Goal: Transaction & Acquisition: Purchase product/service

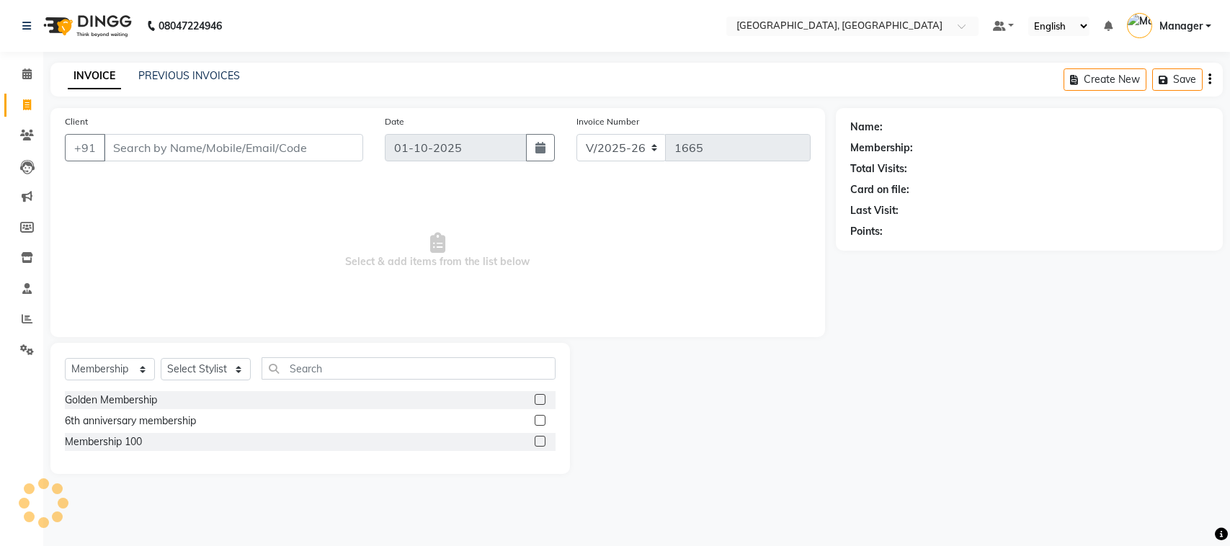
select select "7742"
select select "membership"
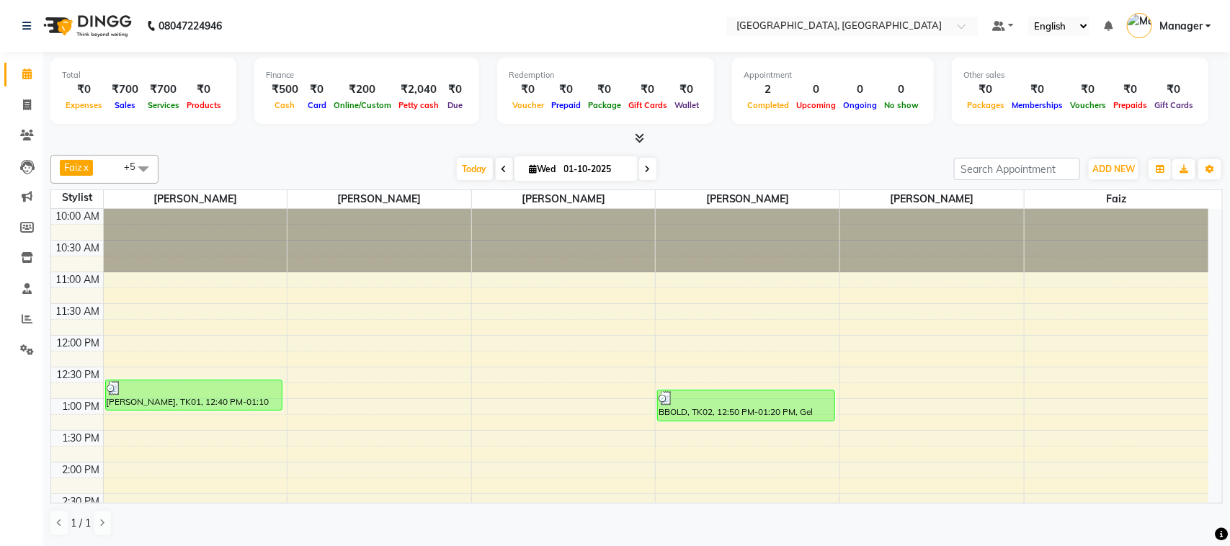
click at [645, 171] on icon at bounding box center [648, 169] width 6 height 9
type input "02-10-2025"
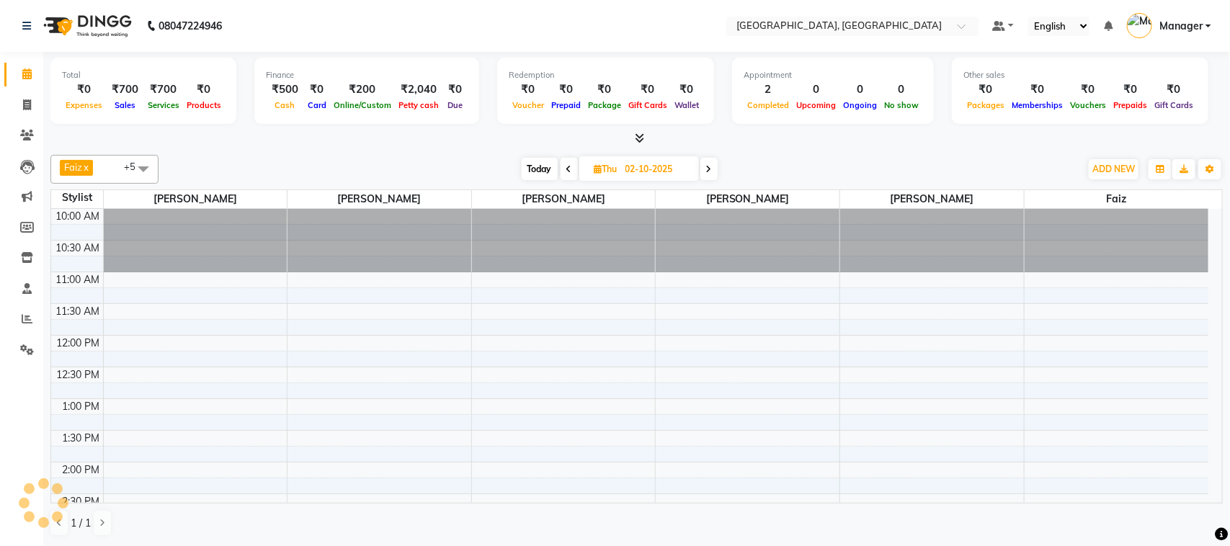
scroll to position [321, 0]
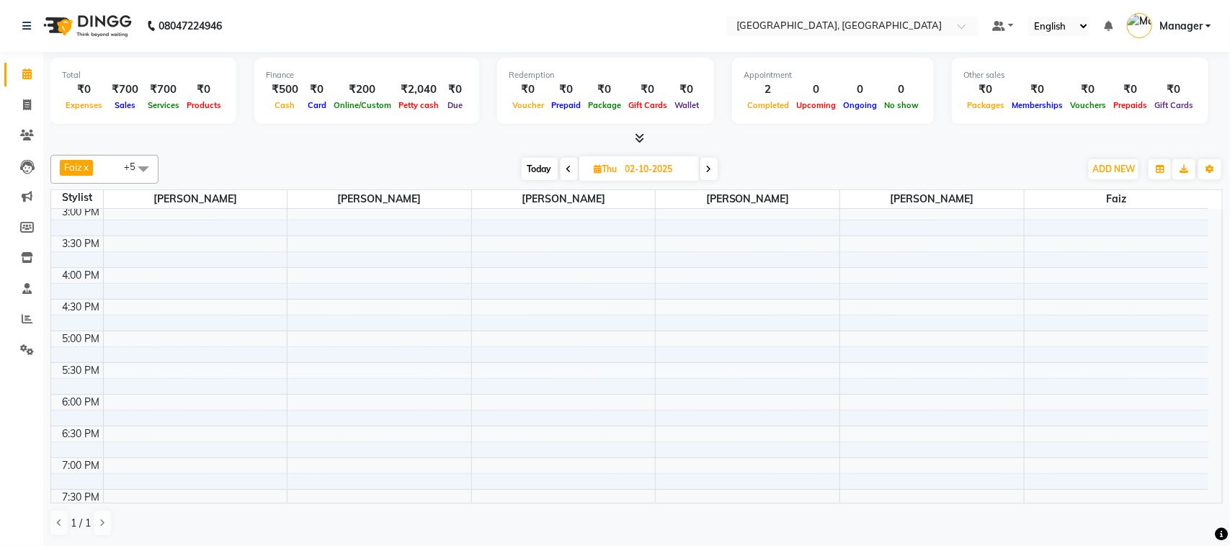
click at [144, 166] on span at bounding box center [143, 168] width 29 height 27
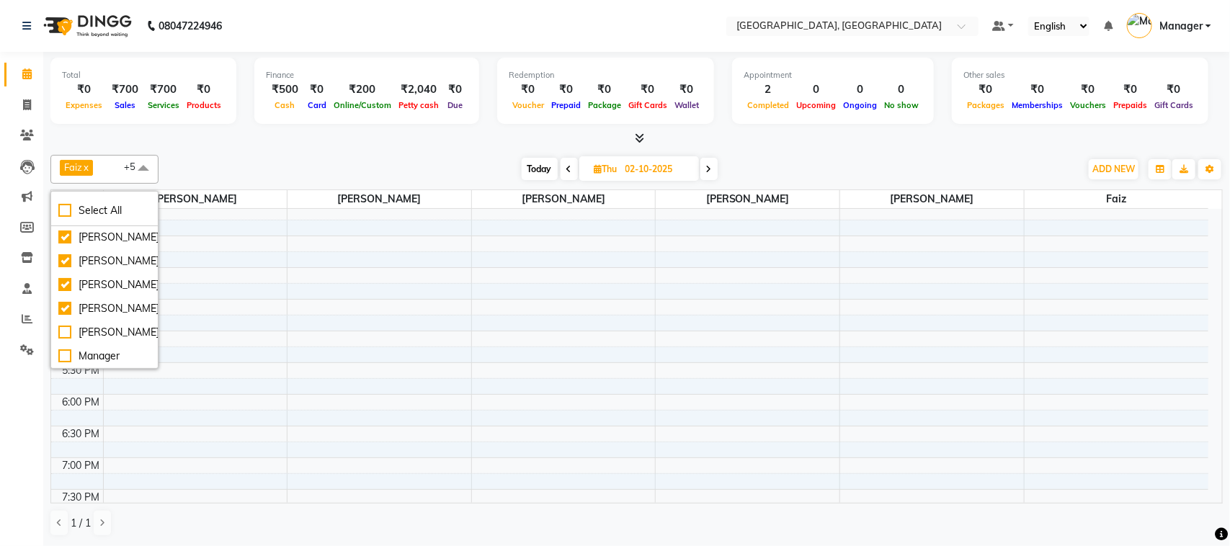
scroll to position [108, 0]
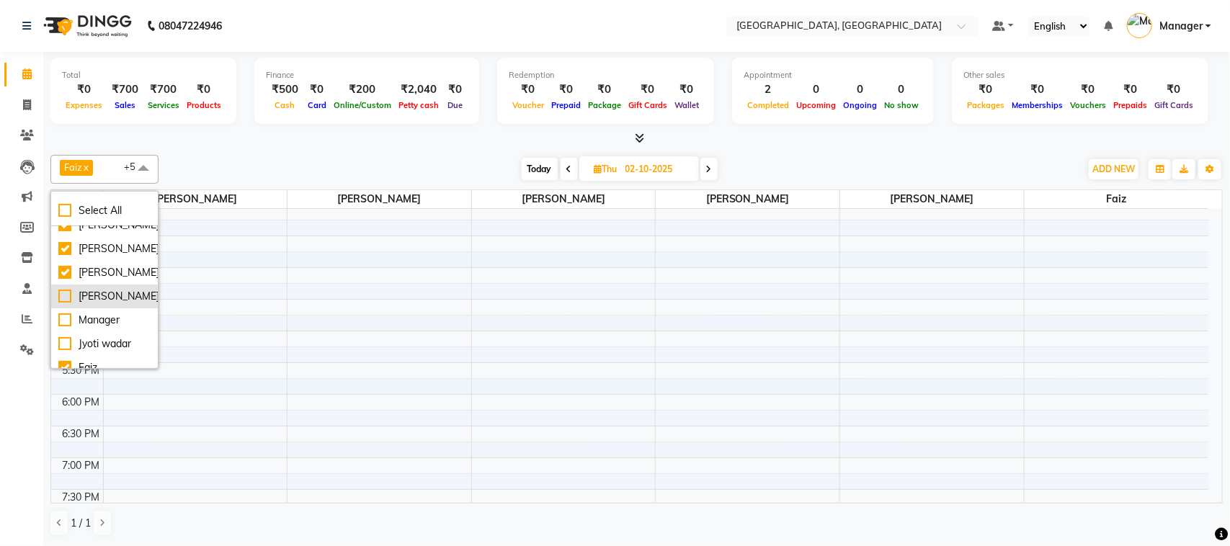
click at [119, 304] on div "[PERSON_NAME]" at bounding box center [104, 296] width 92 height 15
checkbox input "true"
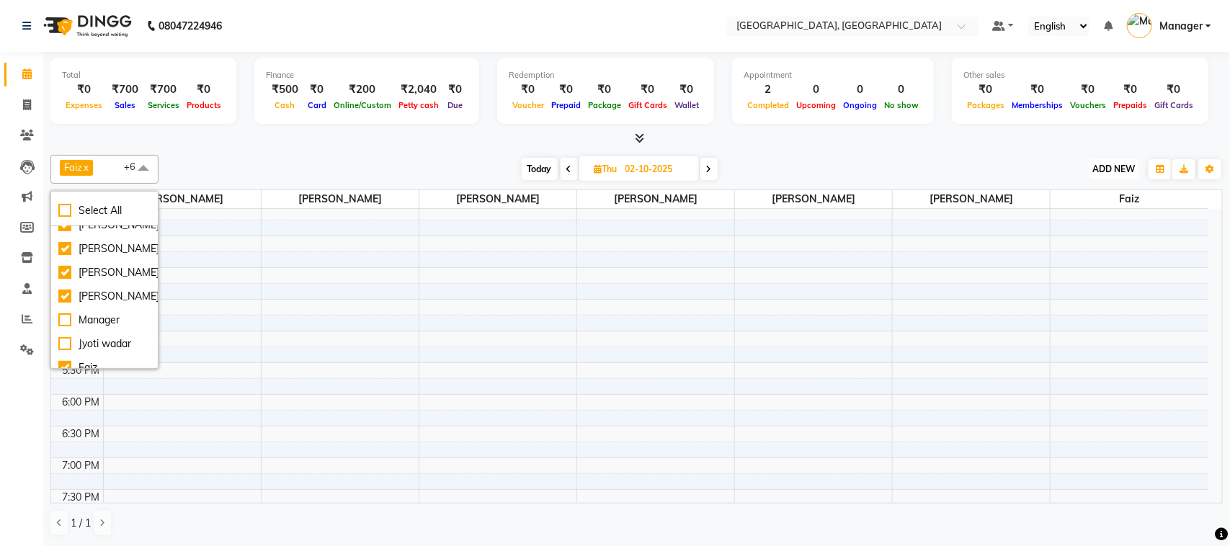
click at [1126, 170] on span "ADD NEW" at bounding box center [1113, 169] width 43 height 11
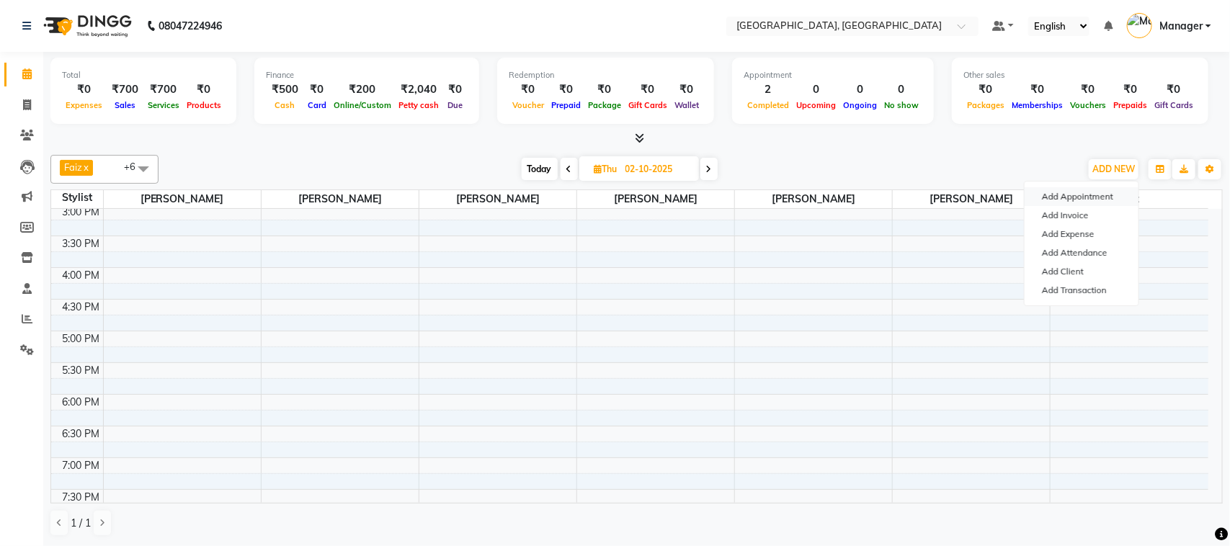
click at [1103, 200] on button "Add Appointment" at bounding box center [1082, 196] width 114 height 19
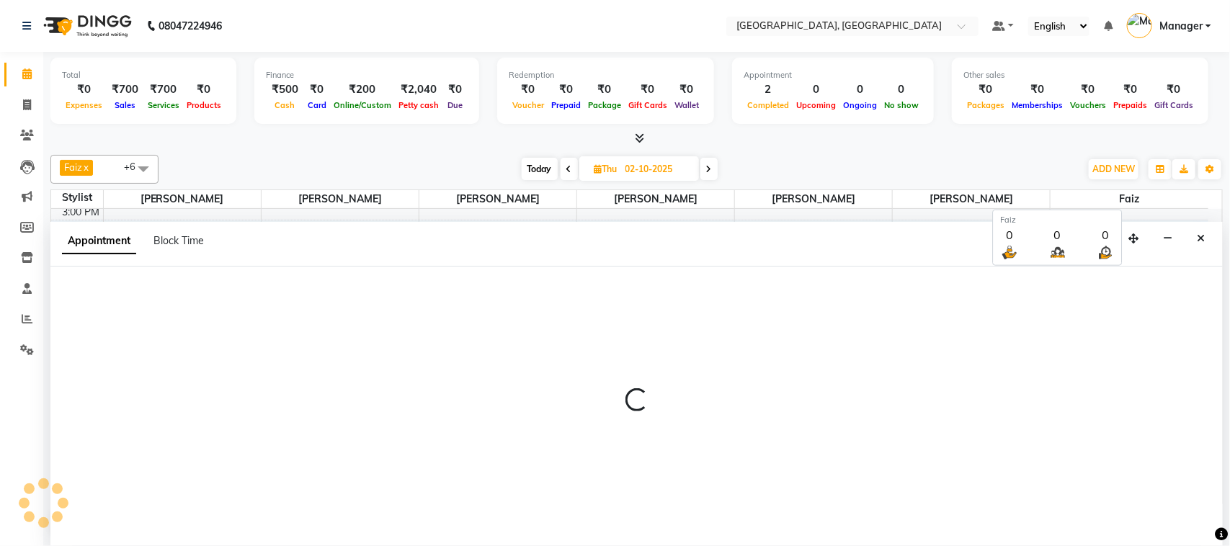
select select "660"
select select "tentative"
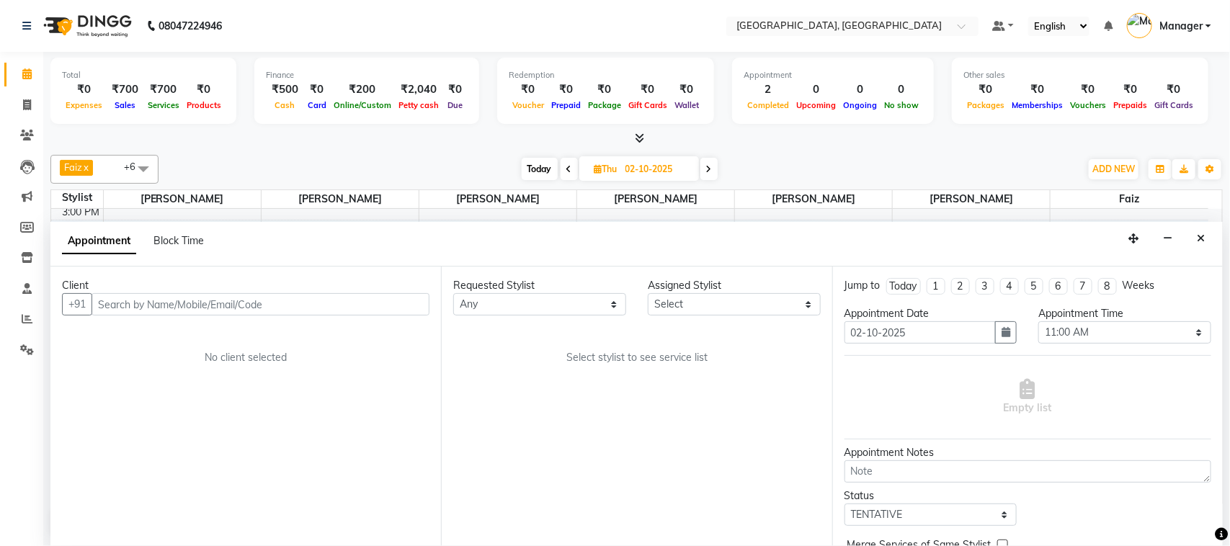
click at [325, 304] on input "text" at bounding box center [261, 304] width 338 height 22
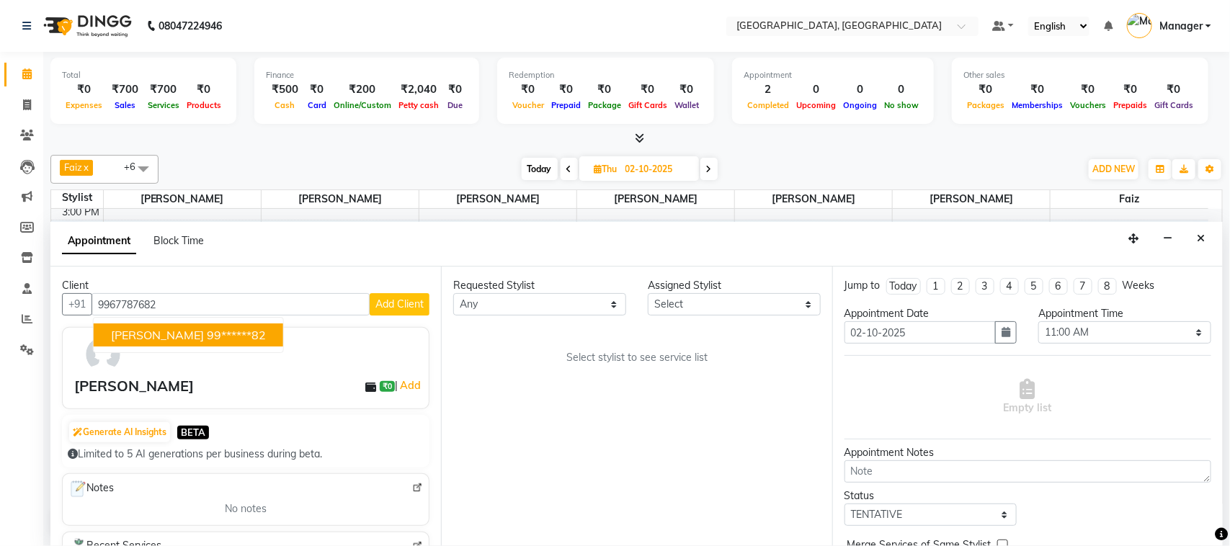
click at [208, 342] on ngb-highlight "99******82" at bounding box center [236, 335] width 59 height 14
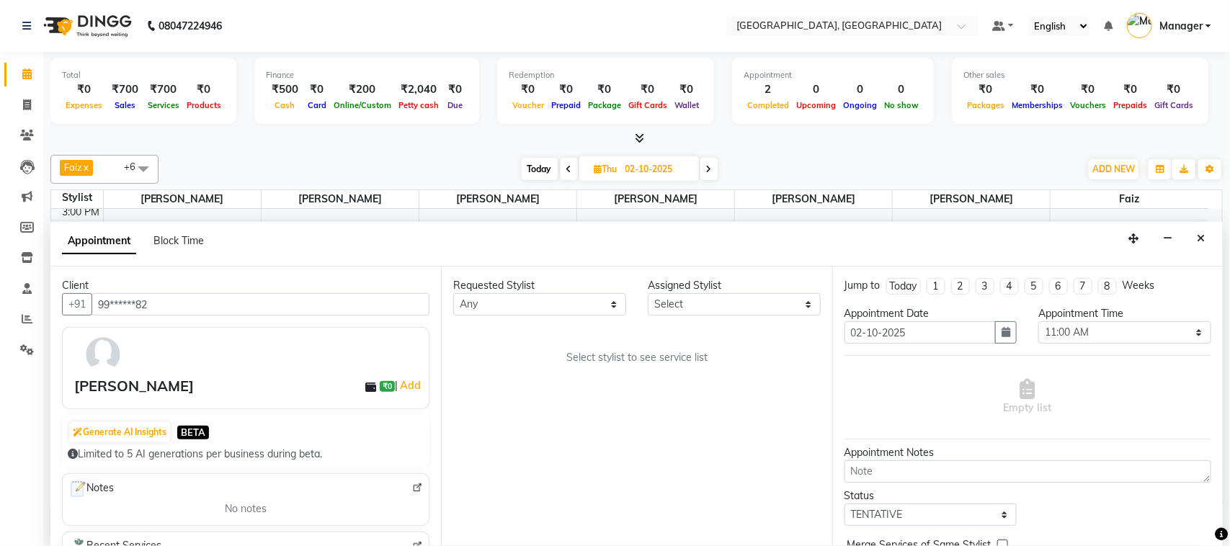
type input "99******82"
click at [613, 303] on select "Any Annu [PERSON_NAME] [PERSON_NAME] [PERSON_NAME] Jyoti wadar Manager [PERSON_…" at bounding box center [539, 304] width 173 height 22
select select "69044"
click at [453, 294] on select "Any Annu [PERSON_NAME] [PERSON_NAME] [PERSON_NAME] Jyoti wadar Manager [PERSON_…" at bounding box center [539, 304] width 173 height 22
select select "69044"
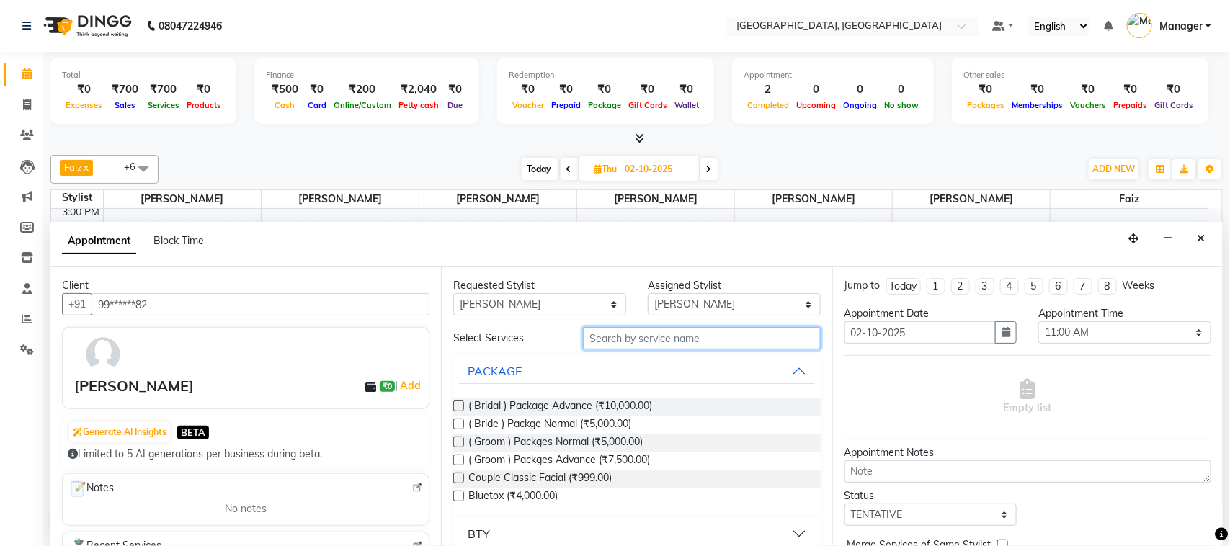
click at [692, 334] on input "text" at bounding box center [702, 338] width 238 height 22
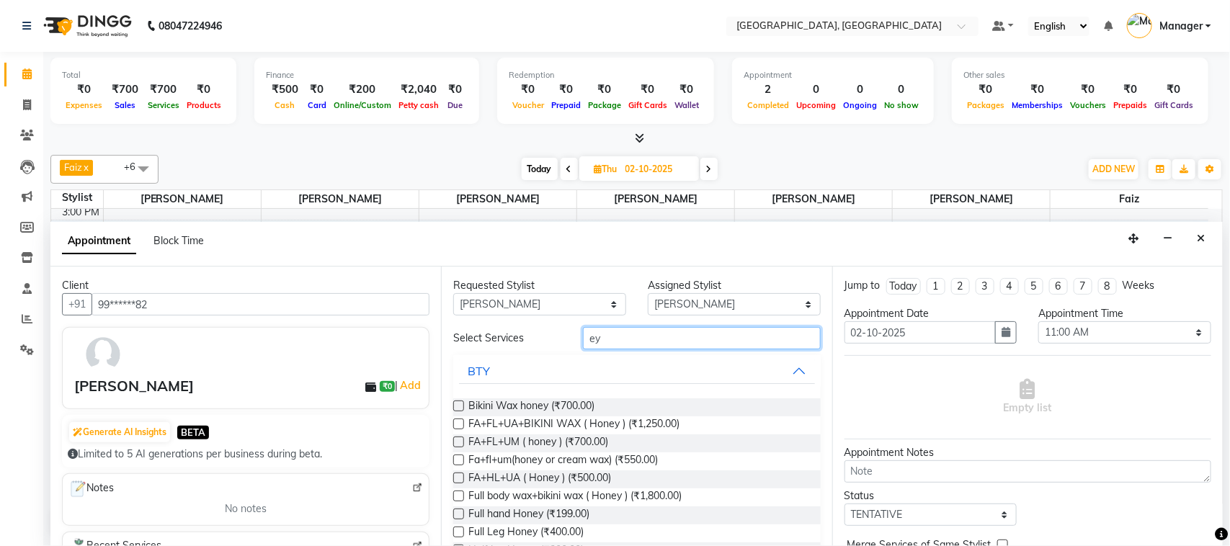
type input "e"
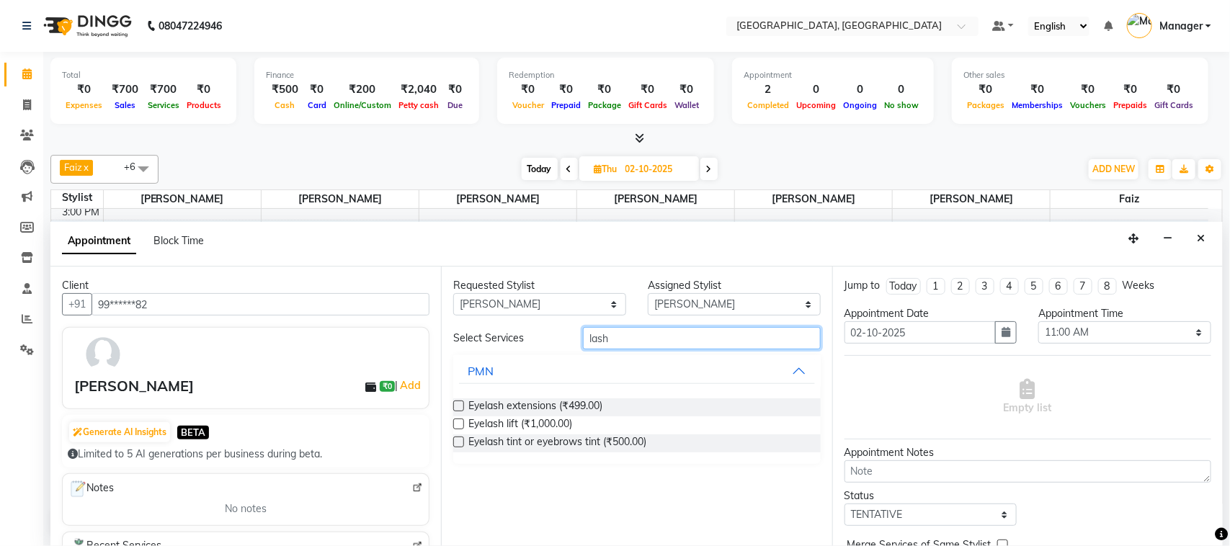
type input "lash"
click at [461, 401] on label at bounding box center [458, 406] width 11 height 11
click at [461, 403] on input "checkbox" at bounding box center [457, 407] width 9 height 9
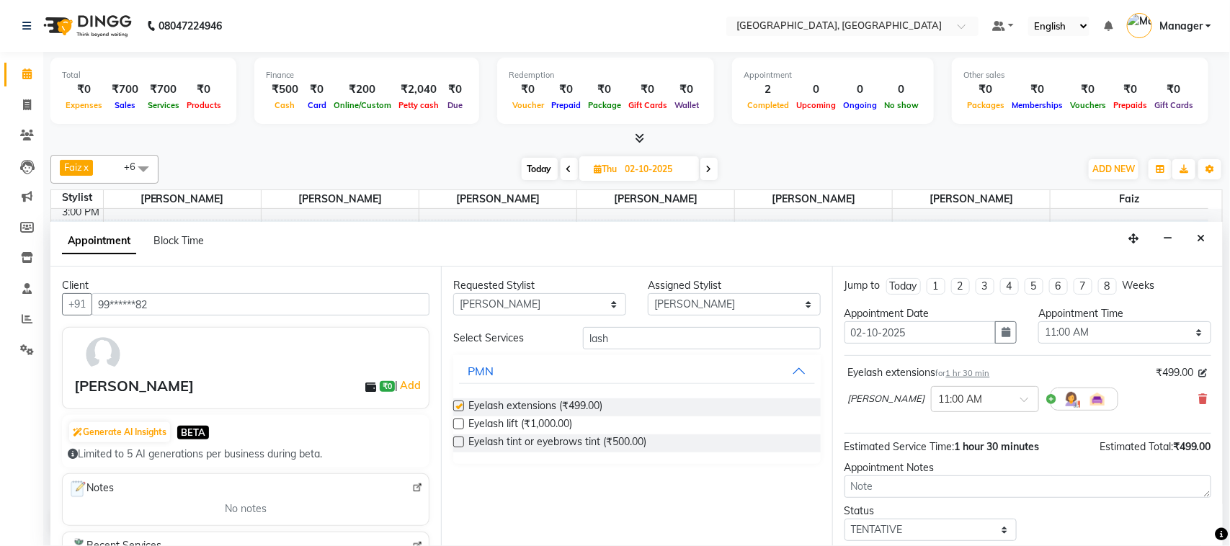
checkbox input "false"
click at [1020, 399] on span at bounding box center [1029, 403] width 18 height 15
click at [946, 491] on div "01:30 PM" at bounding box center [985, 492] width 107 height 27
click at [1215, 539] on icon at bounding box center [1221, 534] width 13 height 13
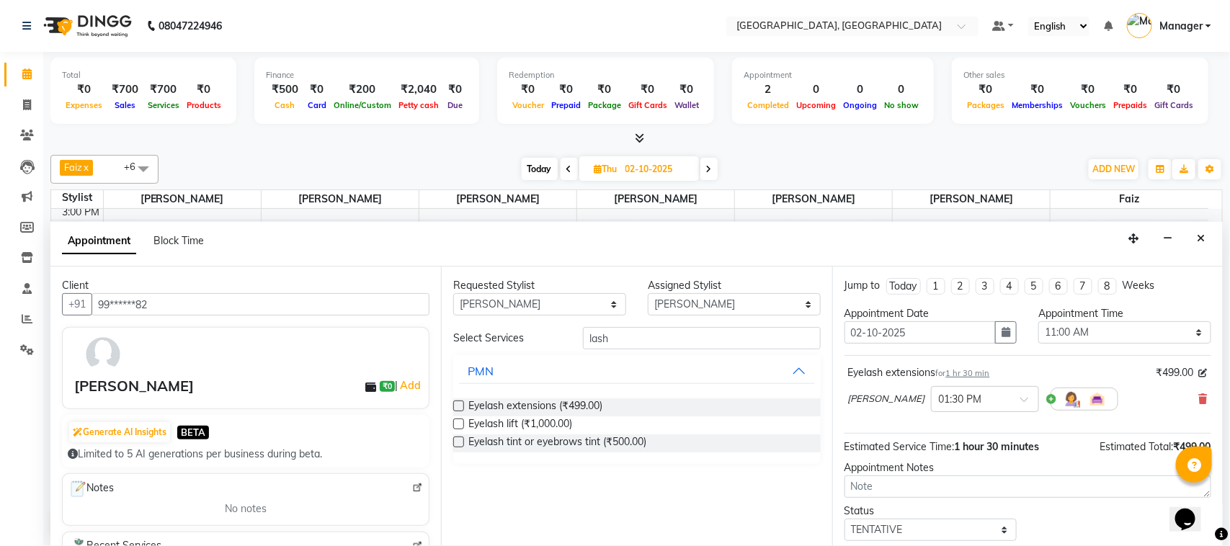
click at [1215, 539] on icon at bounding box center [1221, 534] width 13 height 13
click at [1216, 538] on icon at bounding box center [1221, 534] width 13 height 13
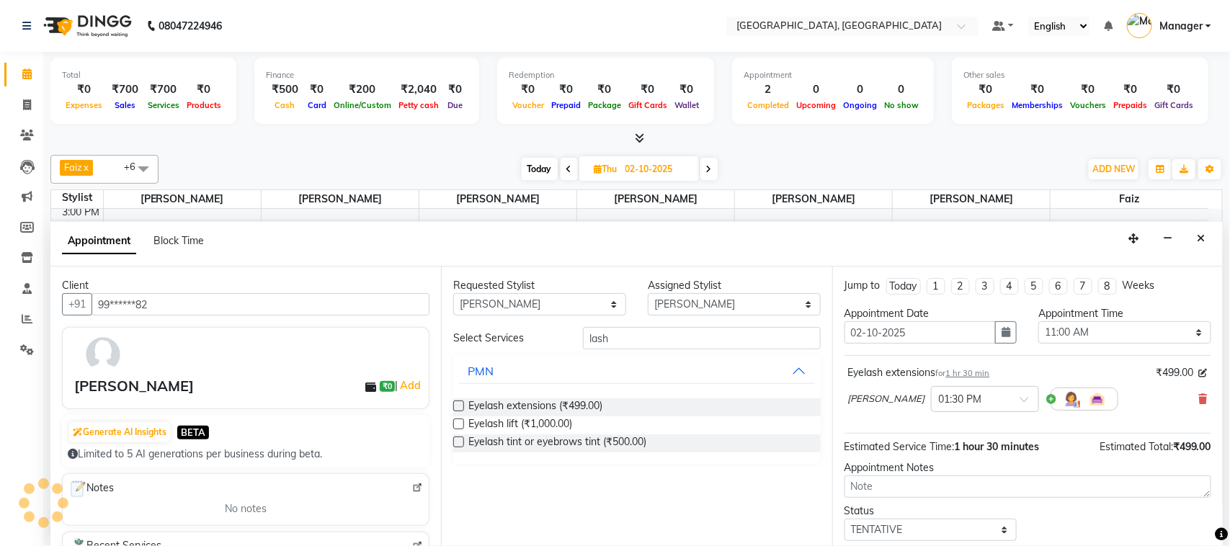
click at [1216, 538] on icon at bounding box center [1221, 534] width 13 height 13
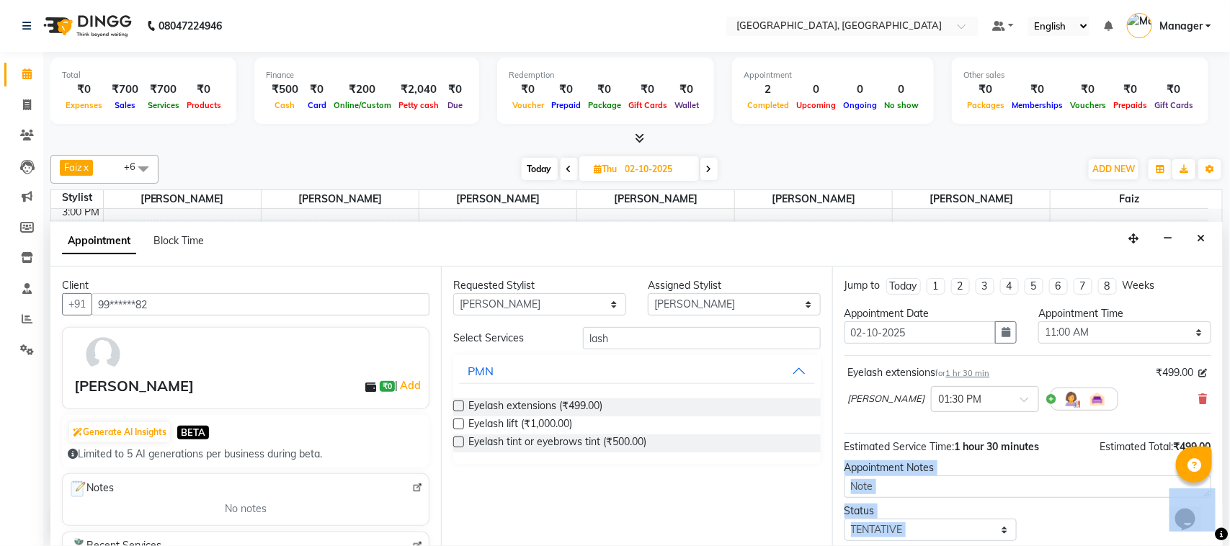
drag, startPoint x: 1216, startPoint y: 538, endPoint x: 1216, endPoint y: 469, distance: 68.5
click at [1216, 469] on body "08047224946 Select Location × [GEOGRAPHIC_DATA], [GEOGRAPHIC_DATA] Default Pane…" at bounding box center [615, 273] width 1230 height 546
click at [1082, 527] on div "Status Select TENTATIVE CONFIRM UPCOMING" at bounding box center [1028, 522] width 388 height 37
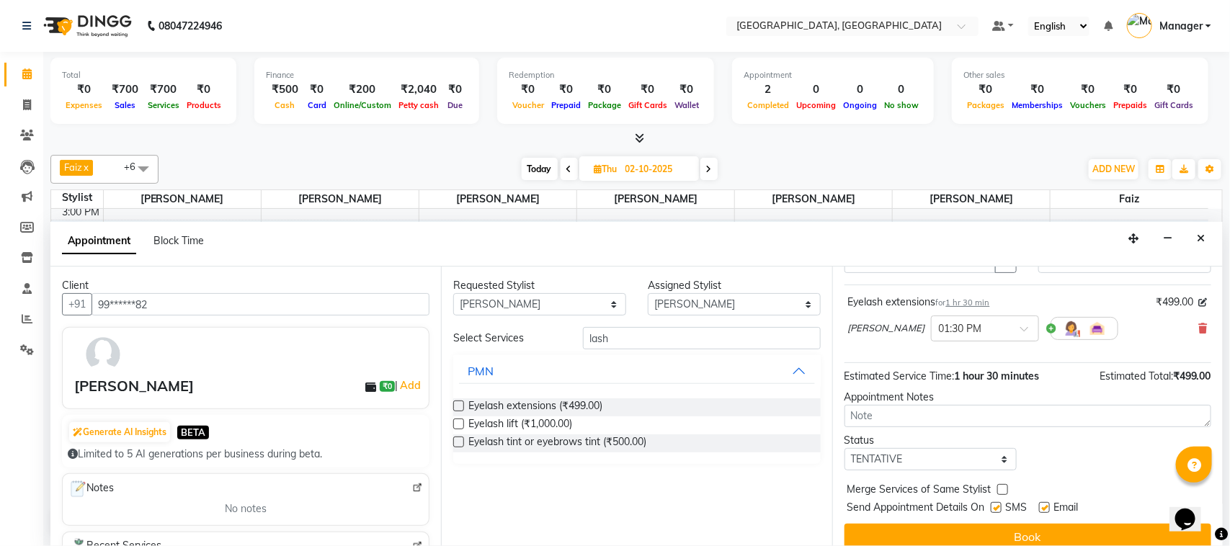
scroll to position [71, 0]
click at [1000, 458] on select "Select TENTATIVE CONFIRM UPCOMING" at bounding box center [931, 459] width 173 height 22
select select "upcoming"
click at [845, 450] on select "Select TENTATIVE CONFIRM UPCOMING" at bounding box center [931, 459] width 173 height 22
click at [1016, 528] on button "Book" at bounding box center [1028, 537] width 367 height 26
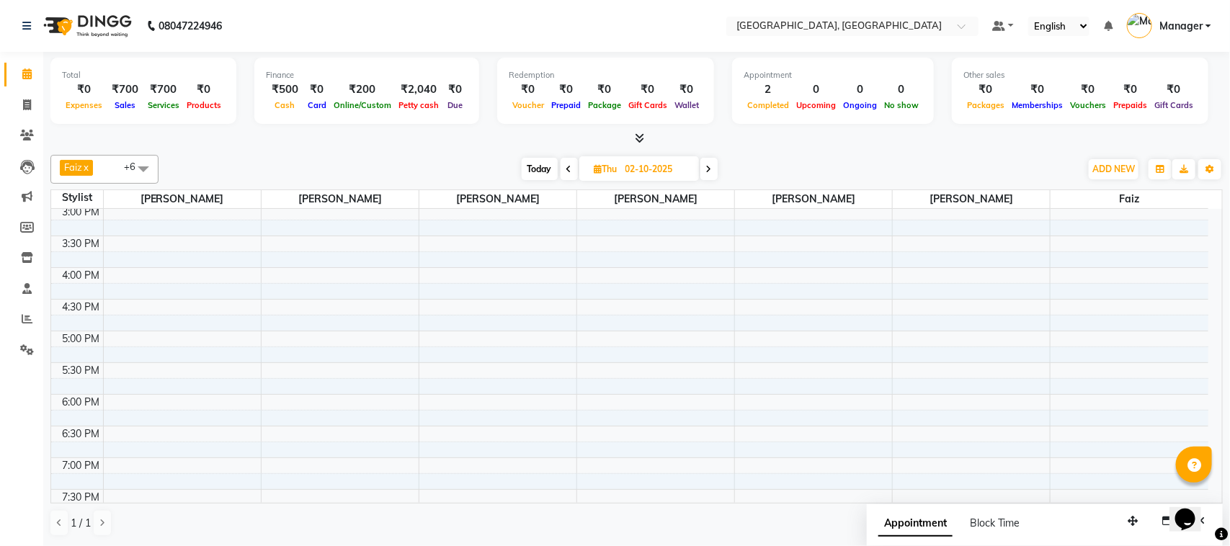
click at [934, 526] on span "Appointment" at bounding box center [915, 524] width 74 height 26
select select "tentative"
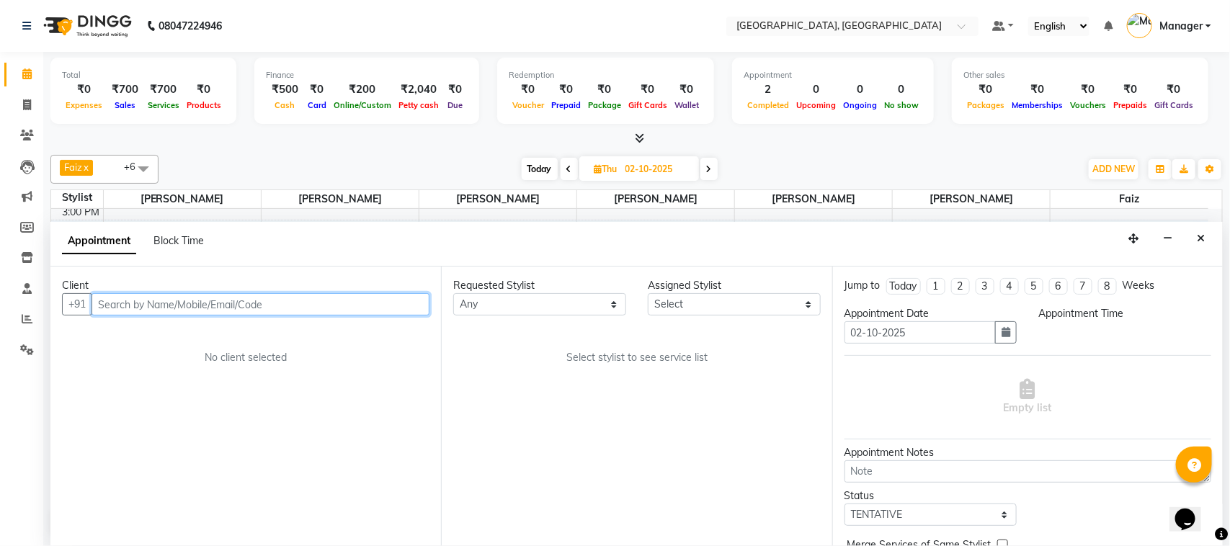
click at [246, 308] on input "text" at bounding box center [261, 304] width 338 height 22
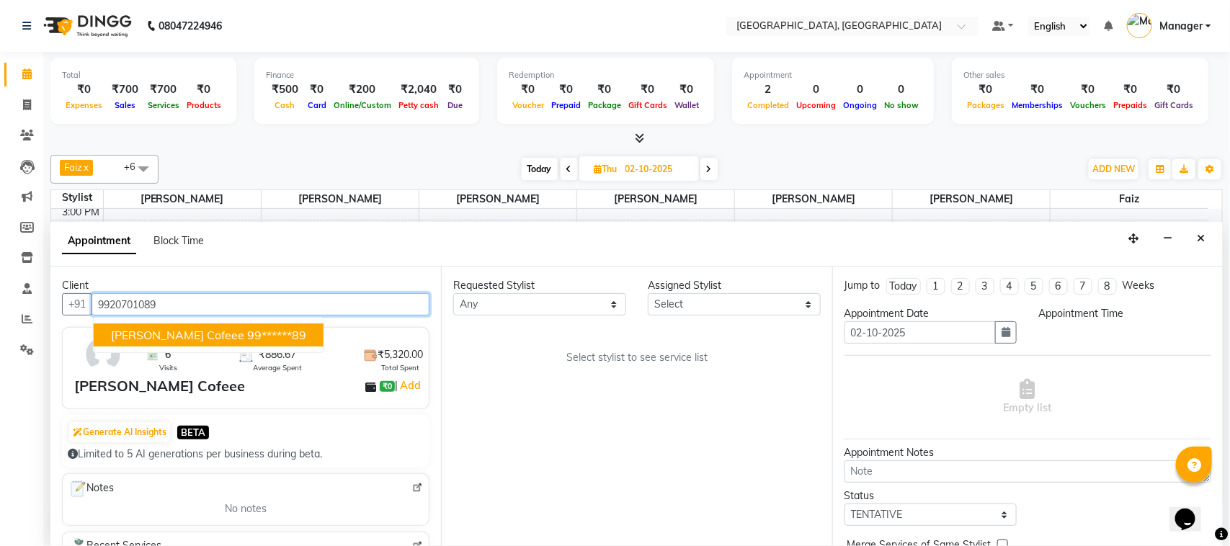
click at [247, 329] on ngb-highlight "99******89" at bounding box center [276, 335] width 59 height 14
type input "99******89"
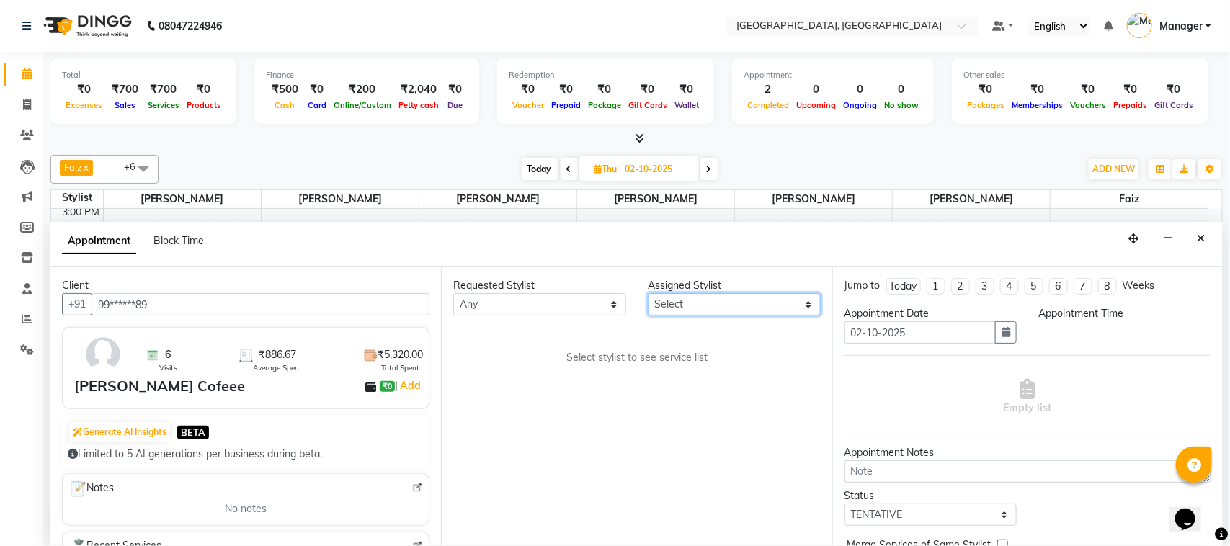
click at [811, 301] on select "Select Annu [PERSON_NAME] [PERSON_NAME] [PERSON_NAME] Jyoti wadar Manager [PERS…" at bounding box center [734, 304] width 173 height 22
select select "92754"
click at [648, 294] on select "Select Annu [PERSON_NAME] [PERSON_NAME] [PERSON_NAME] Jyoti wadar Manager [PERS…" at bounding box center [734, 304] width 173 height 22
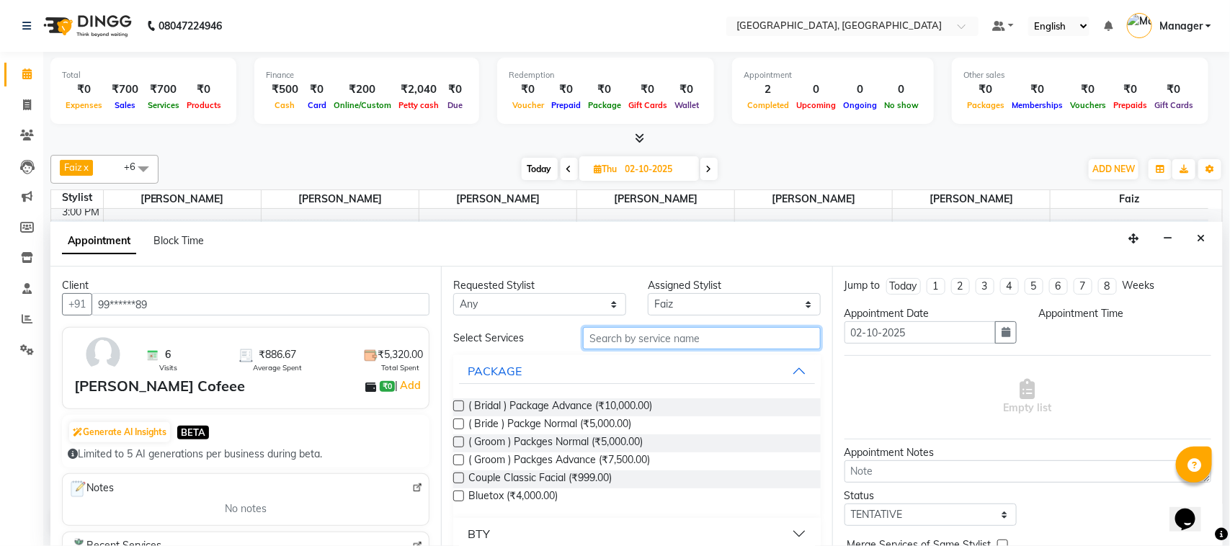
click at [624, 336] on input "text" at bounding box center [702, 338] width 238 height 22
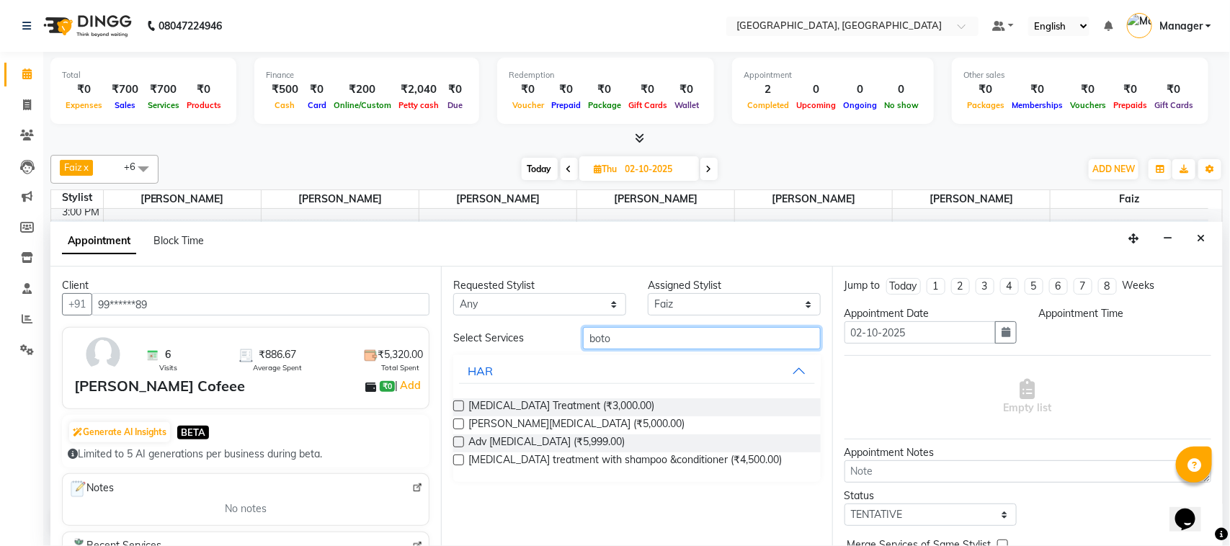
type input "boto"
click at [455, 402] on label at bounding box center [458, 406] width 11 height 11
click at [455, 403] on input "checkbox" at bounding box center [457, 407] width 9 height 9
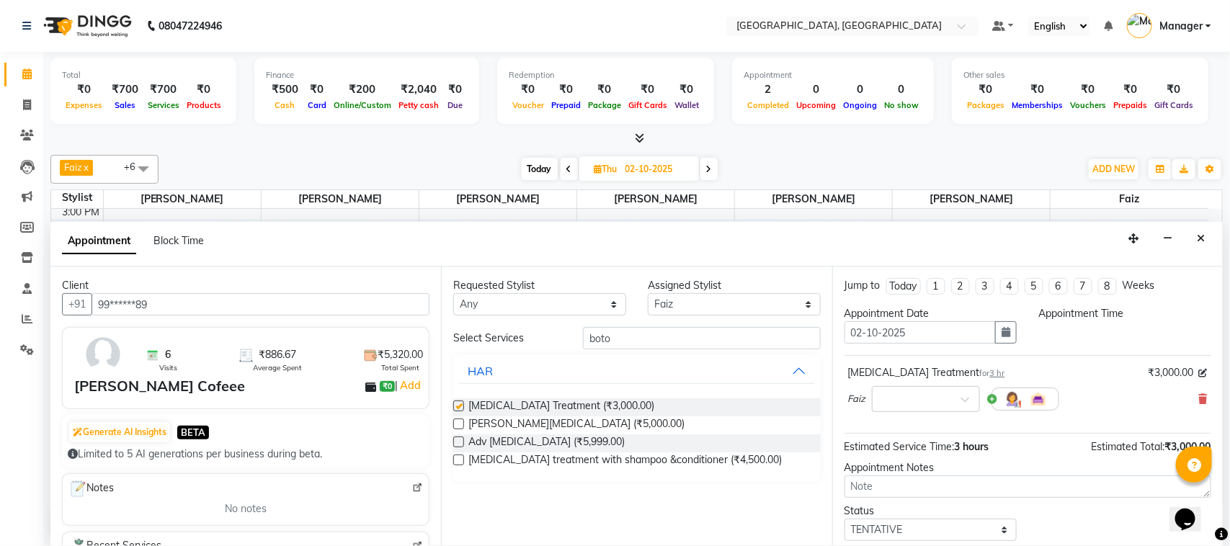
checkbox input "false"
click at [962, 402] on span at bounding box center [970, 403] width 18 height 15
click at [921, 396] on input "text" at bounding box center [911, 398] width 63 height 15
type input "11. to 1.30"
click at [1000, 532] on select "Select TENTATIVE CONFIRM UPCOMING" at bounding box center [931, 530] width 173 height 22
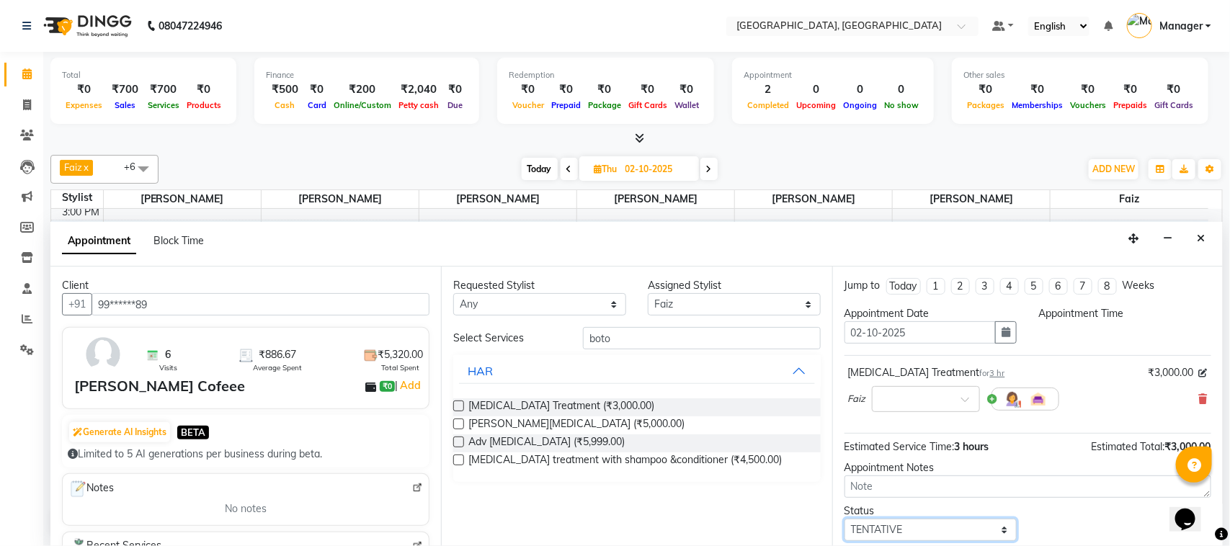
select select "upcoming"
click at [845, 520] on select "Select TENTATIVE CONFIRM UPCOMING" at bounding box center [931, 530] width 173 height 22
click at [964, 400] on span at bounding box center [970, 403] width 18 height 15
click at [935, 422] on div "No items found" at bounding box center [926, 419] width 107 height 15
click at [1198, 232] on button "Close" at bounding box center [1201, 239] width 21 height 22
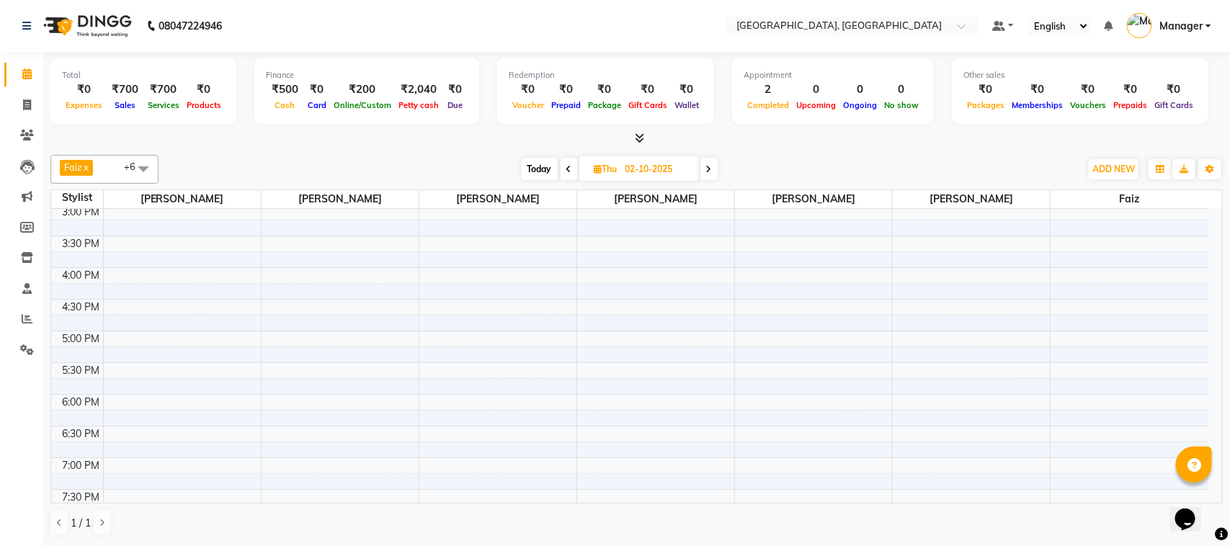
click at [540, 167] on span "Today" at bounding box center [540, 169] width 36 height 22
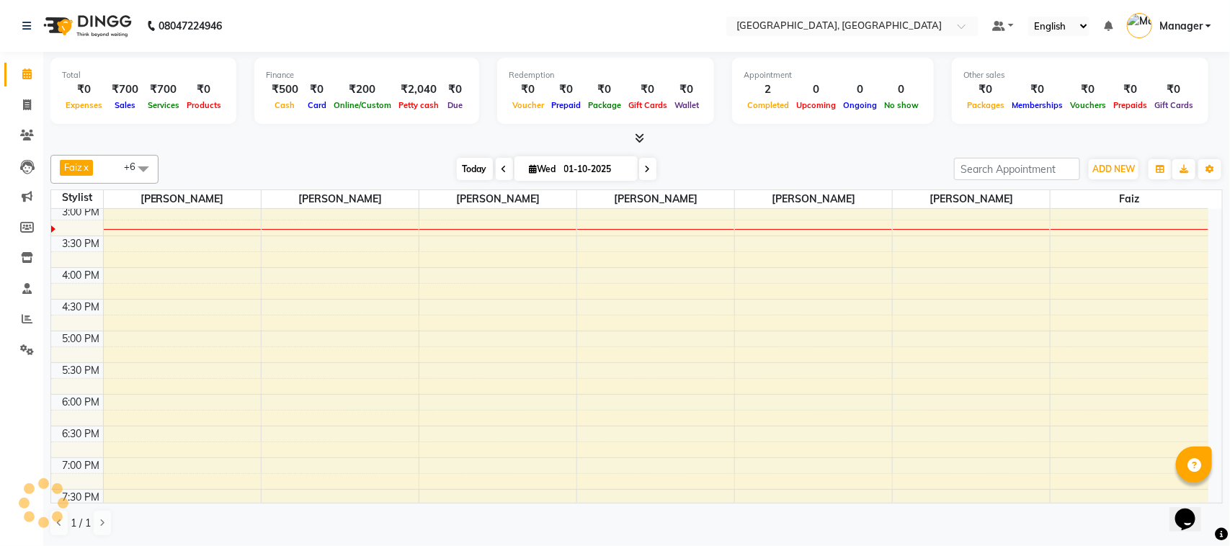
scroll to position [321, 0]
click at [141, 168] on span at bounding box center [143, 168] width 29 height 27
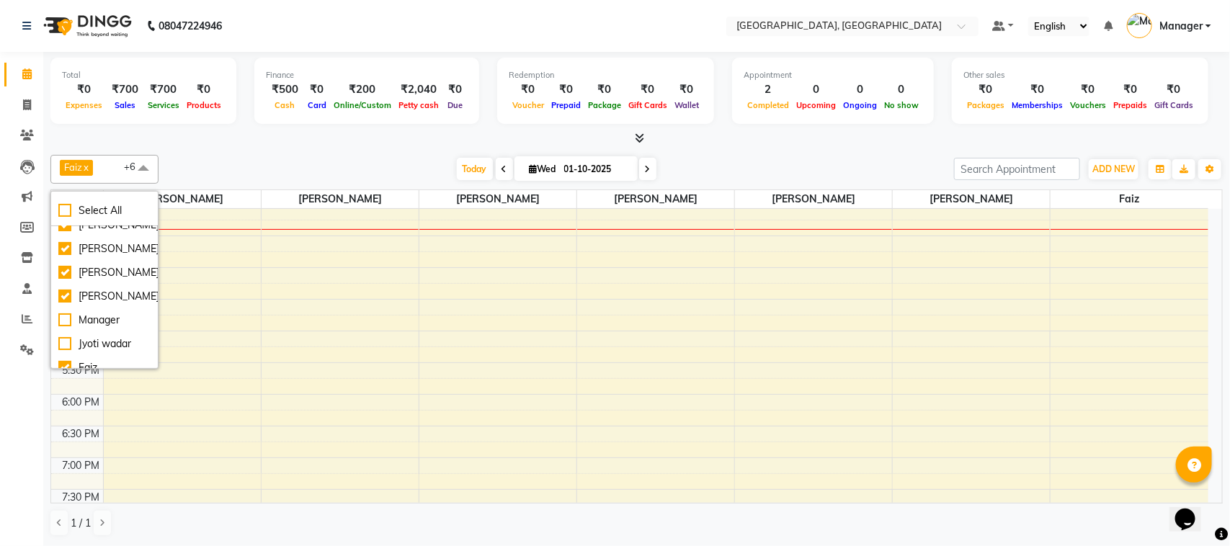
click at [649, 173] on span at bounding box center [647, 169] width 17 height 22
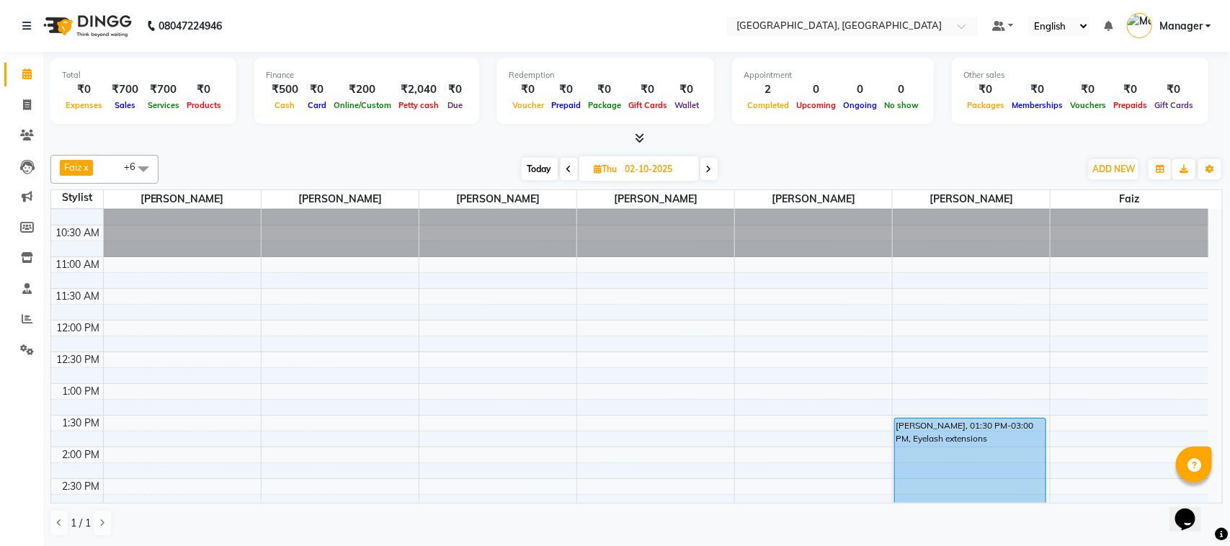
scroll to position [0, 0]
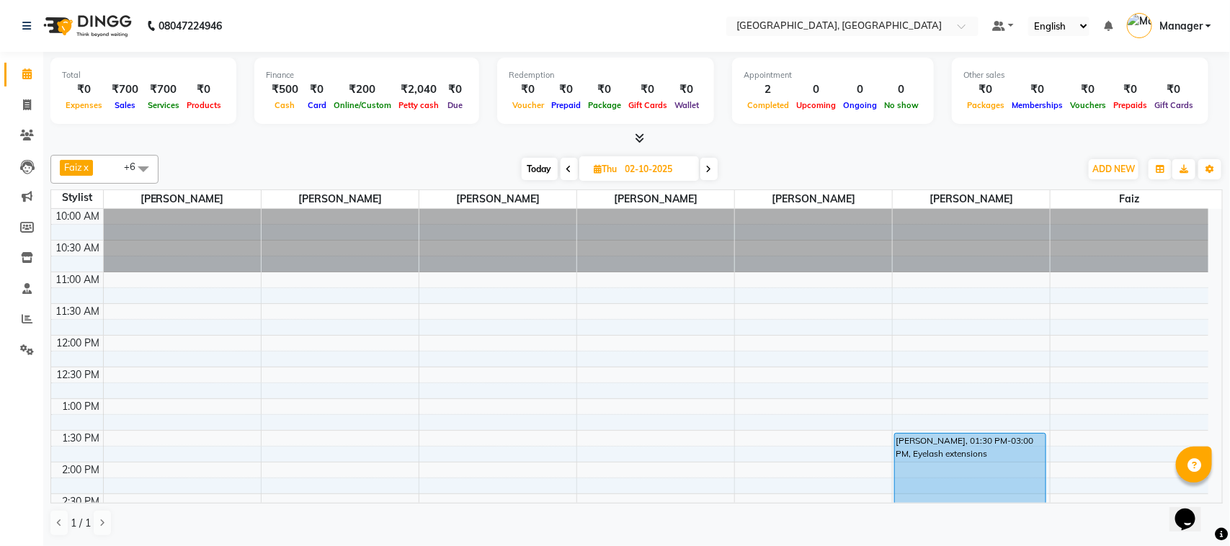
click at [533, 172] on span "Today" at bounding box center [540, 169] width 36 height 22
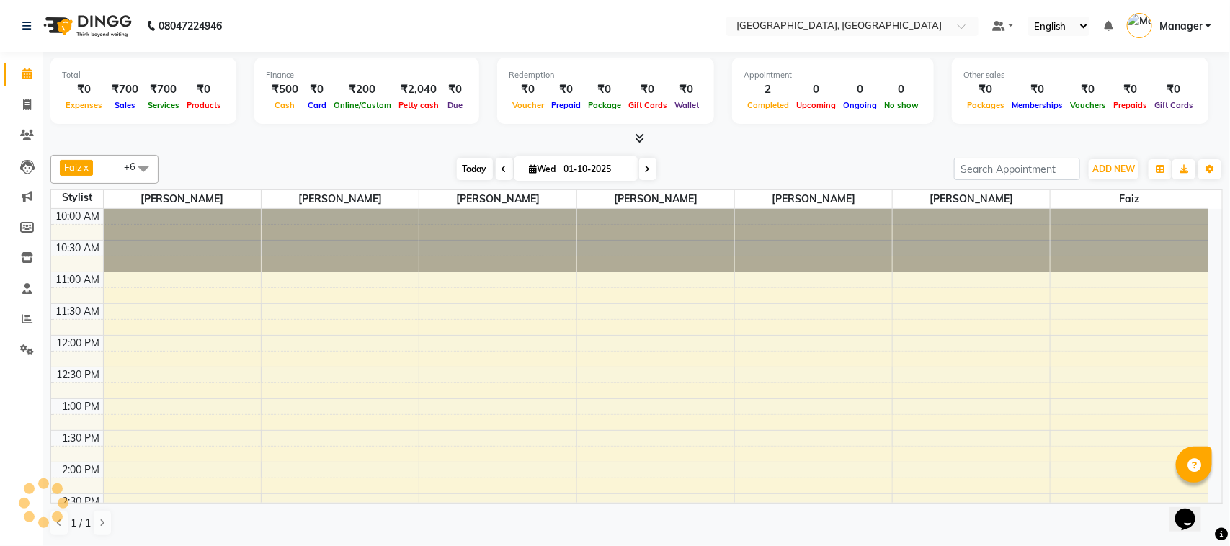
scroll to position [321, 0]
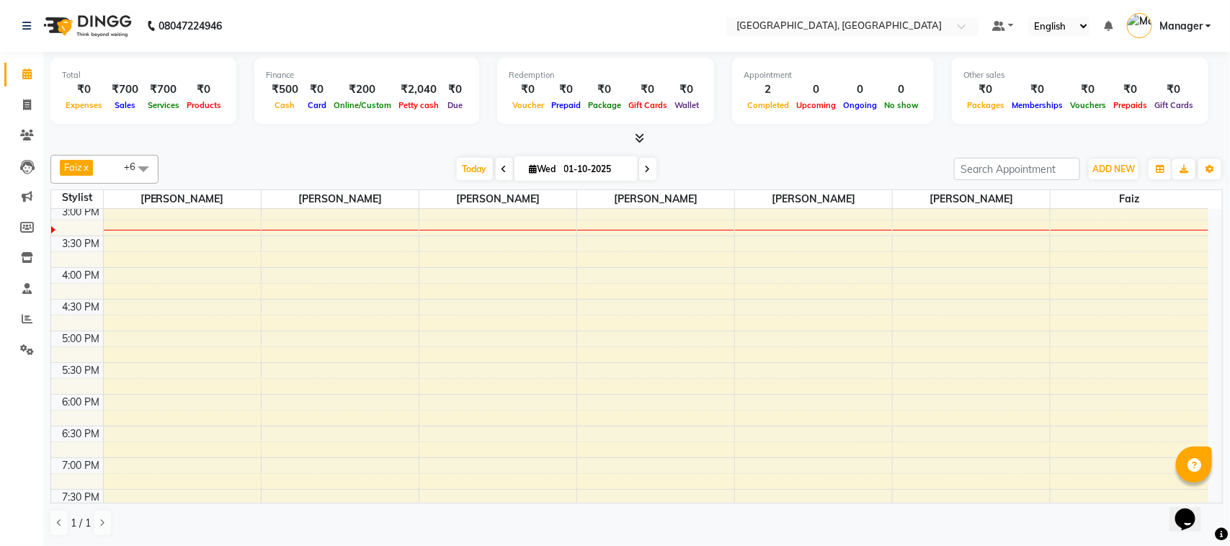
click at [649, 171] on span at bounding box center [647, 169] width 17 height 22
type input "02-10-2025"
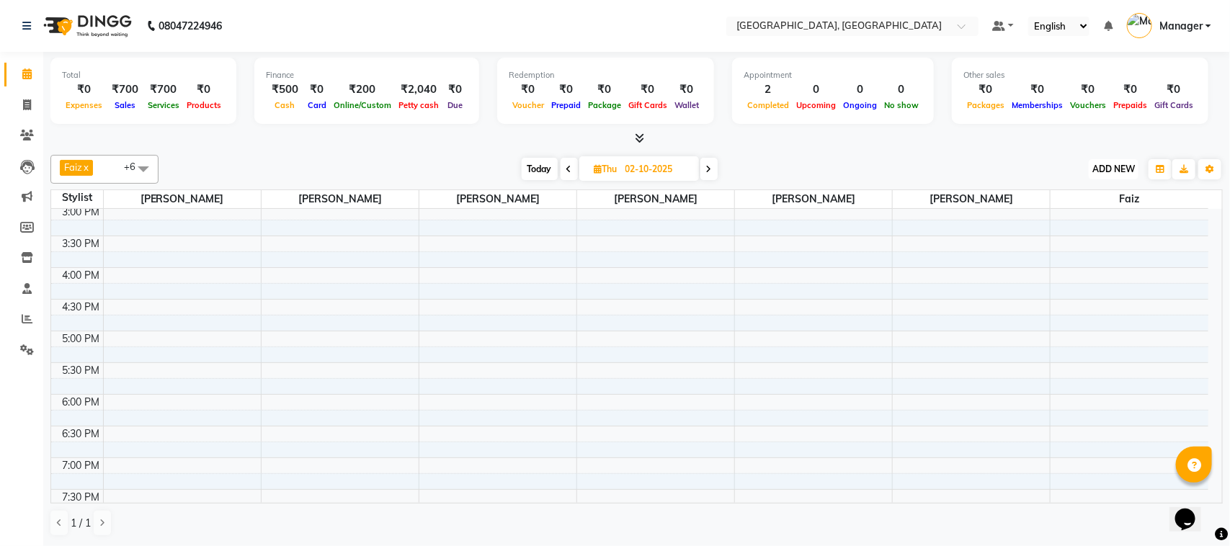
click at [1119, 164] on span "ADD NEW" at bounding box center [1113, 169] width 43 height 11
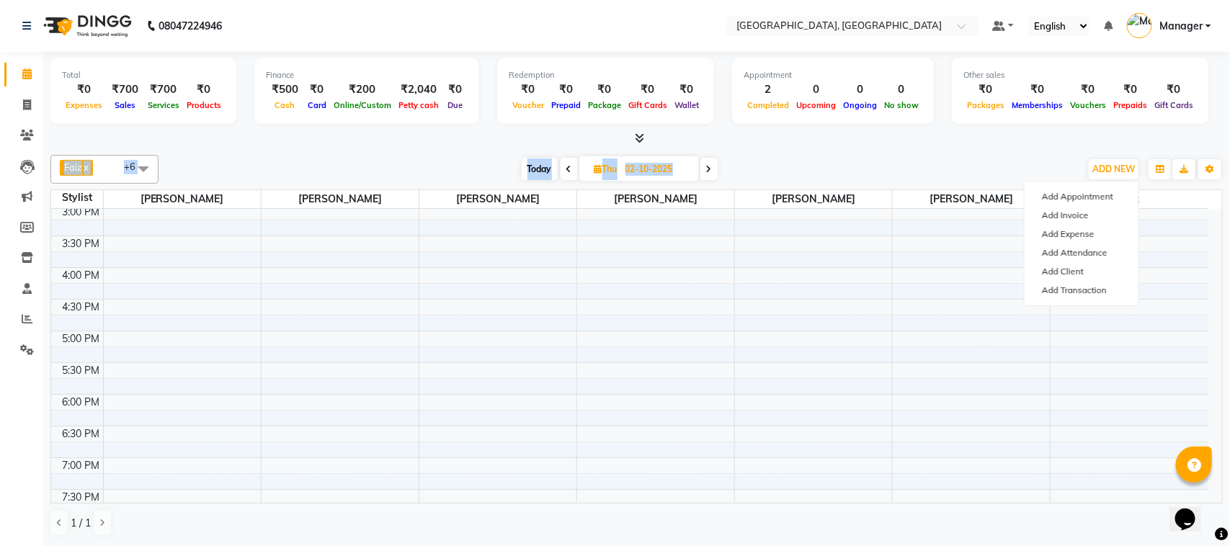
drag, startPoint x: 1068, startPoint y: 159, endPoint x: 1198, endPoint y: 116, distance: 136.5
click at [1198, 116] on div "Total ₹0 Expenses ₹700 Sales ₹700 Services ₹0 Products Finance ₹500 Cash ₹0 Car…" at bounding box center [636, 299] width 1187 height 494
click at [1198, 116] on div "Total ₹0 Expenses ₹700 Sales ₹700 Services ₹0 Products Finance ₹500 Cash ₹0 Car…" at bounding box center [636, 93] width 1172 height 71
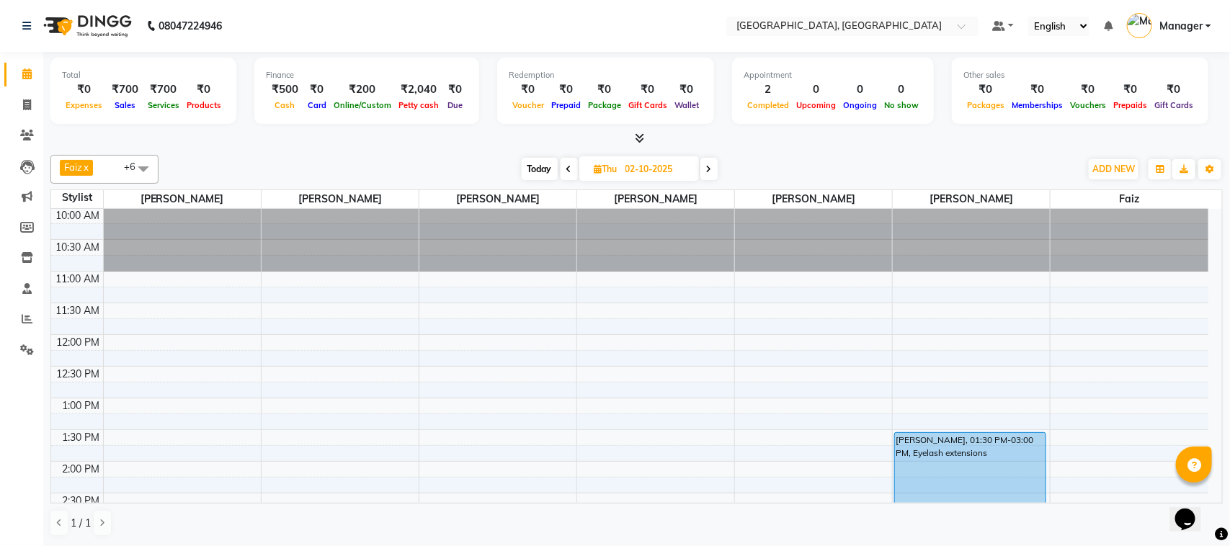
scroll to position [0, 0]
click at [1119, 164] on span "ADD NEW" at bounding box center [1113, 169] width 43 height 11
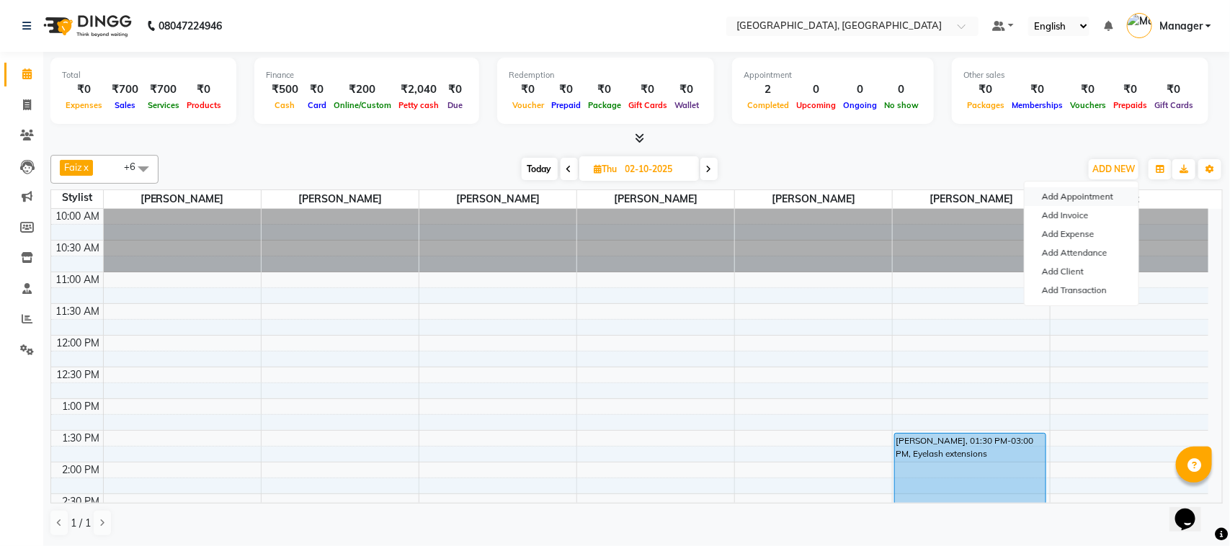
click at [1093, 197] on button "Add Appointment" at bounding box center [1082, 196] width 114 height 19
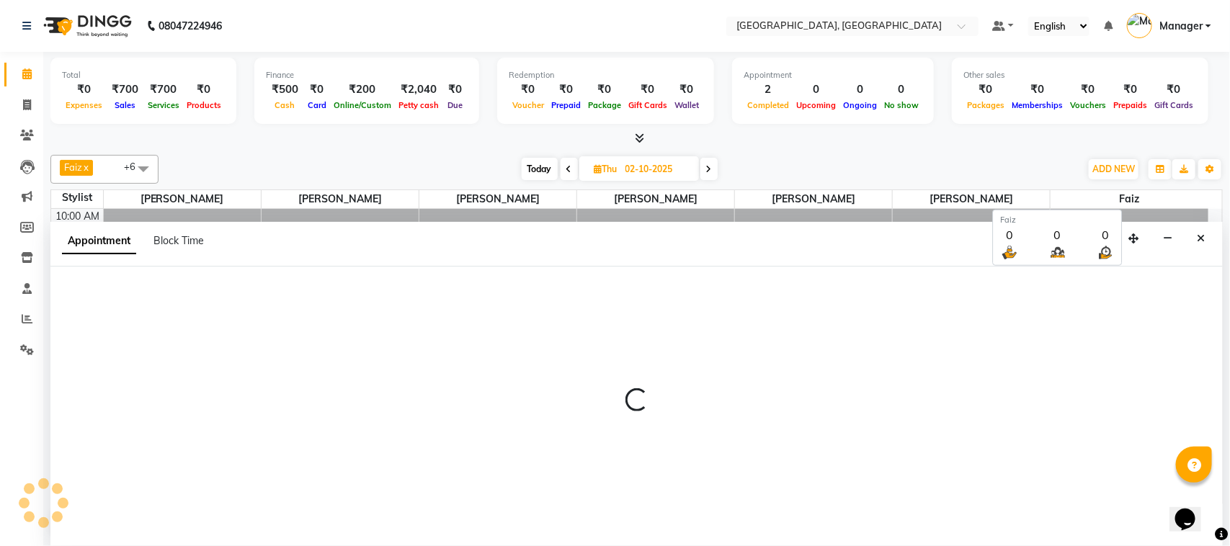
select select "tentative"
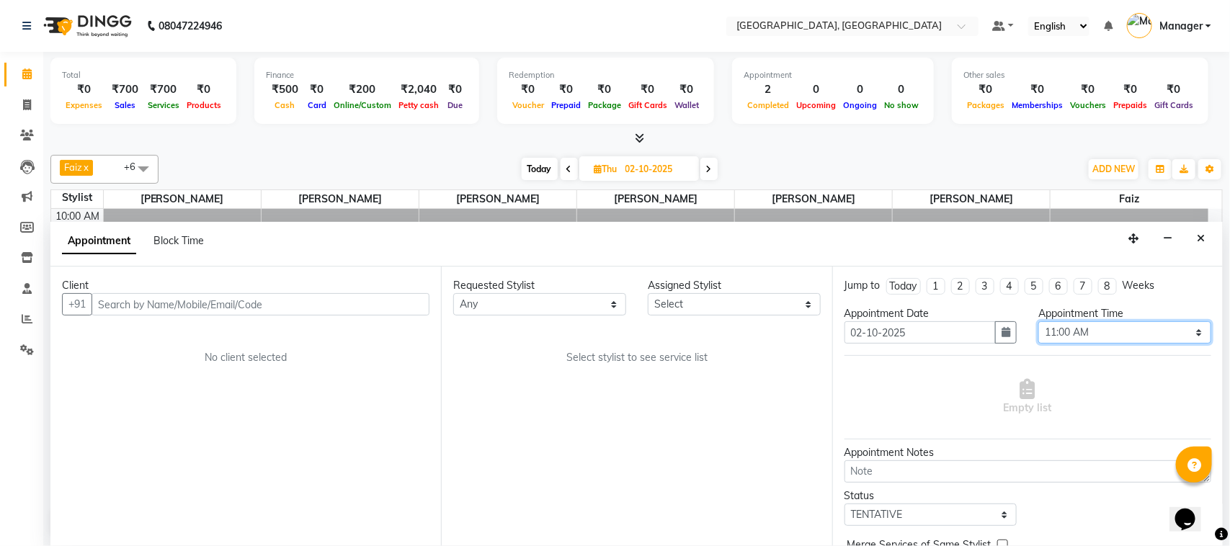
click at [1185, 333] on select "Select 11:00 AM 11:15 AM 11:30 AM 11:45 AM 12:00 PM 12:15 PM 12:30 PM 12:45 PM …" at bounding box center [1124, 332] width 173 height 22
select select "720"
click at [1038, 322] on select "Select 11:00 AM 11:15 AM 11:30 AM 11:45 AM 12:00 PM 12:15 PM 12:30 PM 12:45 PM …" at bounding box center [1124, 332] width 173 height 22
click at [809, 306] on select "Select Annu [PERSON_NAME] [PERSON_NAME] [PERSON_NAME] Jyoti wadar Manager [PERS…" at bounding box center [734, 304] width 173 height 22
select select "92754"
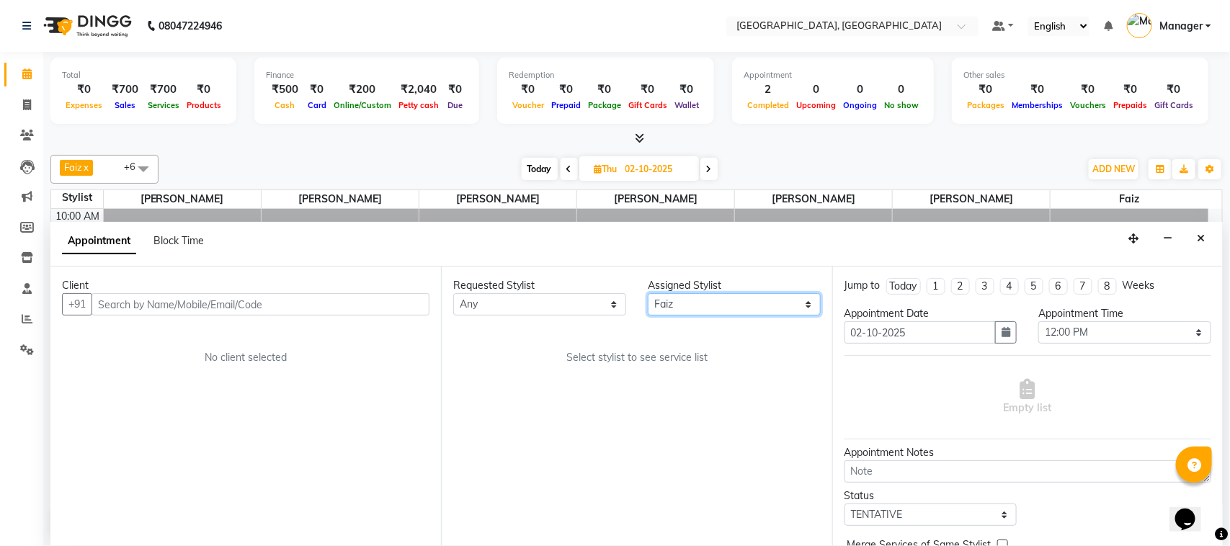
click at [648, 294] on select "Select Annu [PERSON_NAME] [PERSON_NAME] [PERSON_NAME] Jyoti wadar Manager [PERS…" at bounding box center [734, 304] width 173 height 22
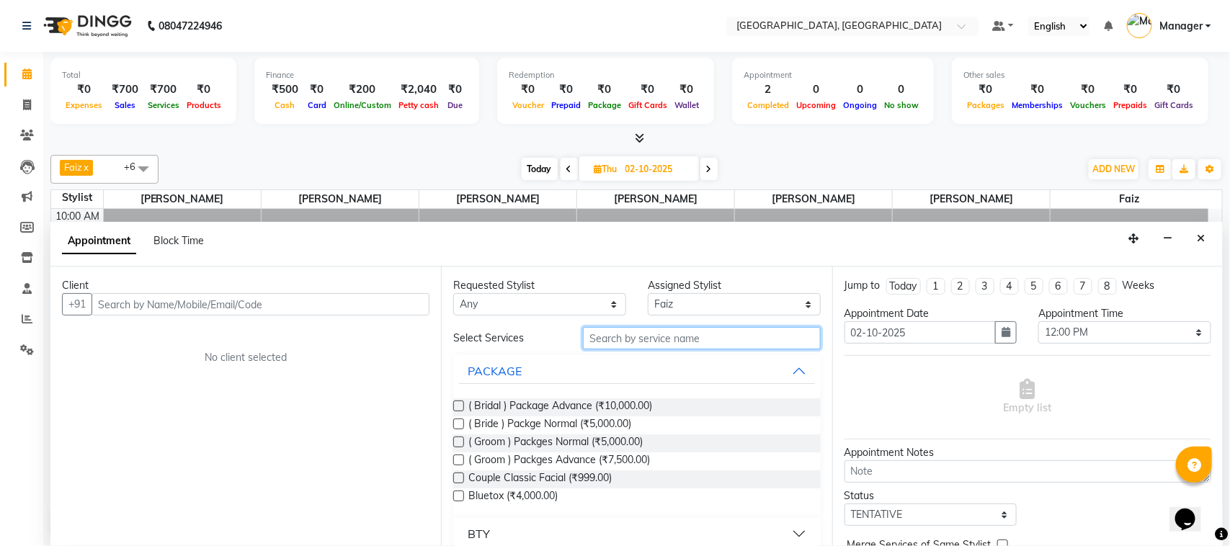
click at [609, 339] on input "text" at bounding box center [702, 338] width 238 height 22
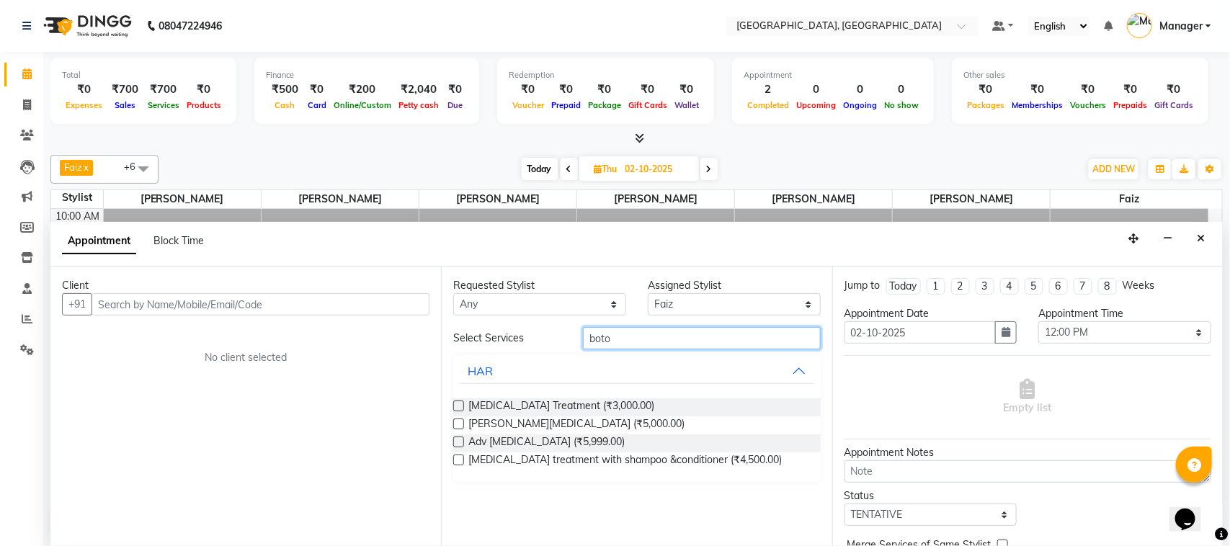
type input "boto"
click at [461, 408] on label at bounding box center [458, 406] width 11 height 11
click at [461, 408] on input "checkbox" at bounding box center [457, 407] width 9 height 9
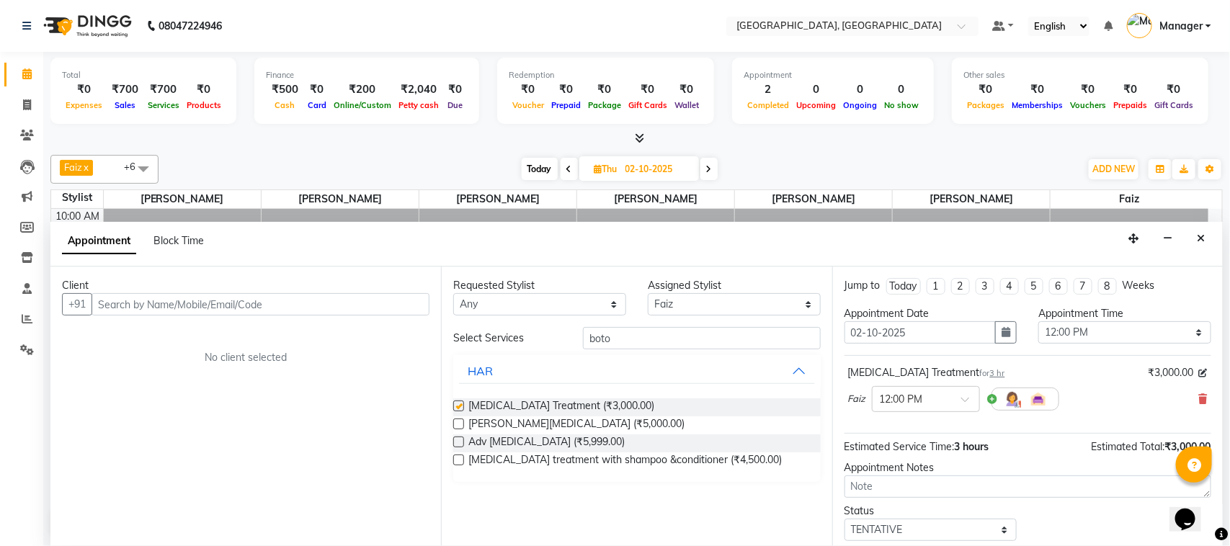
checkbox input "false"
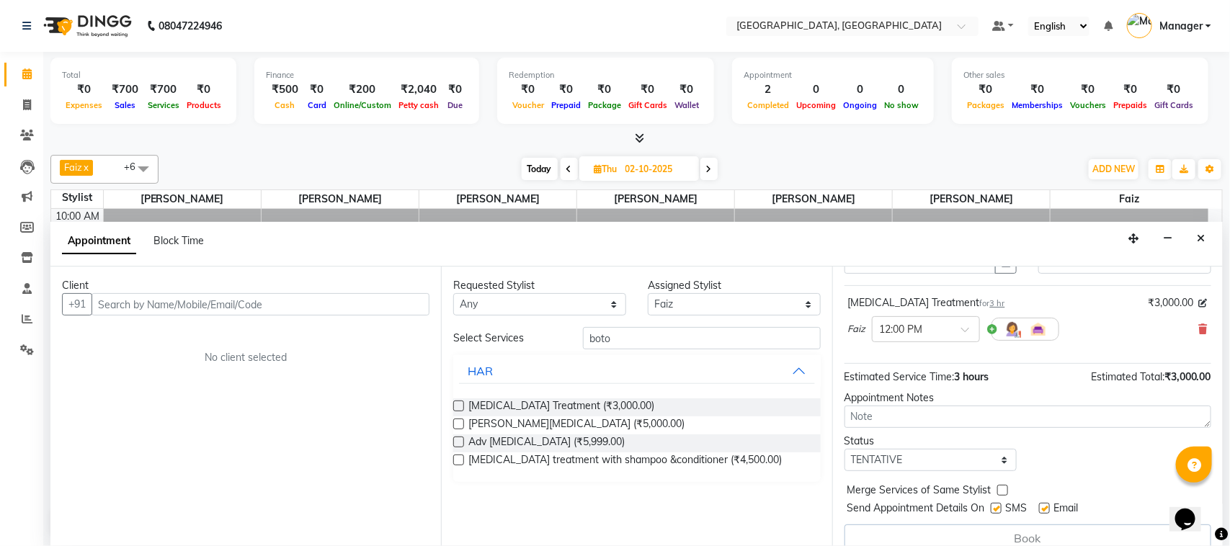
scroll to position [89, 0]
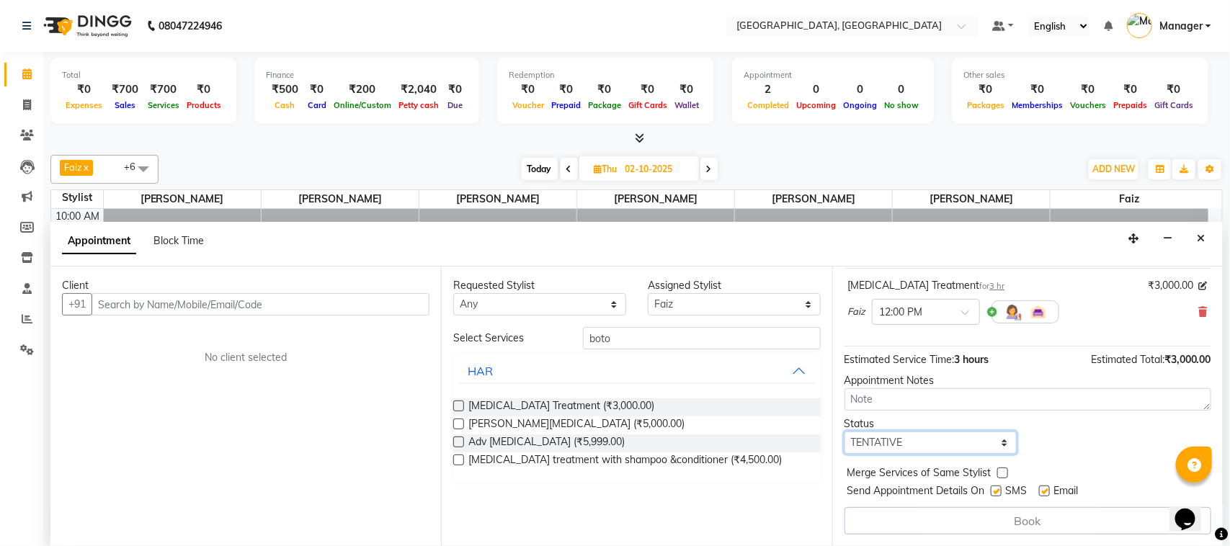
click at [998, 440] on select "Select TENTATIVE CONFIRM UPCOMING" at bounding box center [931, 443] width 173 height 22
select select "upcoming"
click at [845, 432] on select "Select TENTATIVE CONFIRM UPCOMING" at bounding box center [931, 443] width 173 height 22
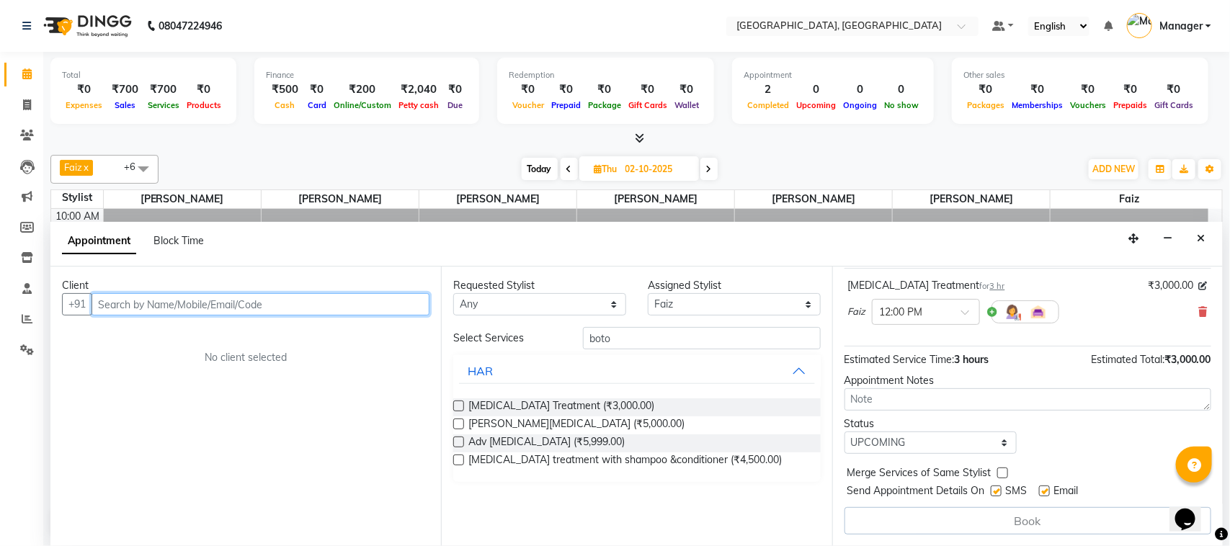
click at [368, 305] on input "text" at bounding box center [261, 304] width 338 height 22
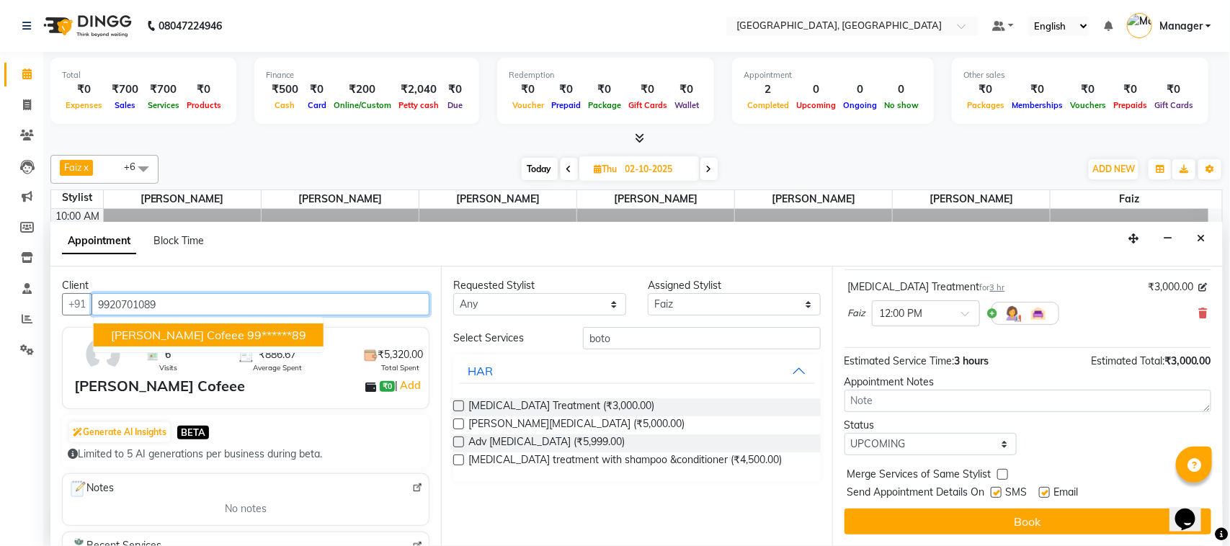
scroll to position [87, 0]
click at [247, 332] on ngb-highlight "99******89" at bounding box center [276, 335] width 59 height 14
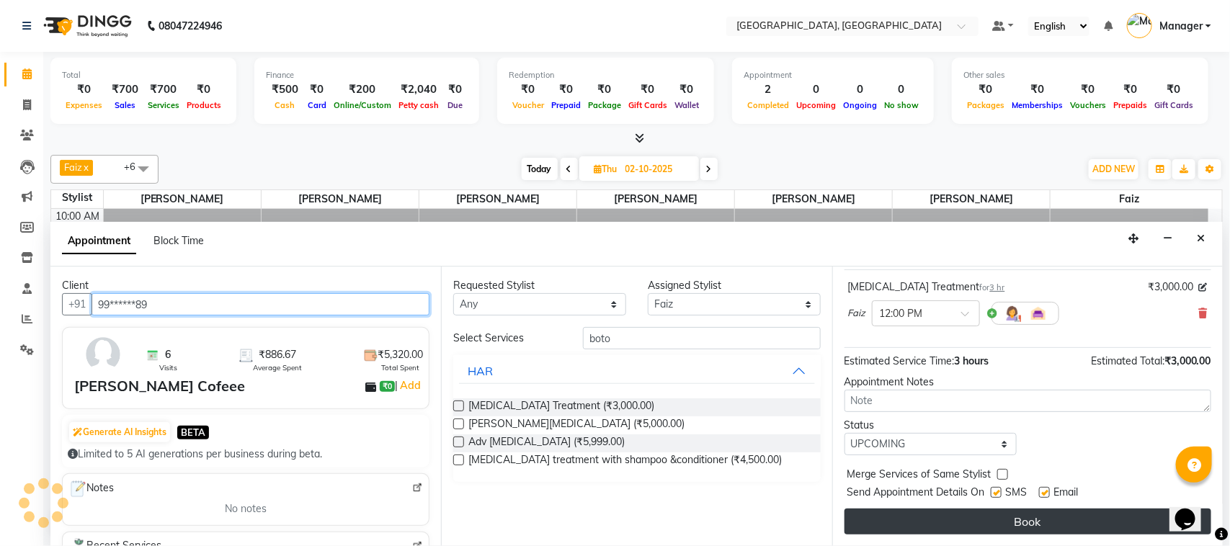
type input "99******89"
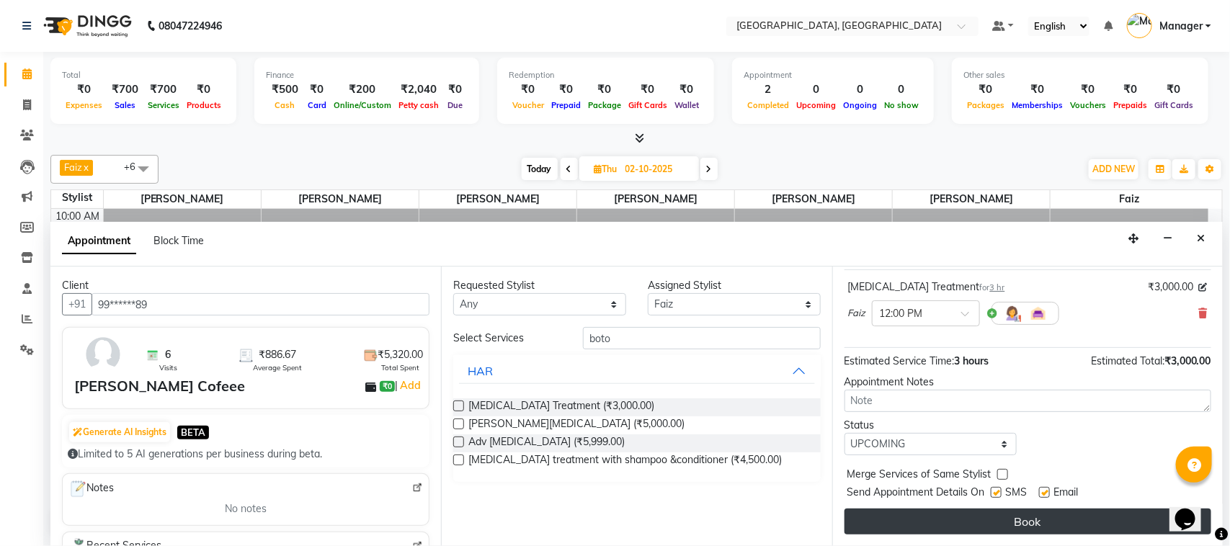
click at [982, 524] on button "Book" at bounding box center [1028, 522] width 367 height 26
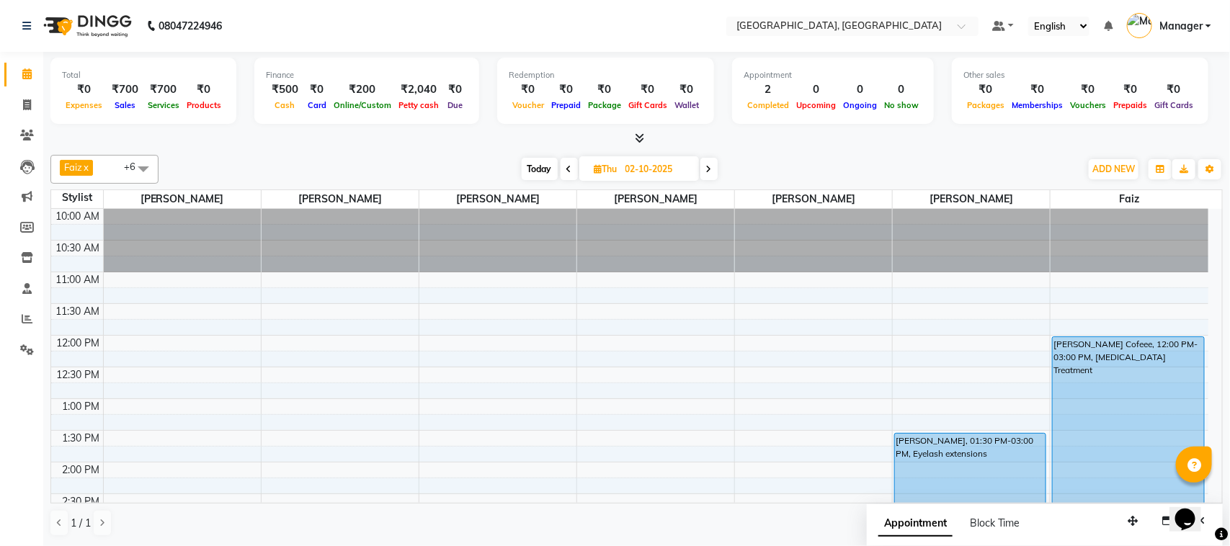
click at [538, 172] on span "Today" at bounding box center [540, 169] width 36 height 22
type input "01-10-2025"
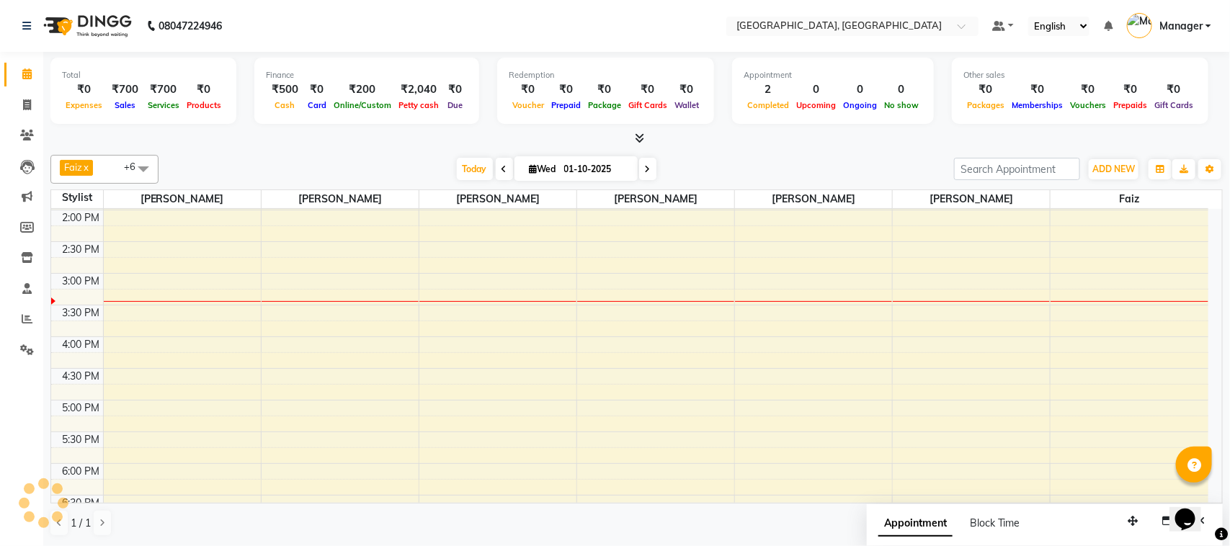
scroll to position [213, 0]
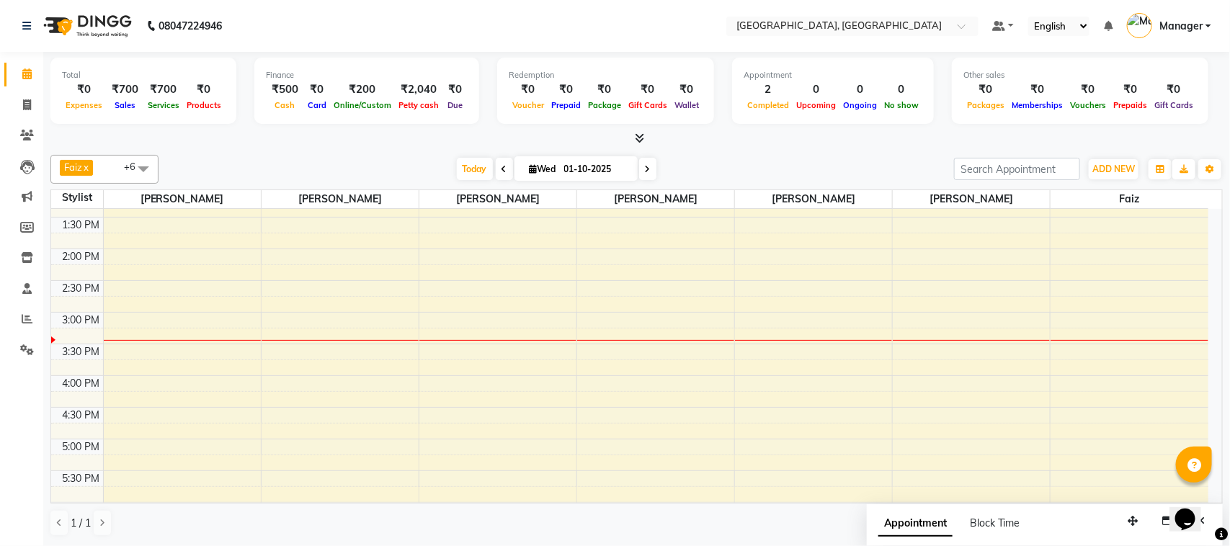
click at [1209, 494] on div "Opens Chat This icon Opens the chat window." at bounding box center [1192, 494] width 35 height 0
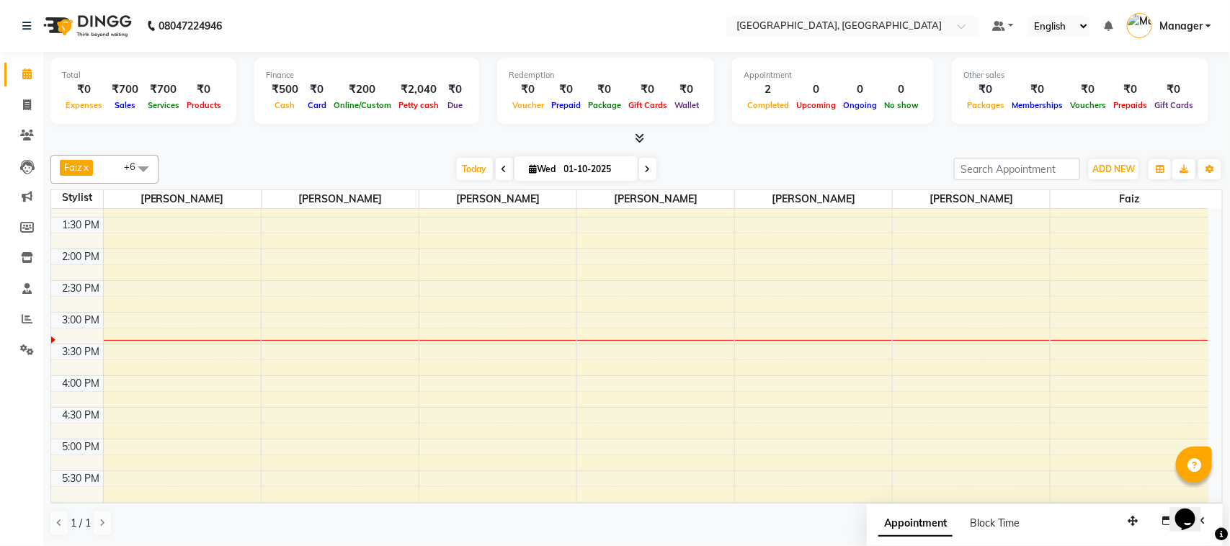
click at [1209, 494] on div "Opens Chat This icon Opens the chat window." at bounding box center [1192, 494] width 35 height 0
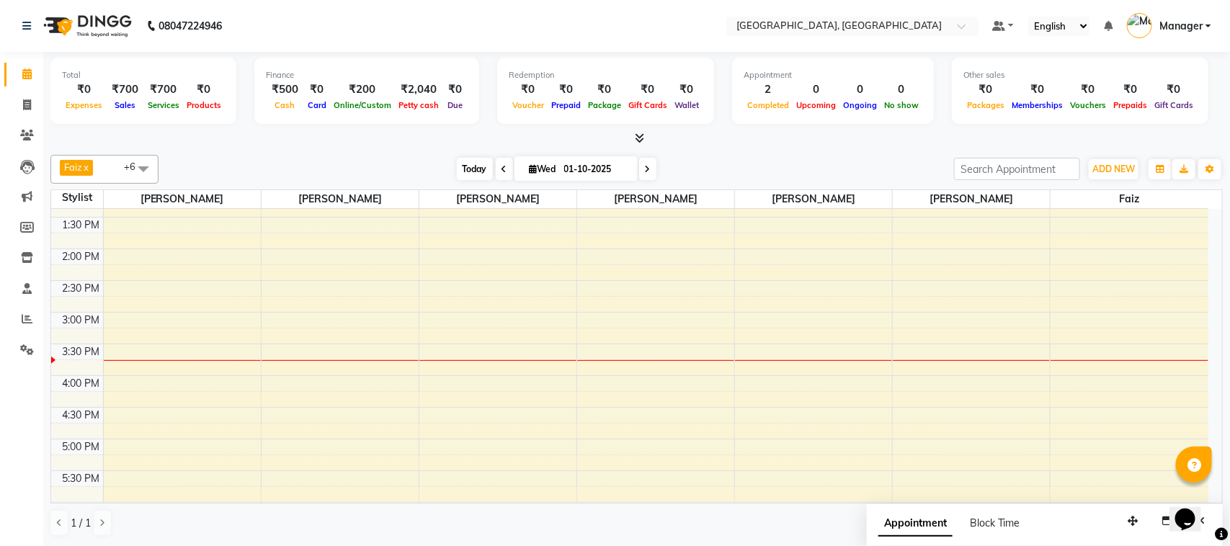
click at [469, 167] on span "Today" at bounding box center [475, 169] width 36 height 22
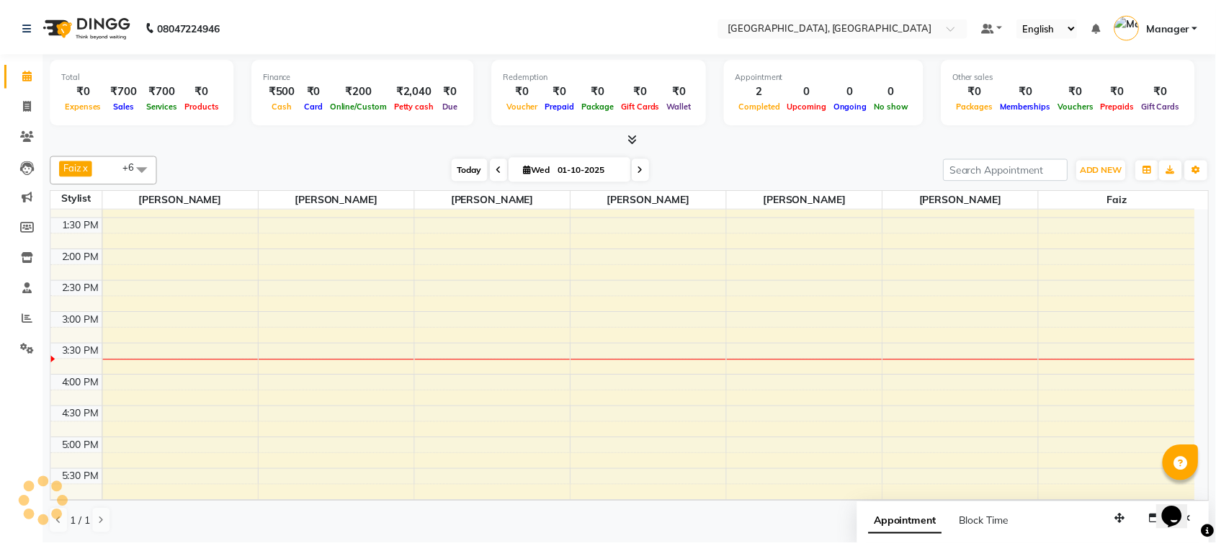
scroll to position [321, 0]
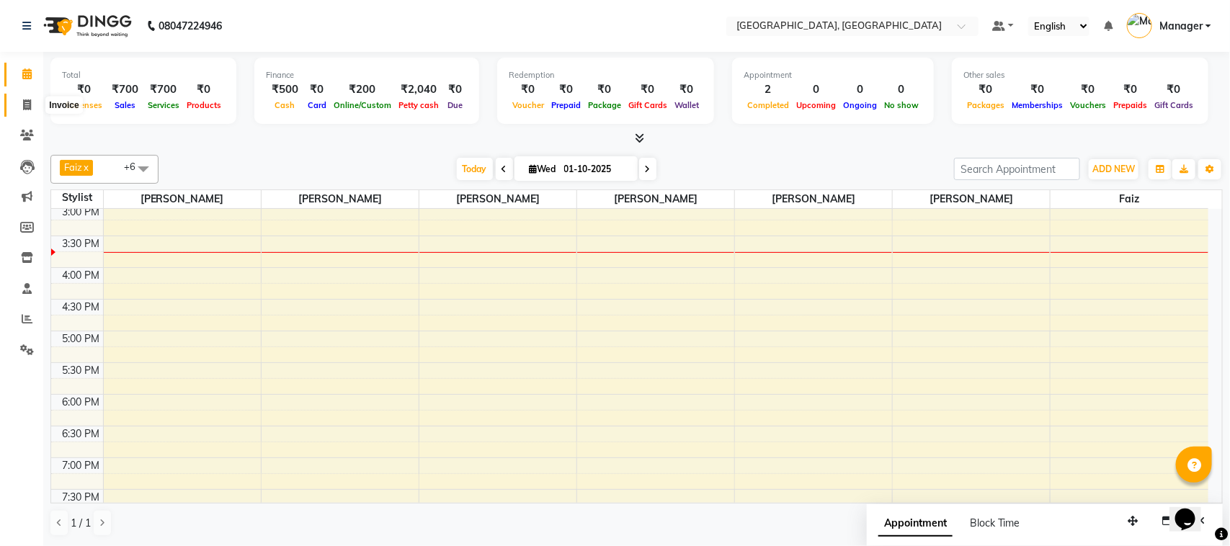
click at [23, 101] on icon at bounding box center [27, 104] width 8 height 11
select select "7742"
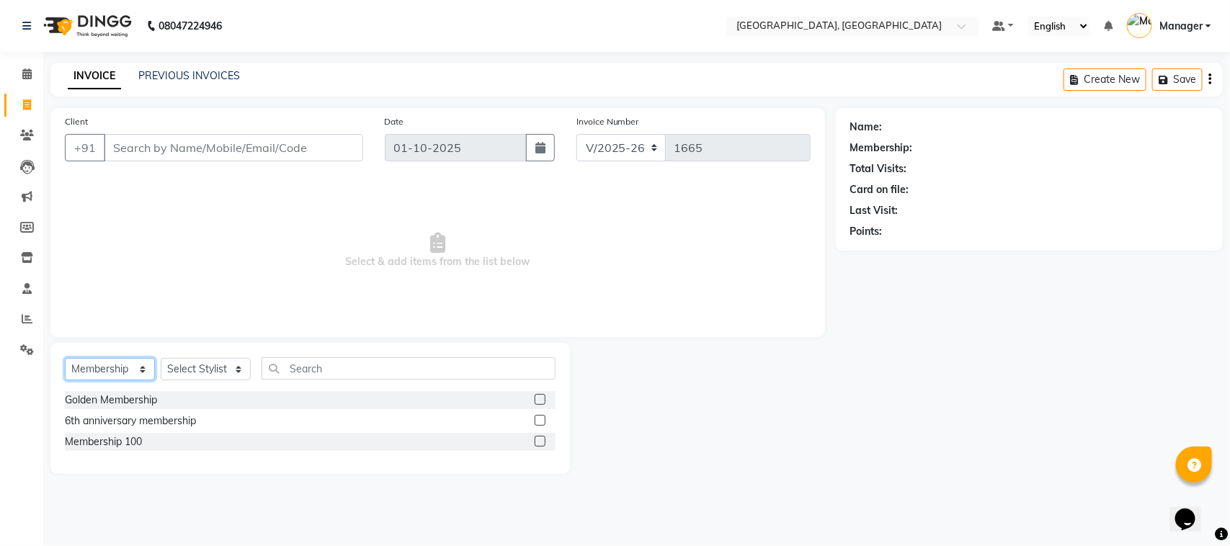
click at [142, 365] on select "Select Service Product Membership Package Voucher Prepaid Gift Card" at bounding box center [110, 369] width 90 height 22
select select "service"
click at [65, 358] on select "Select Service Product Membership Package Voucher Prepaid Gift Card" at bounding box center [110, 369] width 90 height 22
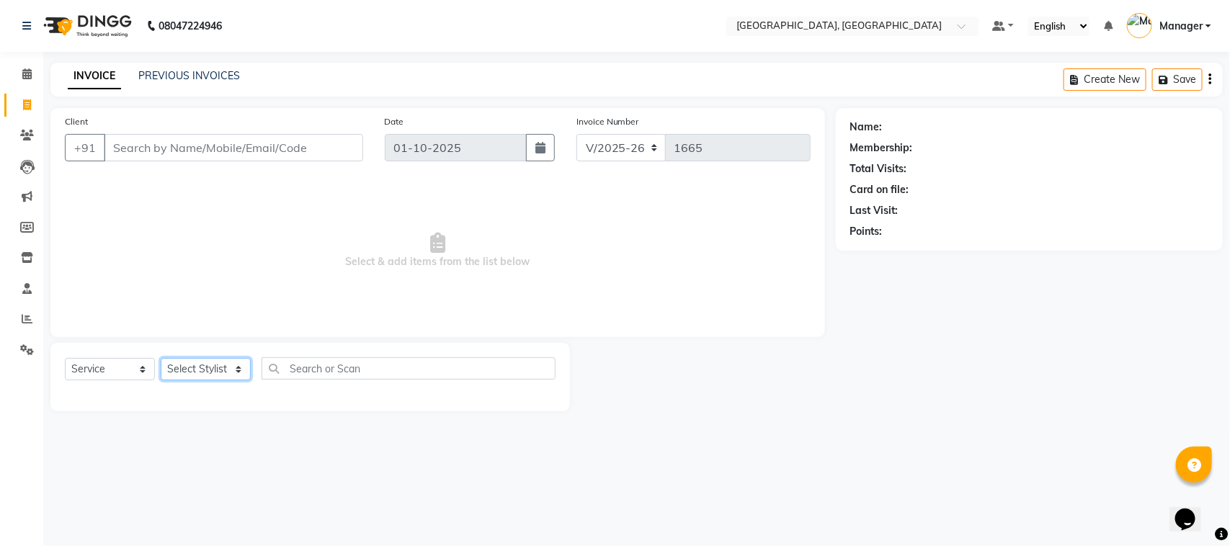
click at [236, 368] on select "Select Stylist Annu Navale [PERSON_NAME] [PERSON_NAME] Jyoti wadar Manager [PER…" at bounding box center [206, 369] width 90 height 22
select select "68996"
click at [161, 358] on select "Select Stylist Annu Navale [PERSON_NAME] [PERSON_NAME] Jyoti wadar Manager [PER…" at bounding box center [206, 369] width 90 height 22
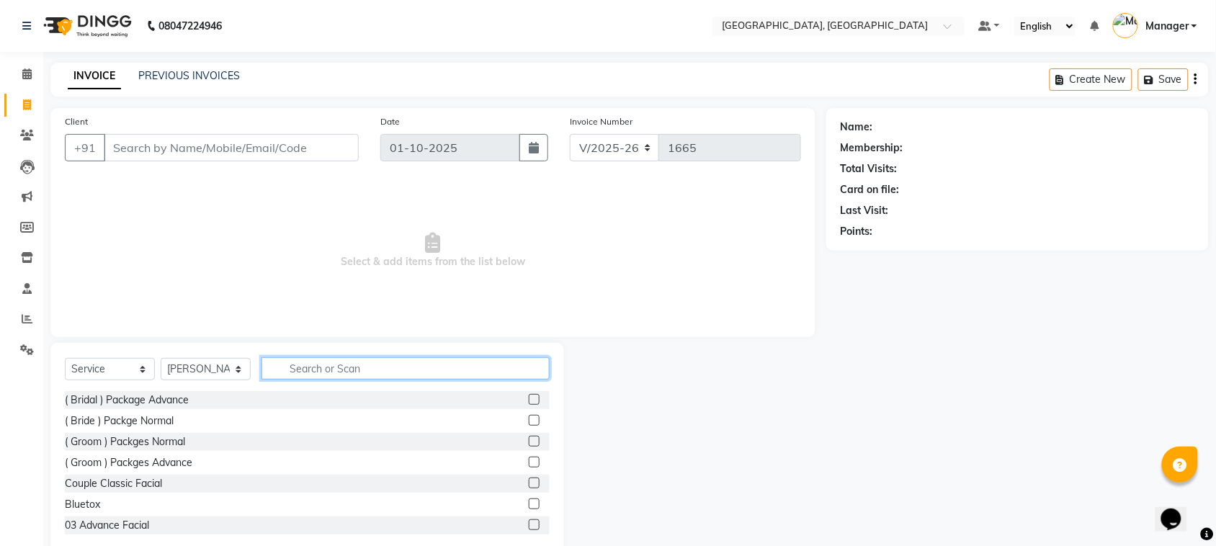
click at [293, 364] on input "text" at bounding box center [406, 368] width 288 height 22
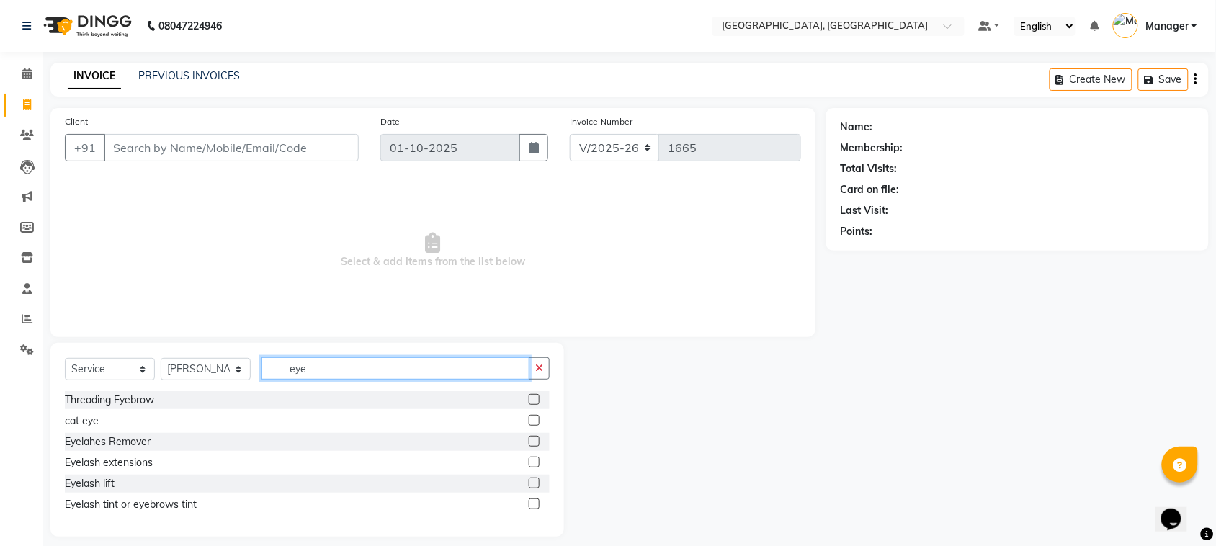
type input "eye"
click at [534, 397] on label at bounding box center [534, 399] width 11 height 11
click at [534, 397] on input "checkbox" at bounding box center [533, 400] width 9 height 9
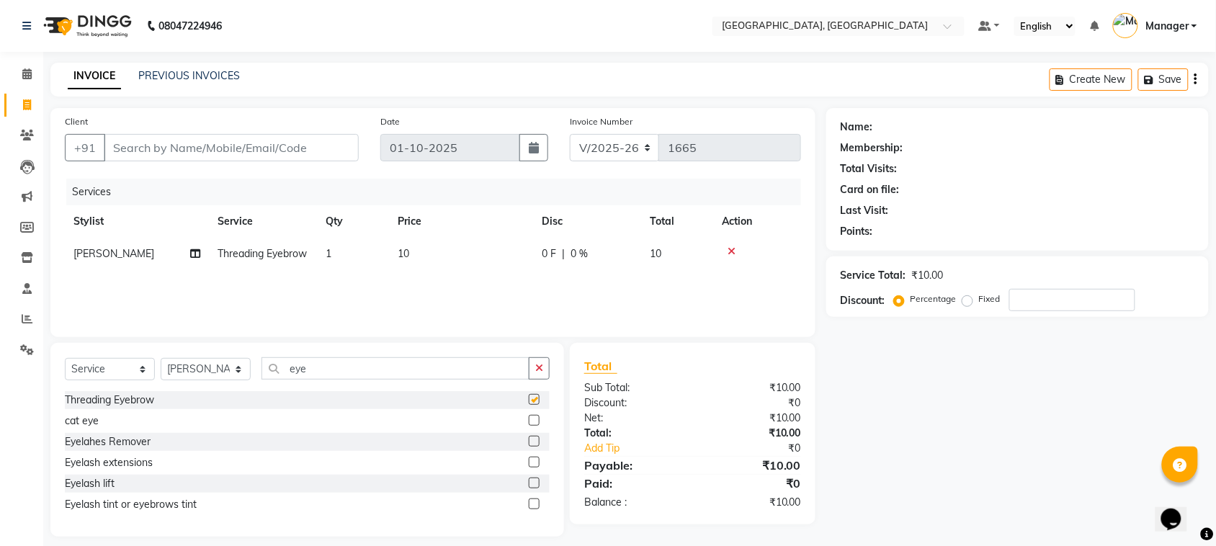
checkbox input "false"
click at [235, 368] on select "Select Stylist Annu Navale [PERSON_NAME] [PERSON_NAME] Jyoti wadar Manager [PER…" at bounding box center [206, 369] width 90 height 22
select select "66765"
click at [161, 358] on select "Select Stylist Annu Navale [PERSON_NAME] [PERSON_NAME] Jyoti wadar Manager [PER…" at bounding box center [206, 369] width 90 height 22
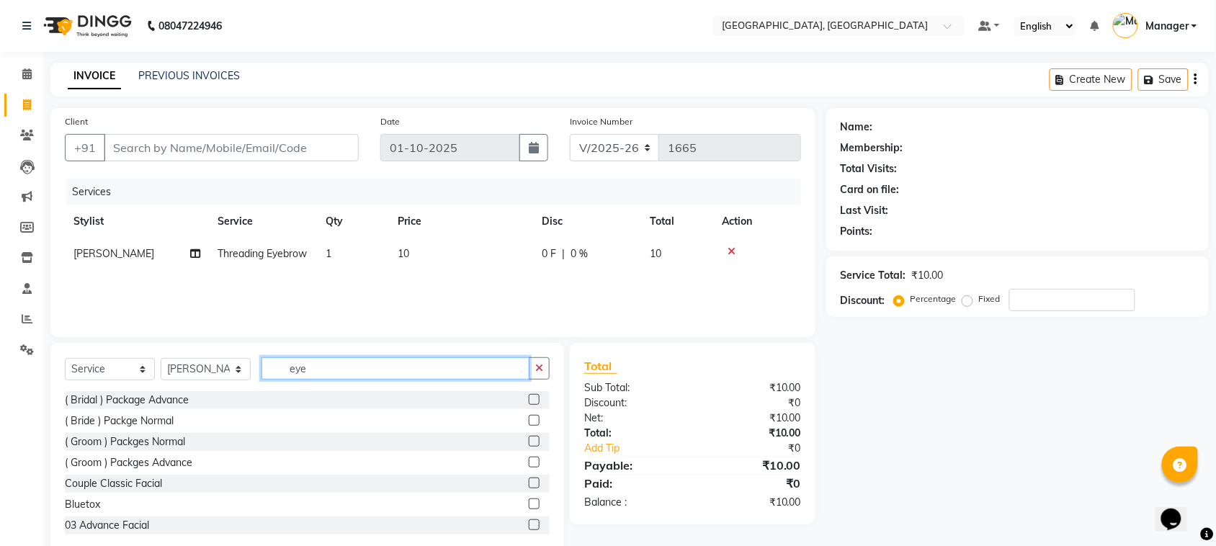
click at [311, 368] on input "eye" at bounding box center [396, 368] width 268 height 22
type input "e"
type input "gel"
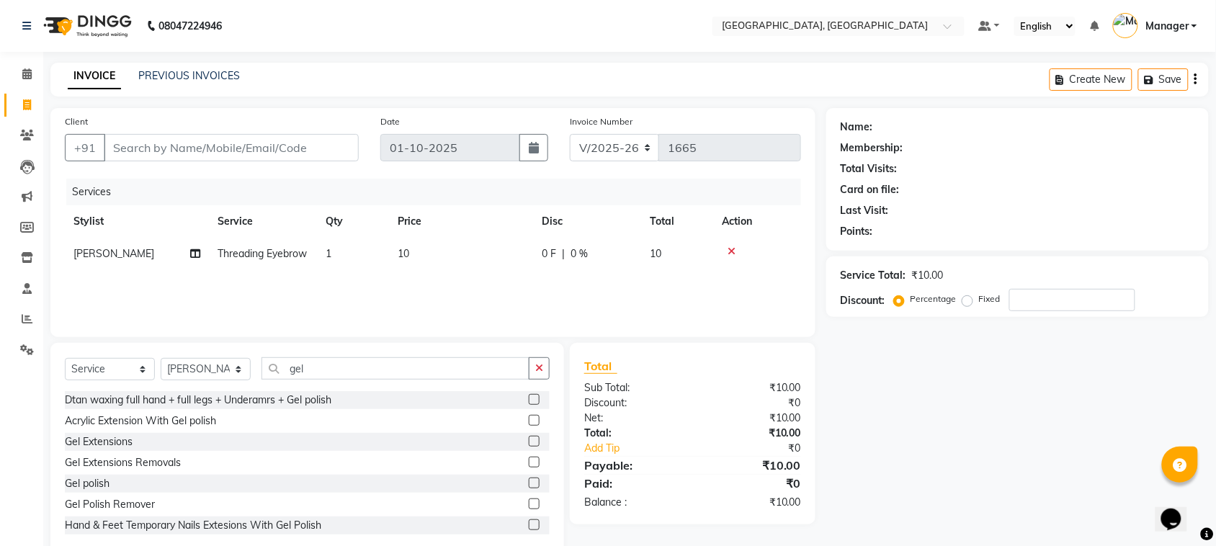
click at [529, 503] on label at bounding box center [534, 504] width 11 height 11
click at [529, 503] on input "checkbox" at bounding box center [533, 504] width 9 height 9
checkbox input "false"
click at [529, 489] on label at bounding box center [534, 483] width 11 height 11
click at [529, 489] on input "checkbox" at bounding box center [533, 483] width 9 height 9
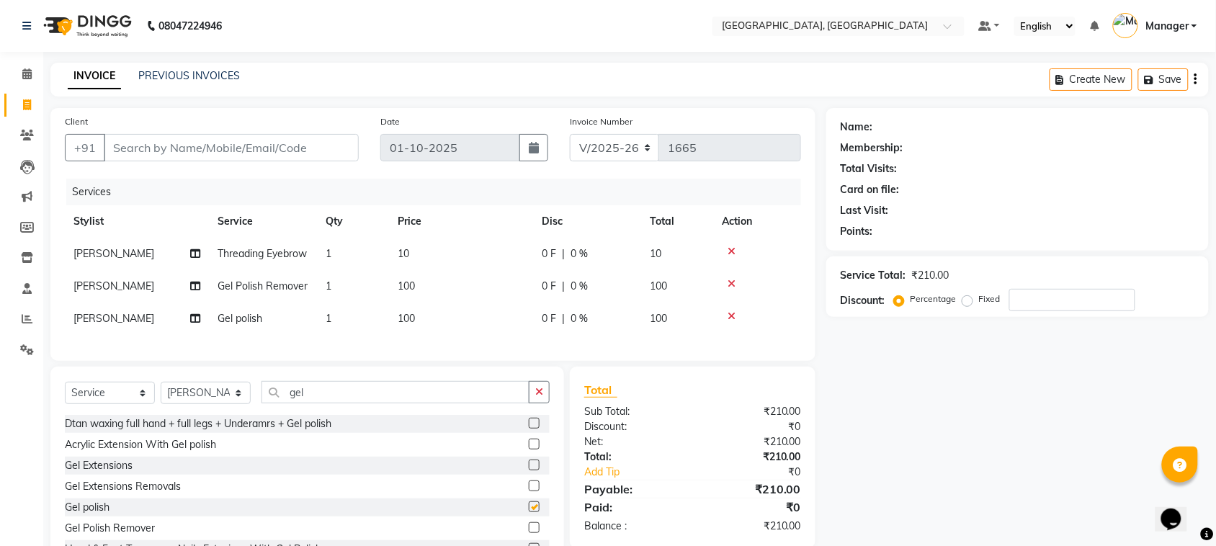
checkbox input "false"
click at [730, 321] on icon at bounding box center [732, 316] width 8 height 10
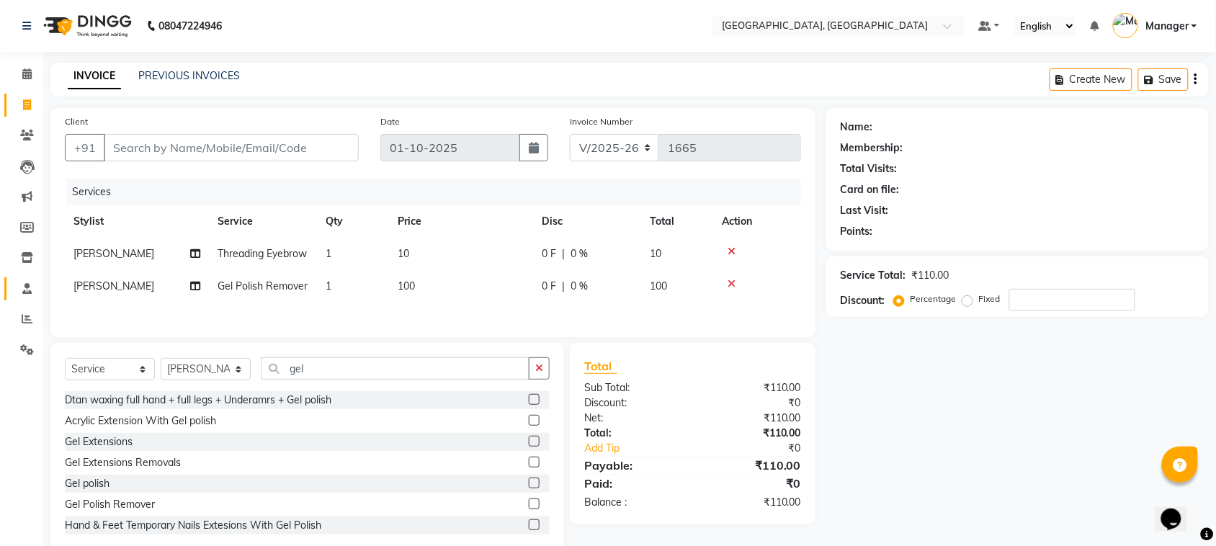
scroll to position [5, 0]
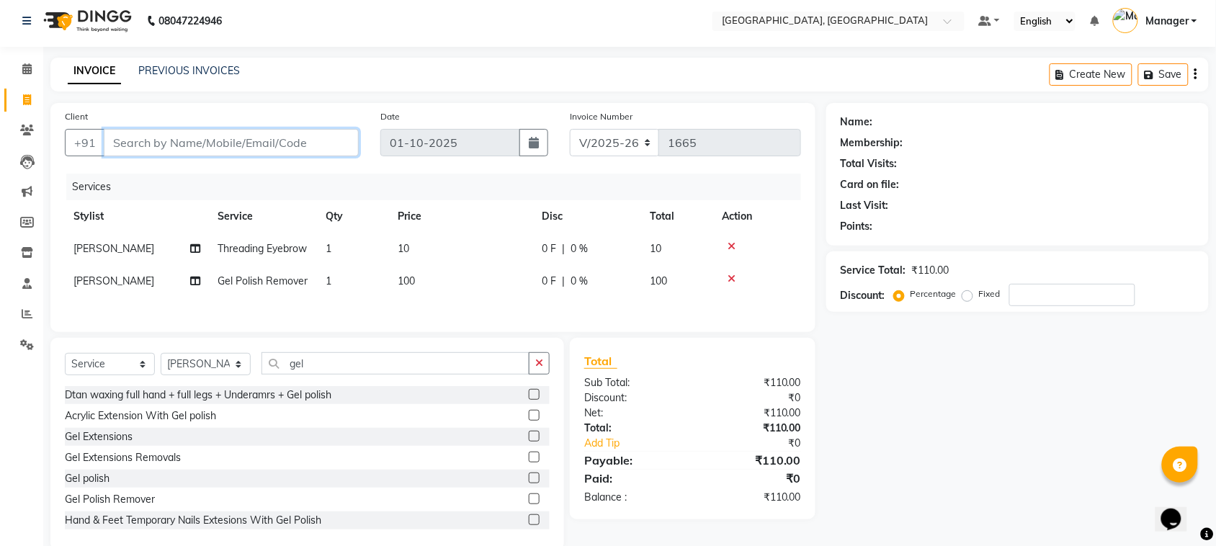
click at [328, 138] on input "Client" at bounding box center [231, 142] width 255 height 27
type input "9"
type input "0"
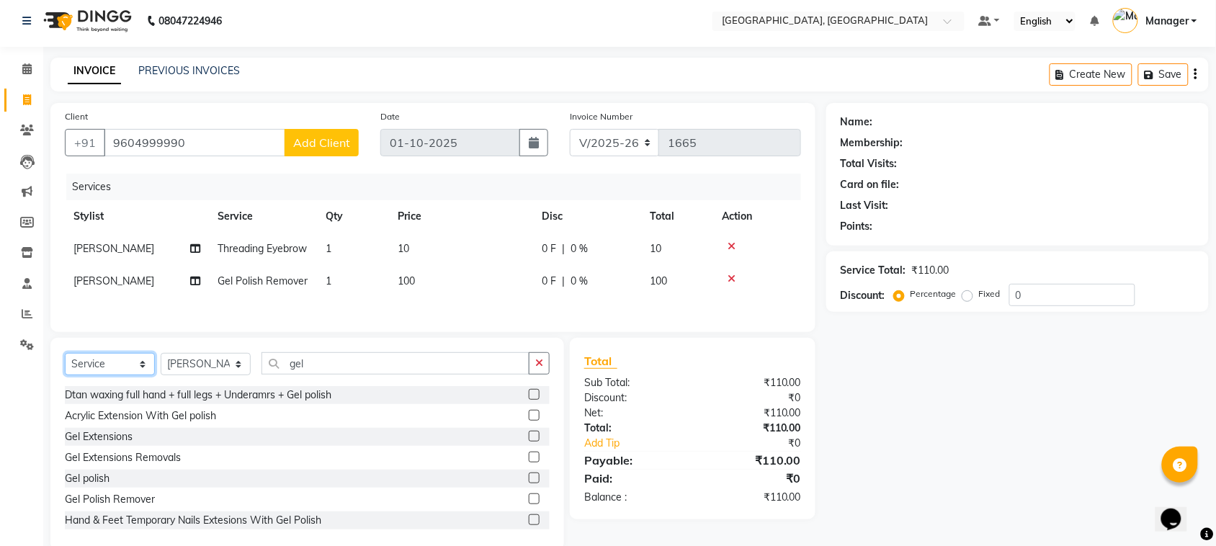
click at [143, 375] on select "Select Service Product Membership Package Voucher Prepaid Gift Card" at bounding box center [110, 364] width 90 height 22
click at [133, 142] on input "9604999990" at bounding box center [195, 142] width 182 height 27
click at [190, 141] on input "96024999990" at bounding box center [195, 142] width 182 height 27
click at [144, 142] on input "96024999990" at bounding box center [195, 142] width 182 height 27
click at [180, 141] on input "96024999990" at bounding box center [195, 142] width 182 height 27
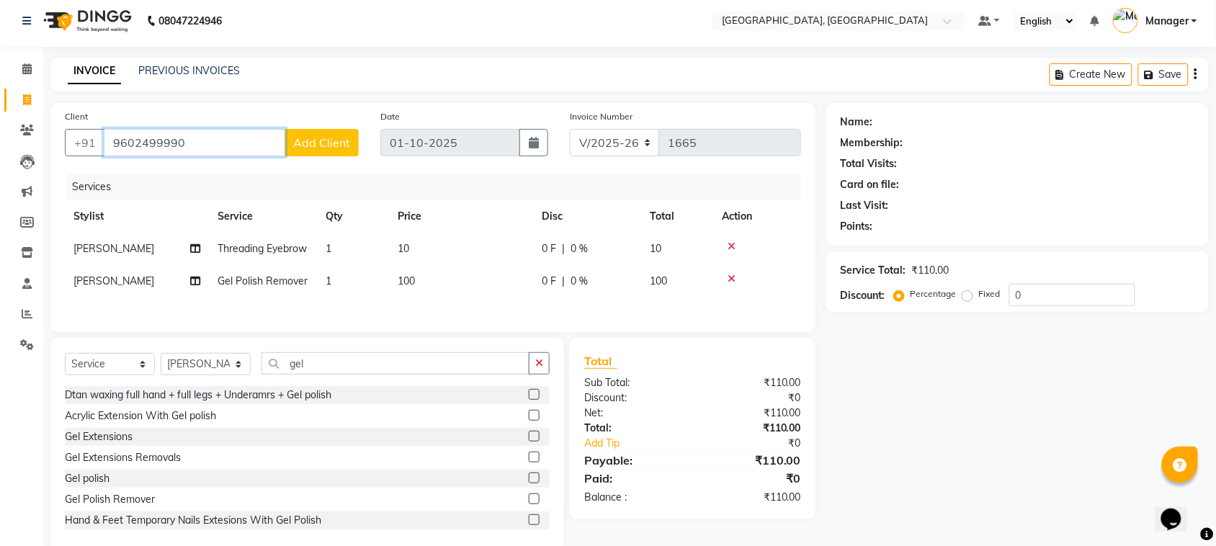
click at [144, 141] on input "9602499990" at bounding box center [195, 142] width 182 height 27
type input "9602999990"
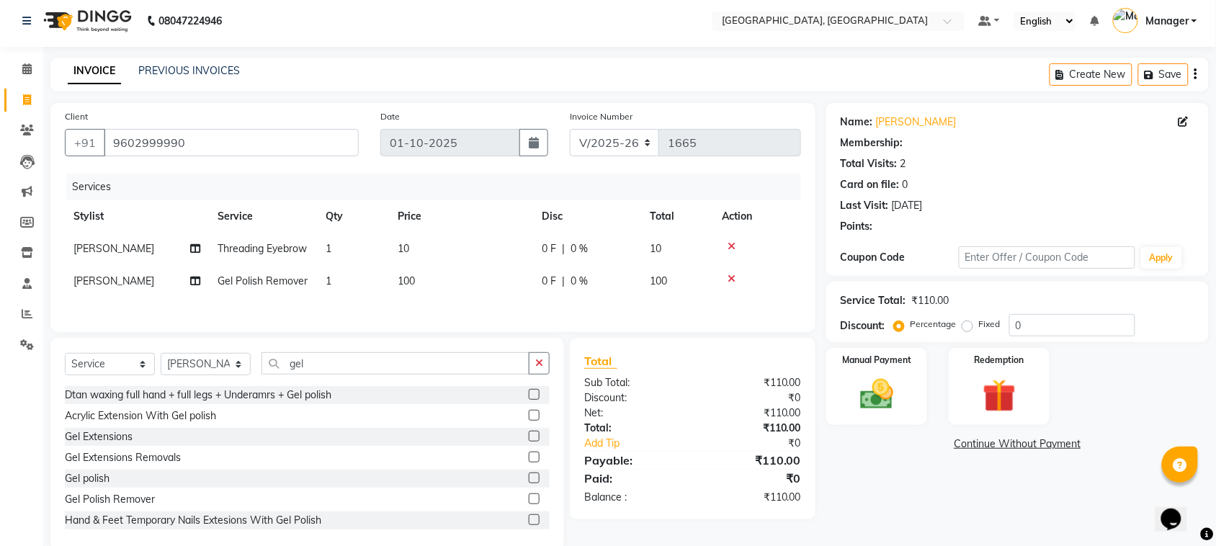
type input "10"
select select "1: Object"
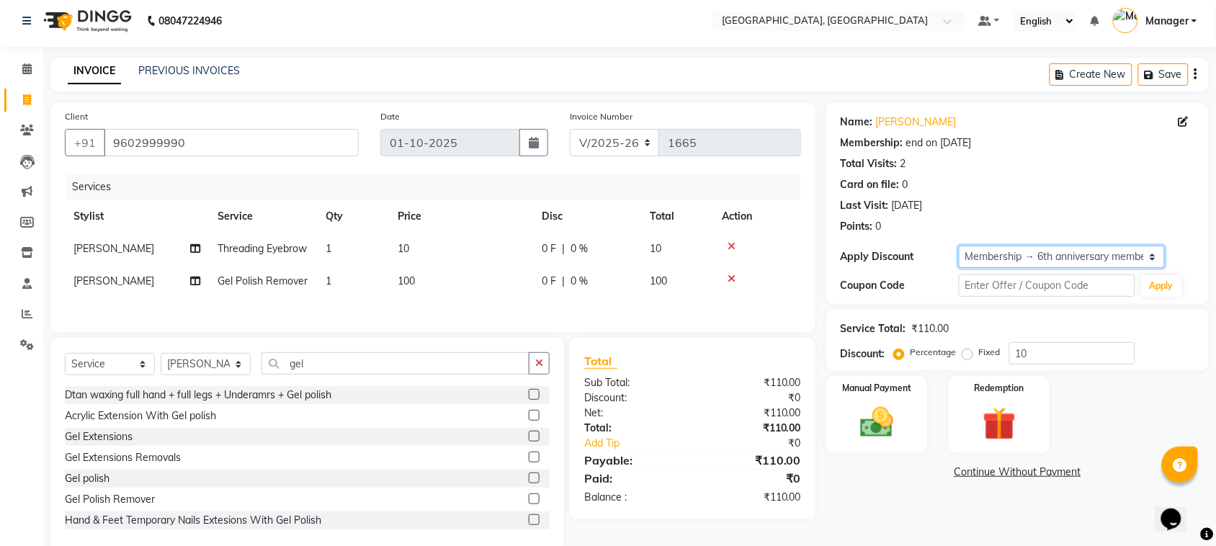
click at [1150, 257] on select "Select Membership → 6th anniversary membership" at bounding box center [1062, 257] width 206 height 22
click at [1133, 218] on div "Name: [PERSON_NAME] Membership: end on [DATE] Total Visits: 2 Card on file: 0 L…" at bounding box center [1018, 171] width 354 height 125
click at [537, 368] on icon "button" at bounding box center [539, 363] width 8 height 10
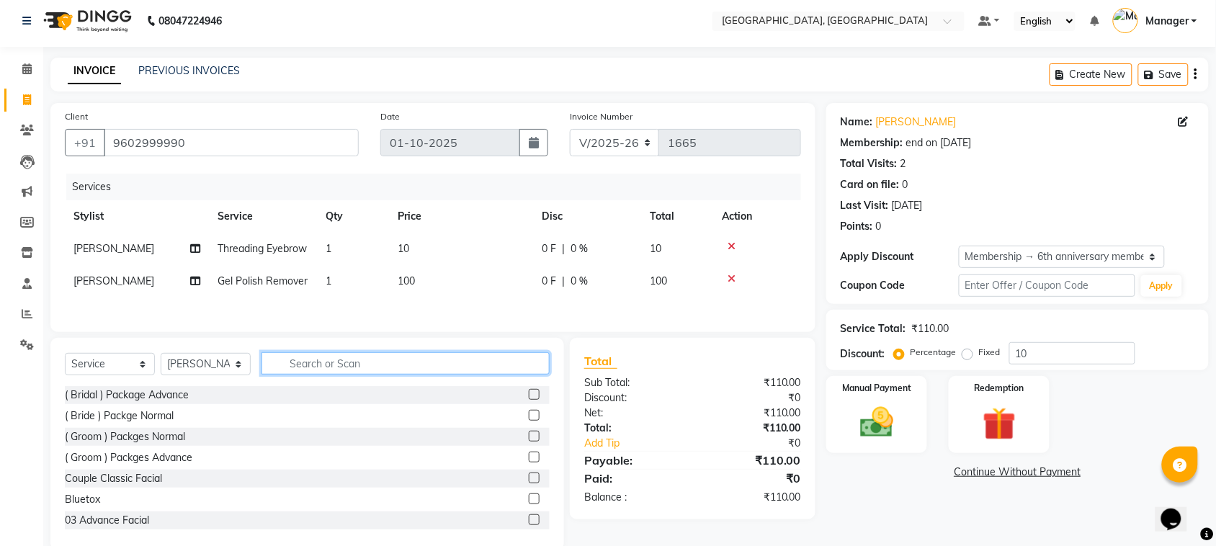
click at [537, 375] on input "text" at bounding box center [406, 363] width 288 height 22
click at [413, 375] on input "text" at bounding box center [406, 363] width 288 height 22
click at [414, 243] on td "10" at bounding box center [461, 249] width 144 height 32
select select "68996"
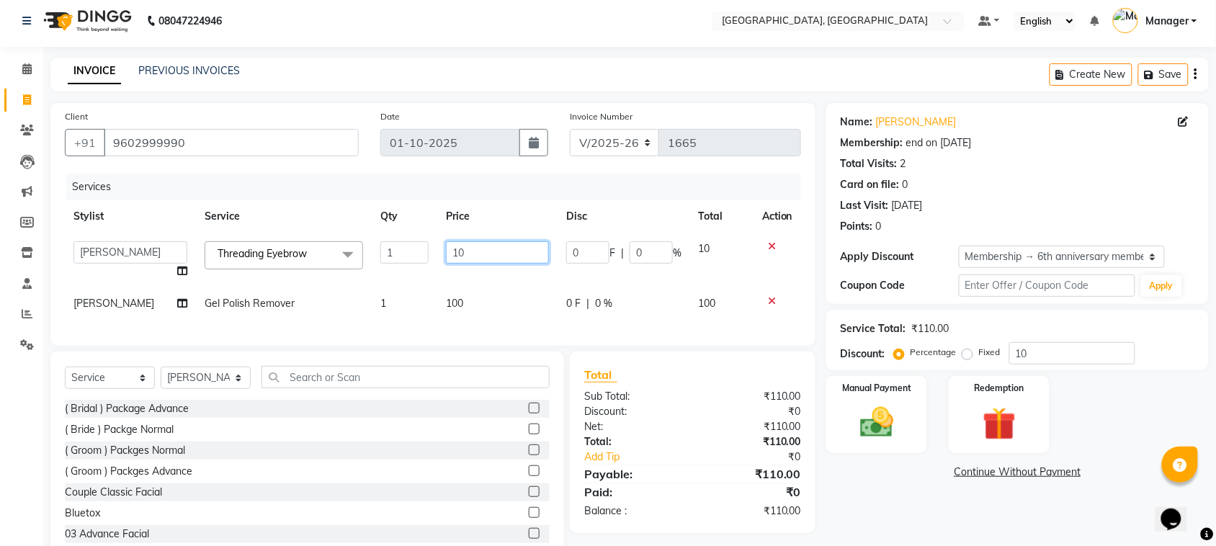
click at [461, 250] on input "10" at bounding box center [497, 252] width 103 height 22
type input "1"
type input "40"
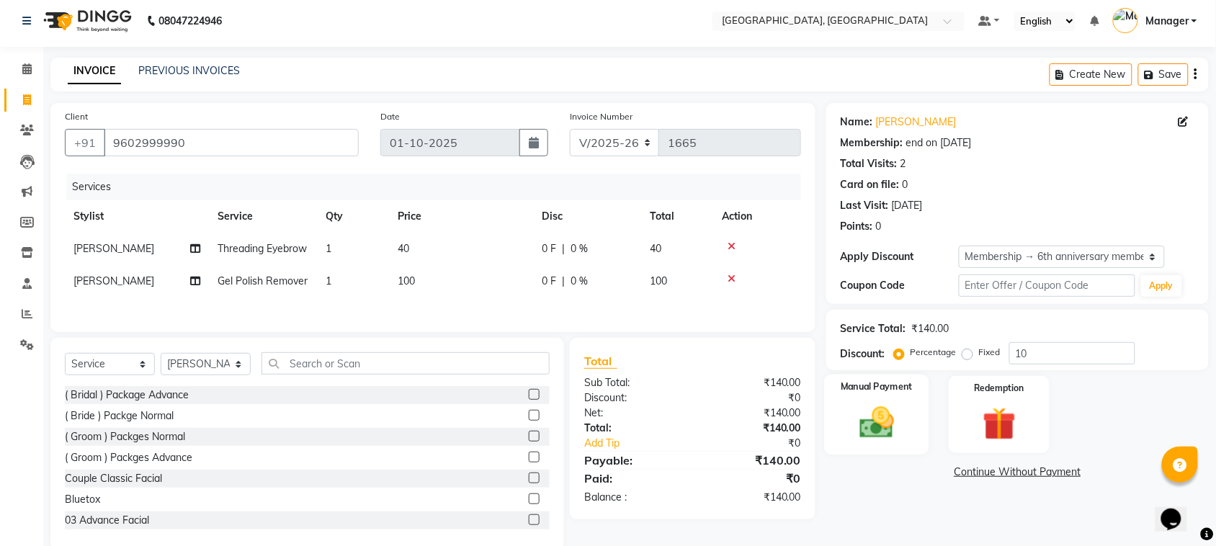
click at [870, 412] on img at bounding box center [877, 423] width 56 height 40
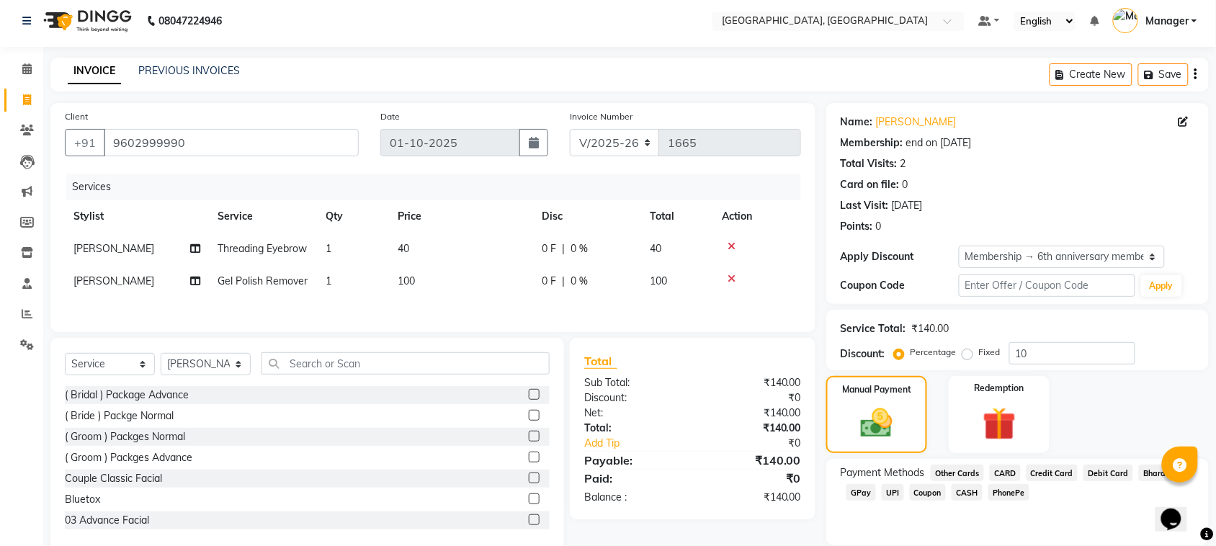
click at [863, 491] on span "GPay" at bounding box center [862, 492] width 30 height 17
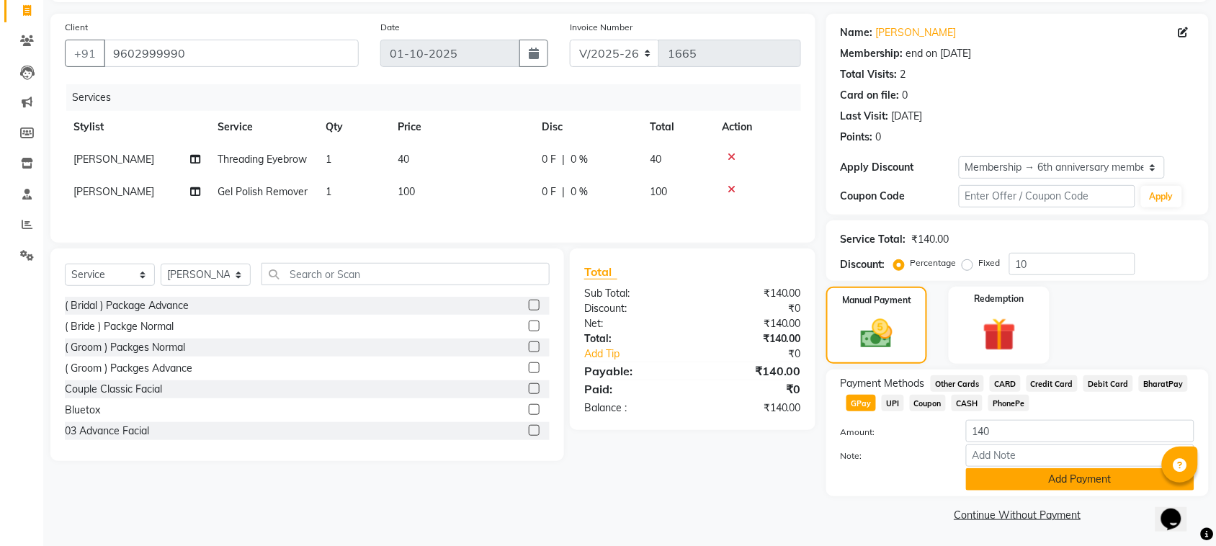
click at [1104, 480] on button "Add Payment" at bounding box center [1080, 479] width 228 height 22
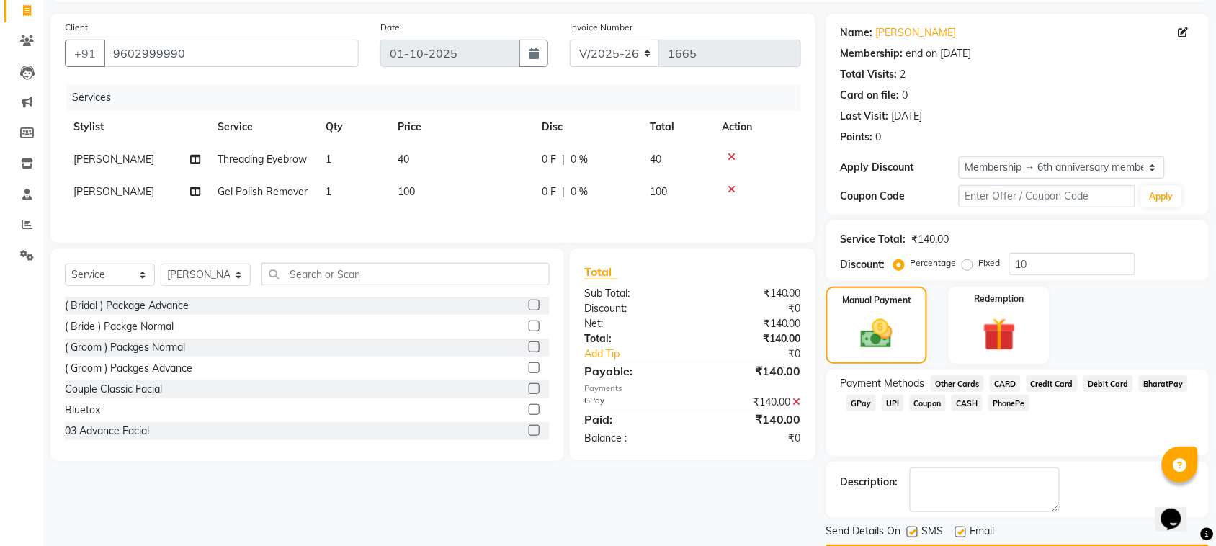
scroll to position [138, 0]
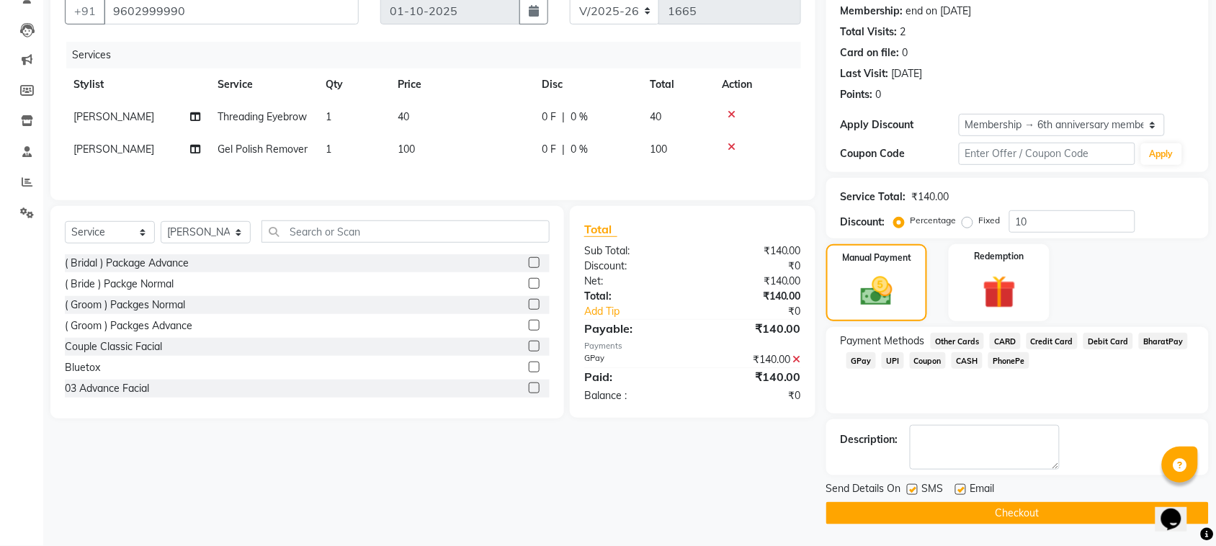
click at [1098, 514] on button "Checkout" at bounding box center [1018, 513] width 383 height 22
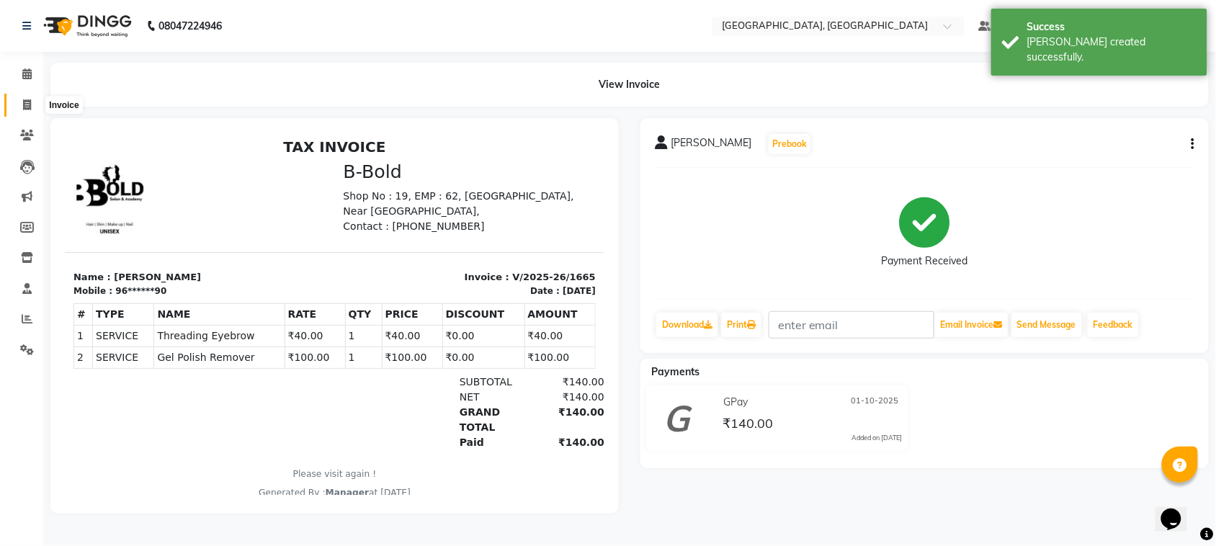
click at [25, 106] on icon at bounding box center [27, 104] width 8 height 11
select select "service"
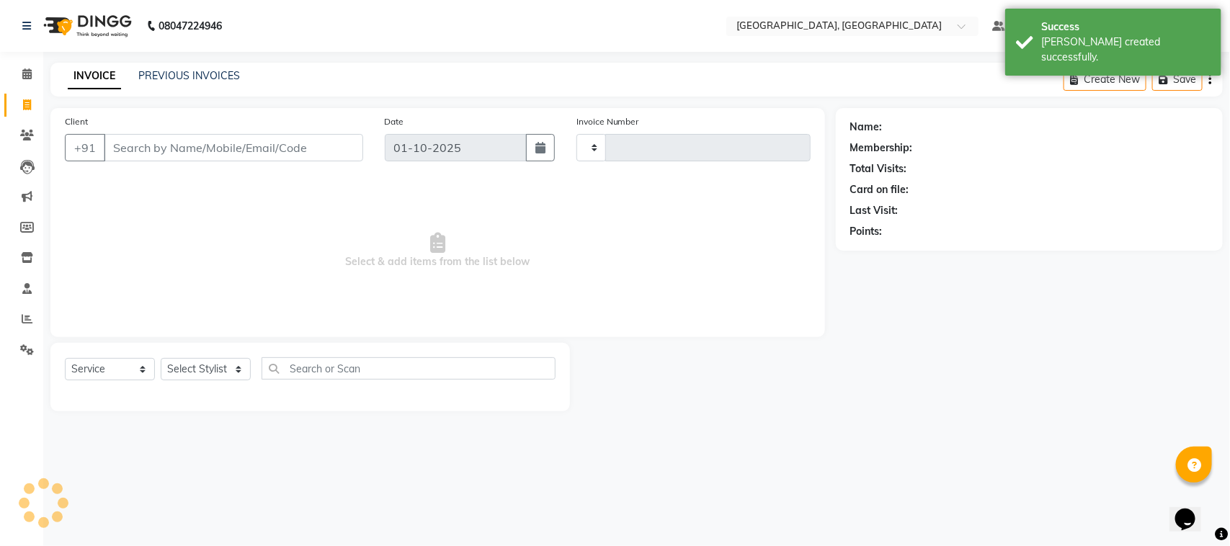
type input "1666"
select select "7742"
select select "membership"
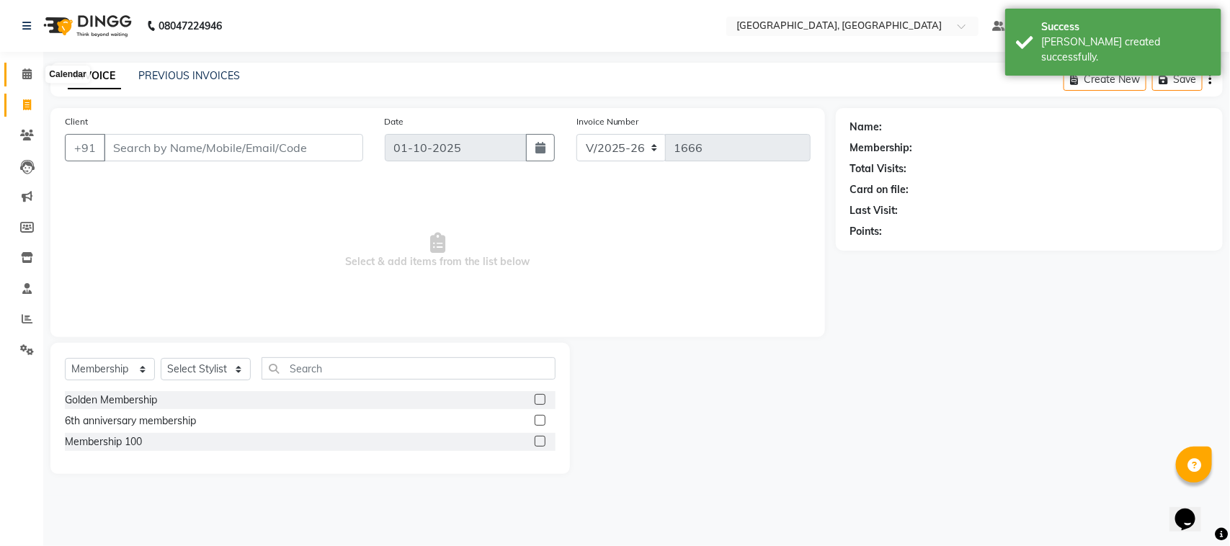
click at [22, 72] on icon at bounding box center [26, 73] width 9 height 11
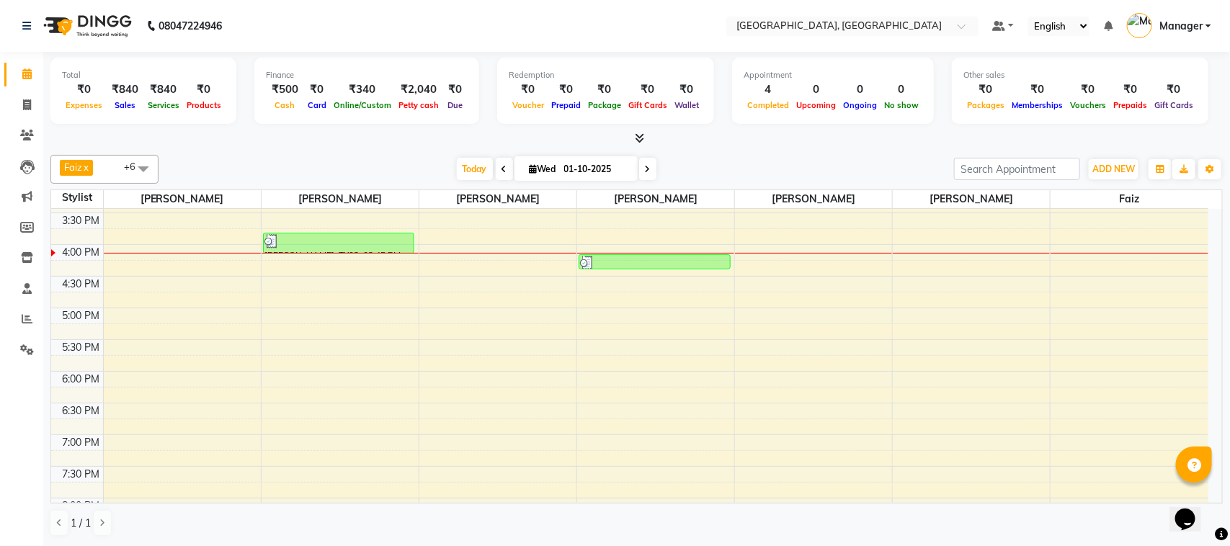
scroll to position [324, 0]
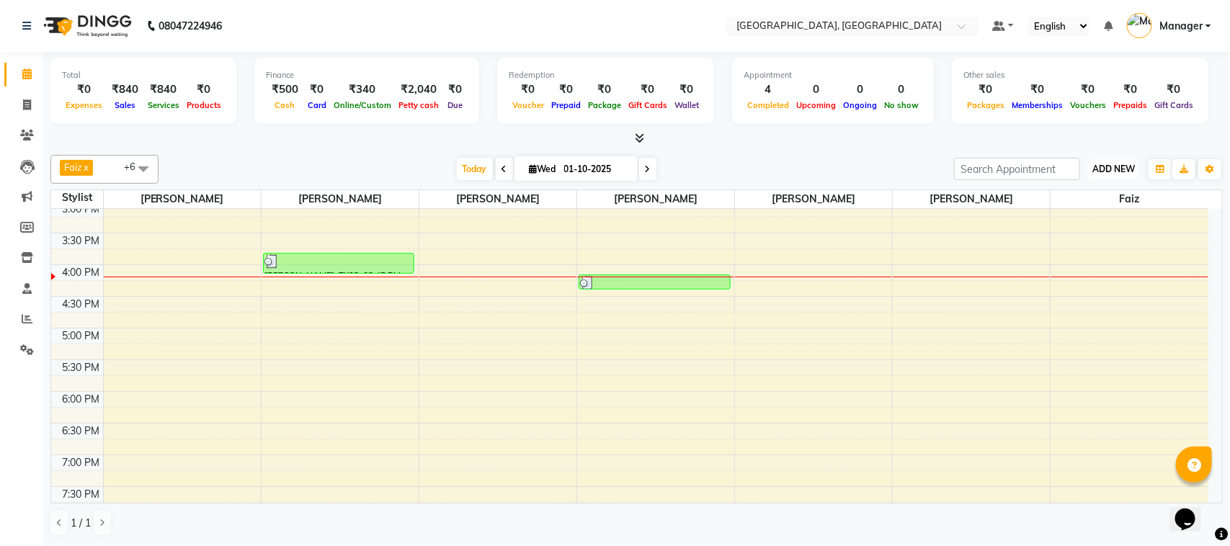
click at [1100, 168] on span "ADD NEW" at bounding box center [1113, 169] width 43 height 11
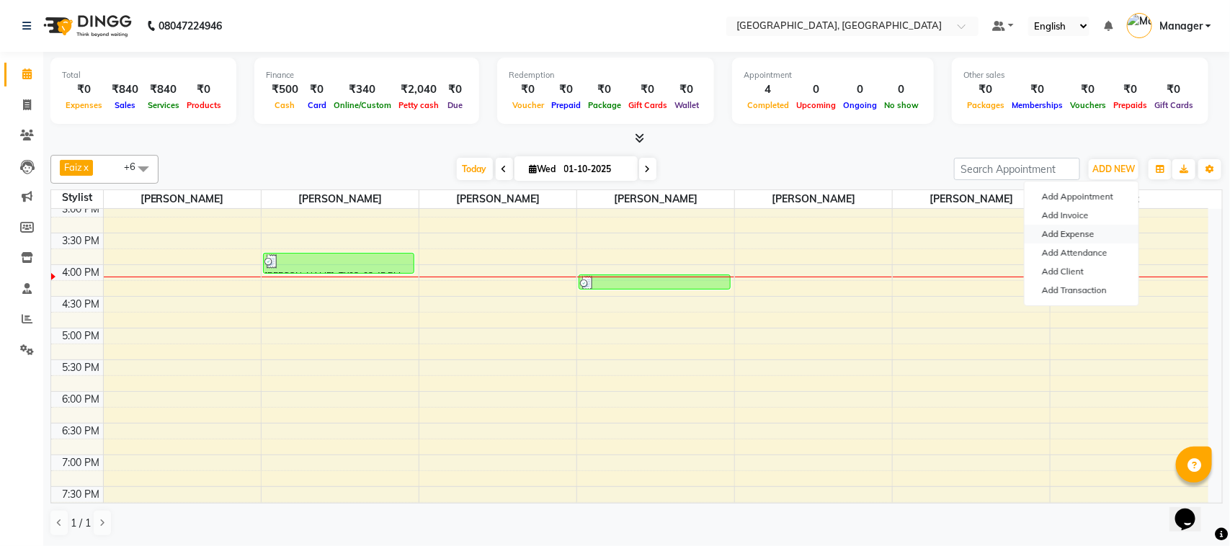
click at [1072, 232] on link "Add Expense" at bounding box center [1082, 234] width 114 height 19
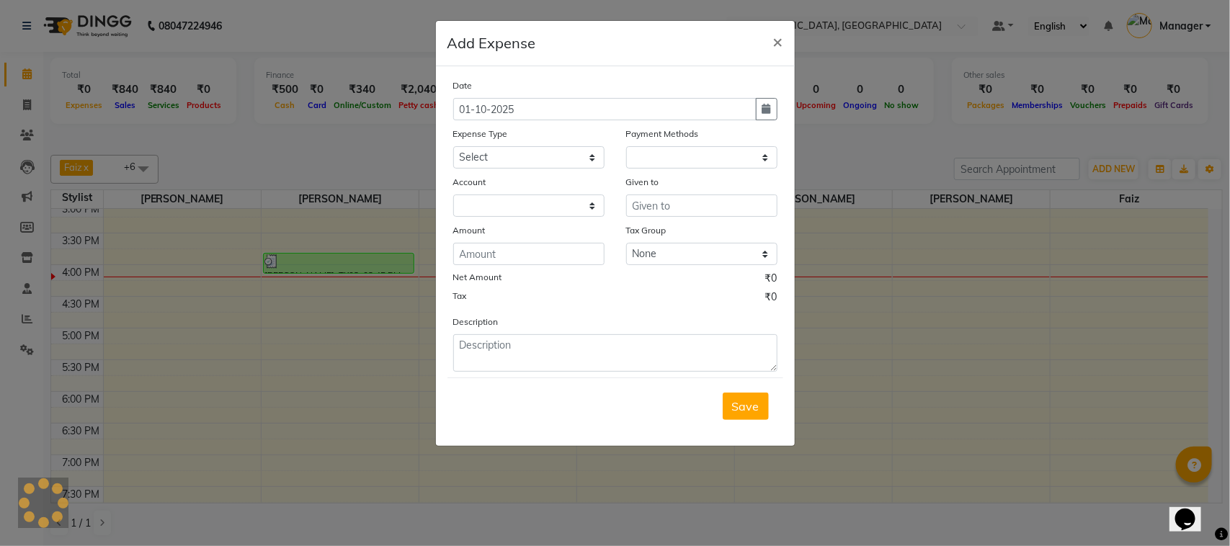
select select "1"
select select "6882"
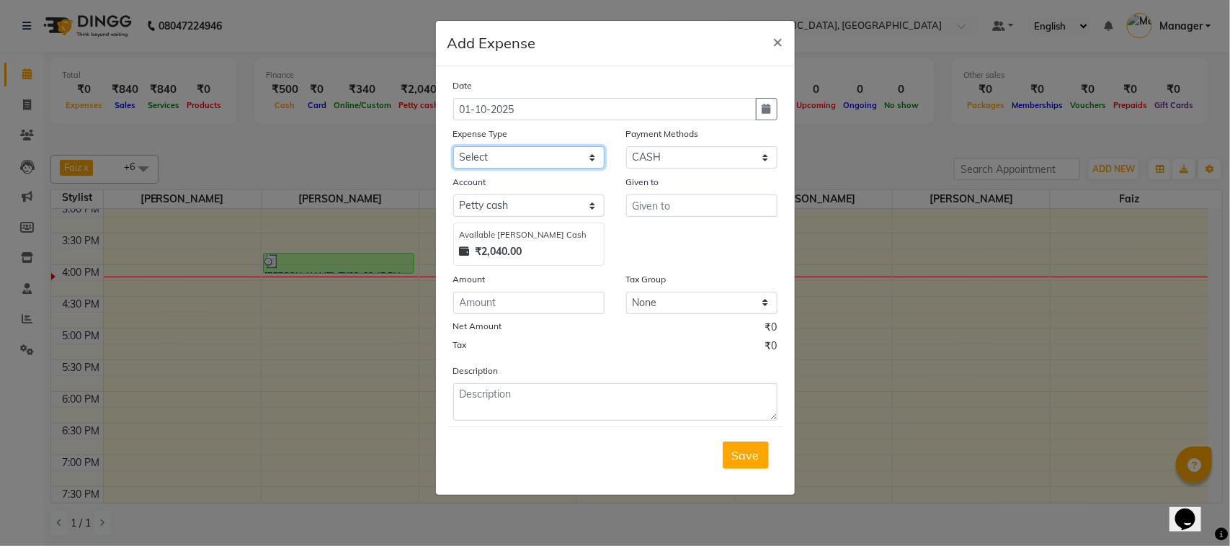
click at [509, 151] on select "Select 20 Advance Salary Bank charges Car maintenance Cash transfer to bank Cas…" at bounding box center [528, 157] width 151 height 22
select select "19573"
click at [453, 146] on select "Select 20 Advance Salary Bank charges Car maintenance Cash transfer to bank Cas…" at bounding box center [528, 157] width 151 height 22
click at [675, 206] on input "text" at bounding box center [701, 206] width 151 height 22
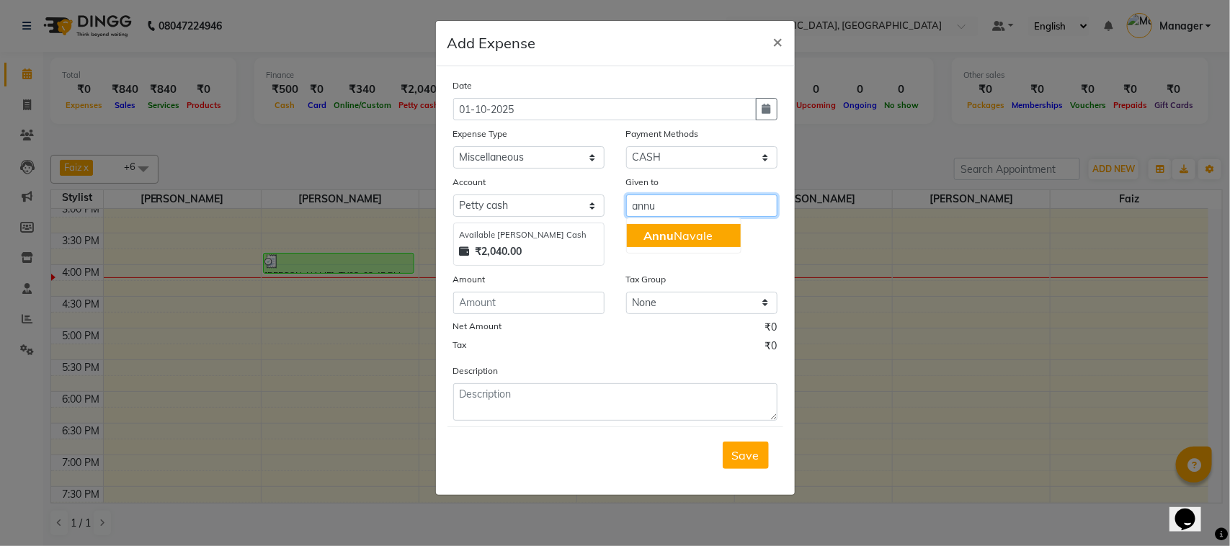
type input "annu"
click at [517, 304] on input "number" at bounding box center [528, 303] width 151 height 22
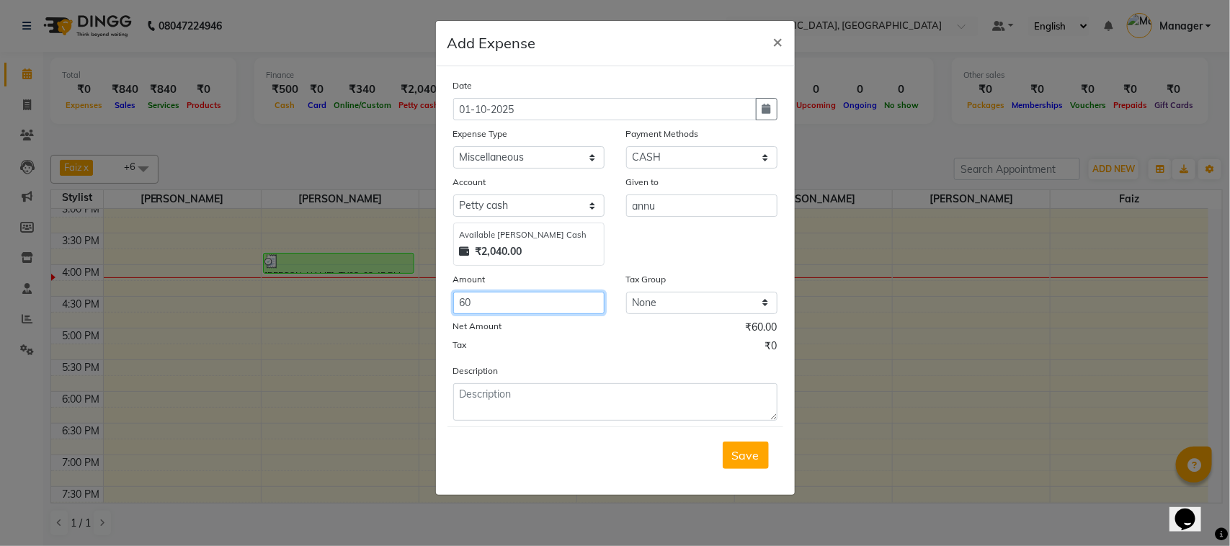
type input "60"
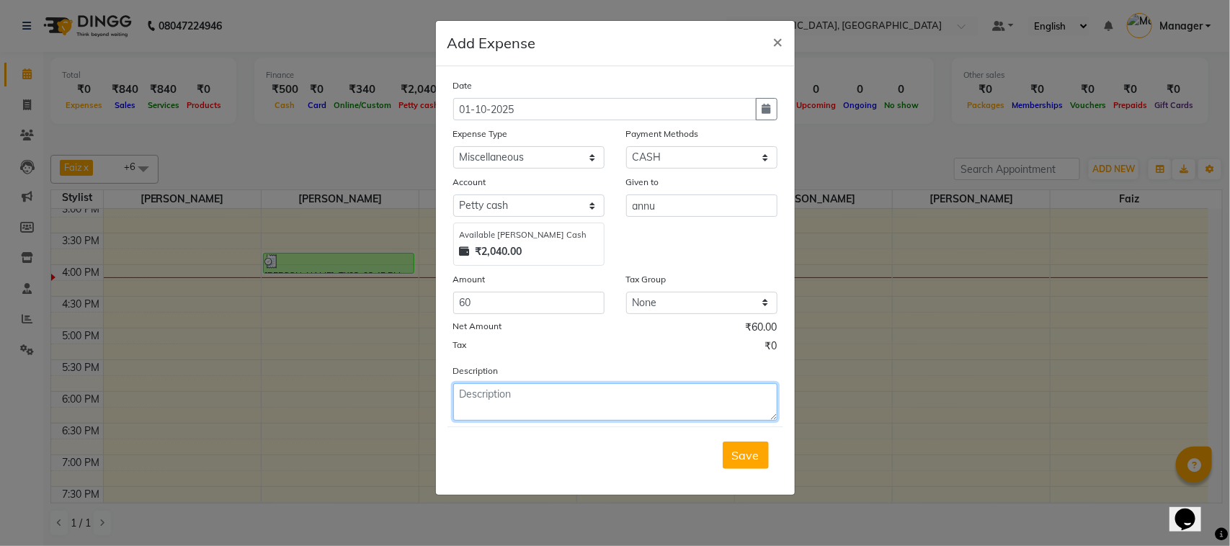
click at [495, 400] on textarea at bounding box center [615, 401] width 324 height 37
type textarea "for auto"
click at [746, 448] on span "Save" at bounding box center [745, 455] width 27 height 14
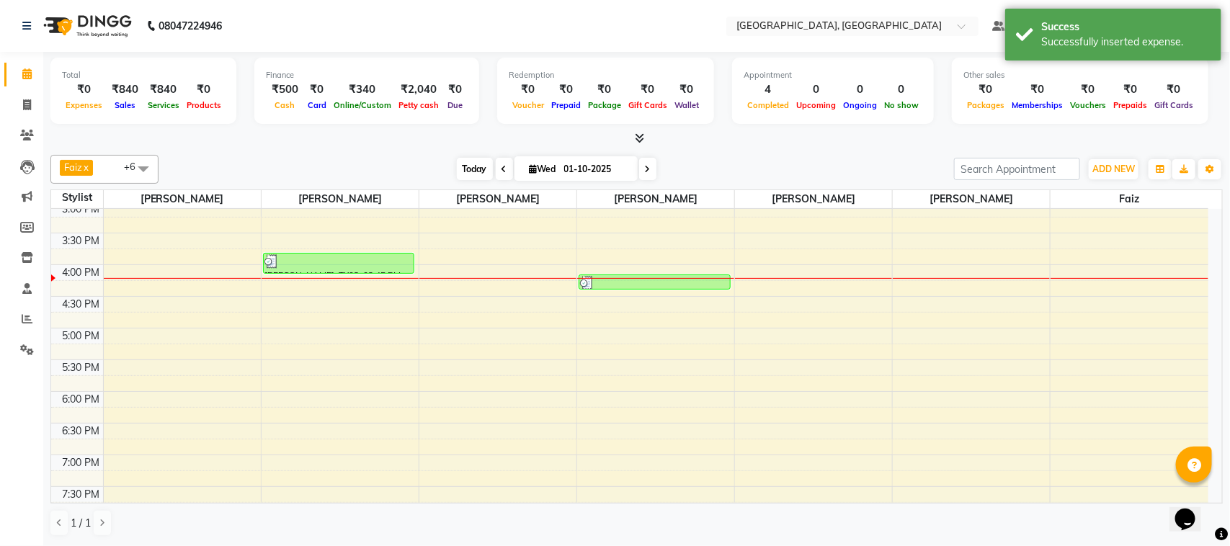
click at [472, 164] on span "Today" at bounding box center [475, 169] width 36 height 22
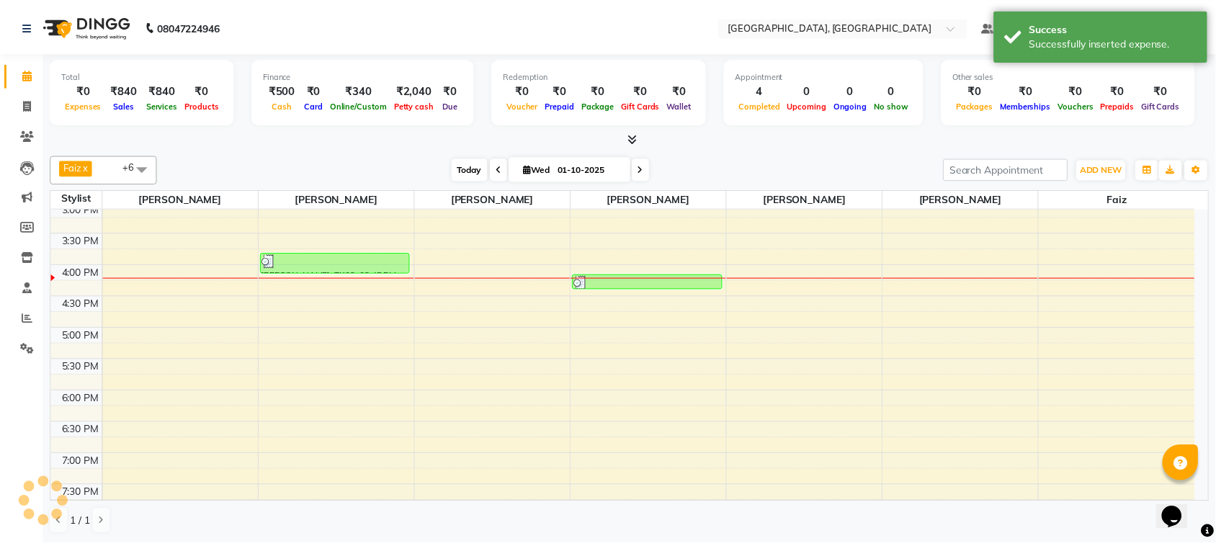
scroll to position [386, 0]
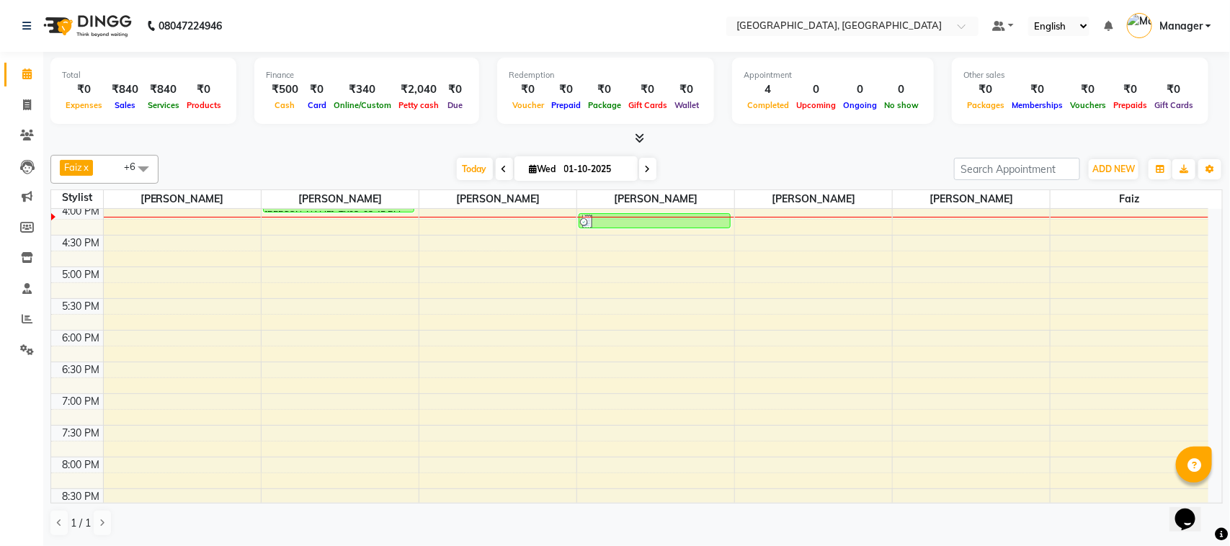
click at [92, 103] on span "Expenses" at bounding box center [84, 105] width 44 height 10
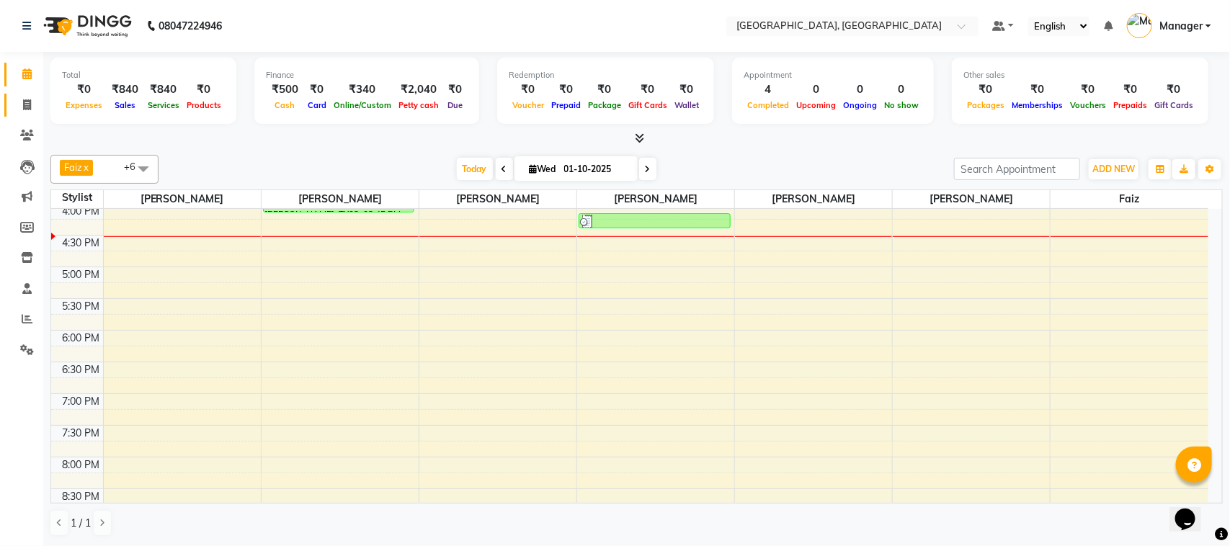
click at [25, 95] on link "Invoice" at bounding box center [21, 106] width 35 height 24
select select "7742"
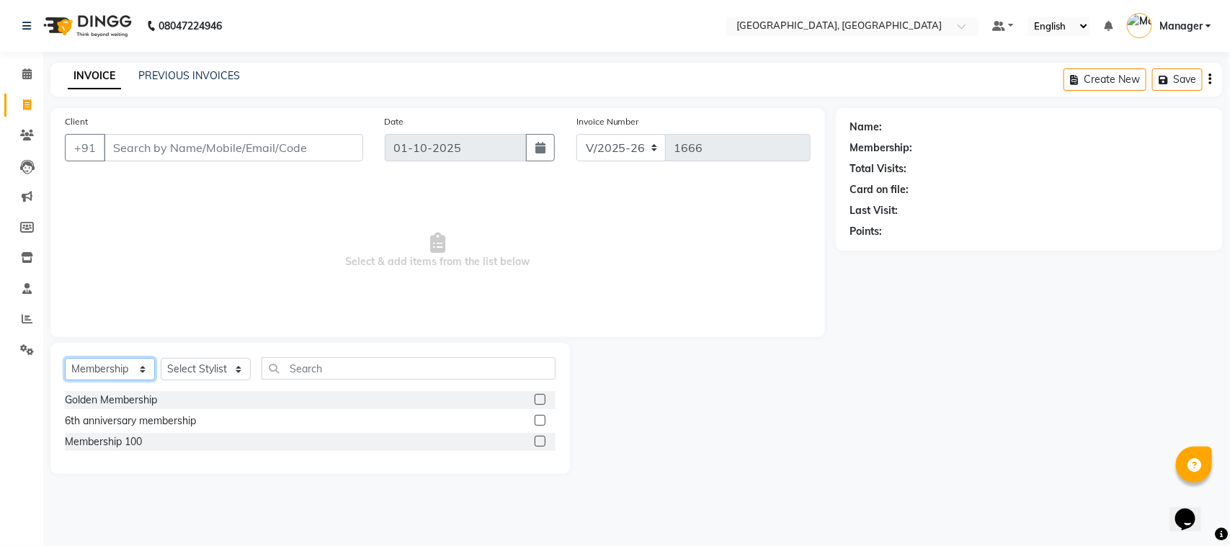
click at [141, 365] on select "Select Service Product Membership Package Voucher Prepaid Gift Card" at bounding box center [110, 369] width 90 height 22
select select "service"
click at [65, 358] on select "Select Service Product Membership Package Voucher Prepaid Gift Card" at bounding box center [110, 369] width 90 height 22
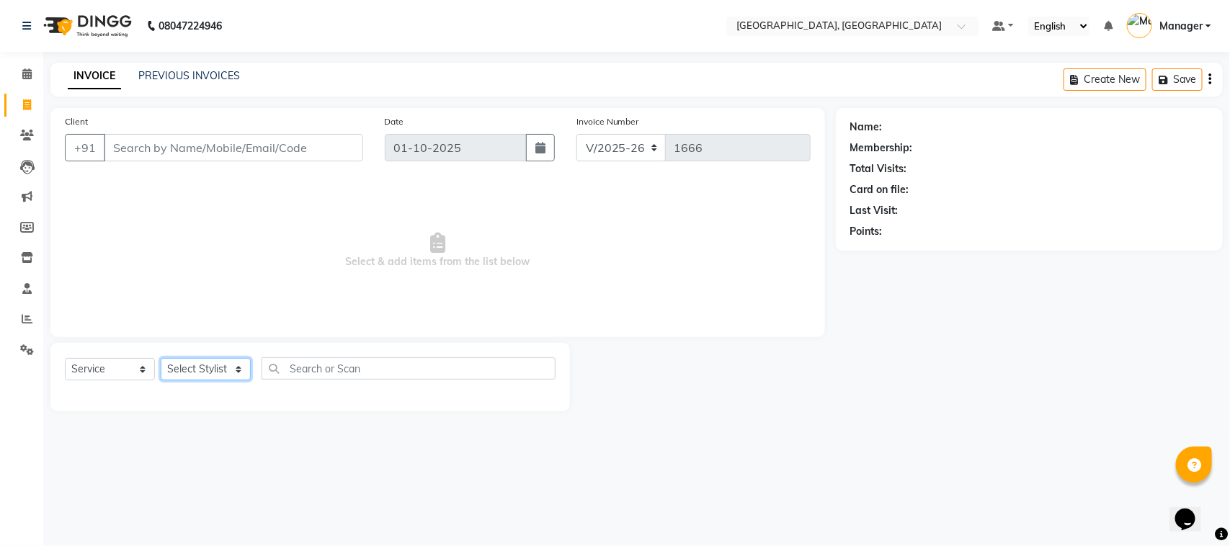
click at [239, 368] on select "Select Stylist Annu Navale [PERSON_NAME] [PERSON_NAME] Jyoti wadar Manager [PER…" at bounding box center [206, 369] width 90 height 22
select select "68996"
click at [161, 358] on select "Select Stylist Annu Navale [PERSON_NAME] [PERSON_NAME] Jyoti wadar Manager [PER…" at bounding box center [206, 369] width 90 height 22
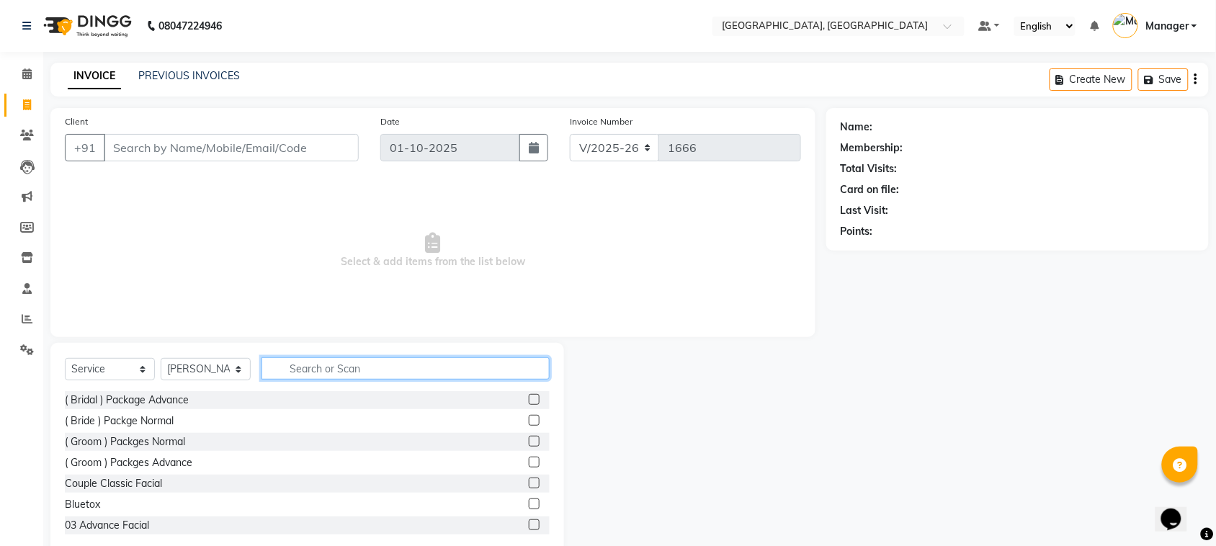
click at [303, 372] on input "text" at bounding box center [406, 368] width 288 height 22
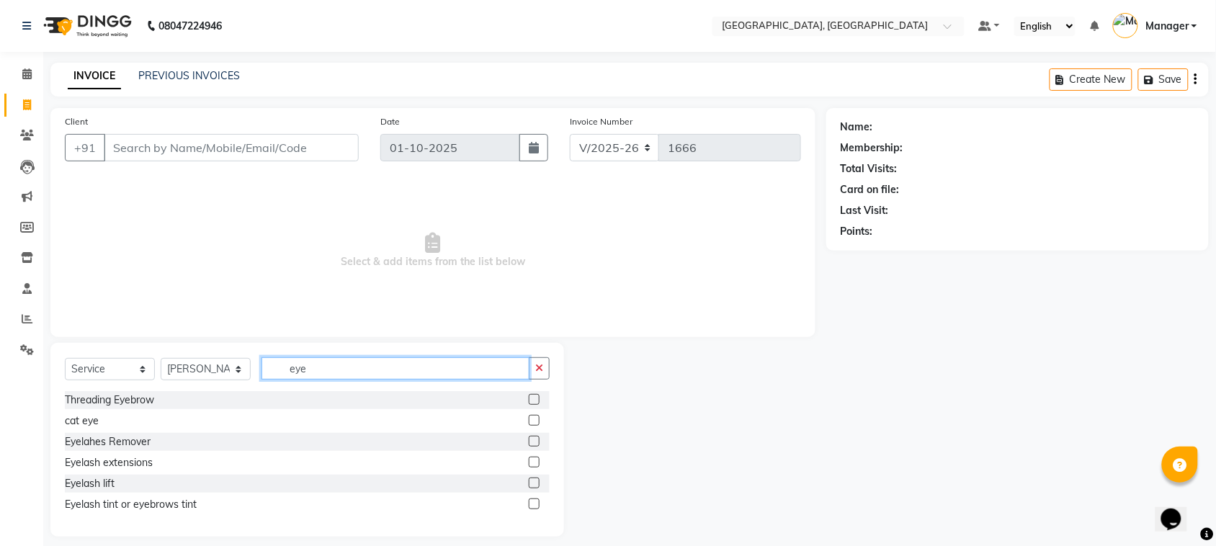
type input "eye"
click at [532, 397] on label at bounding box center [534, 399] width 11 height 11
click at [532, 397] on input "checkbox" at bounding box center [533, 400] width 9 height 9
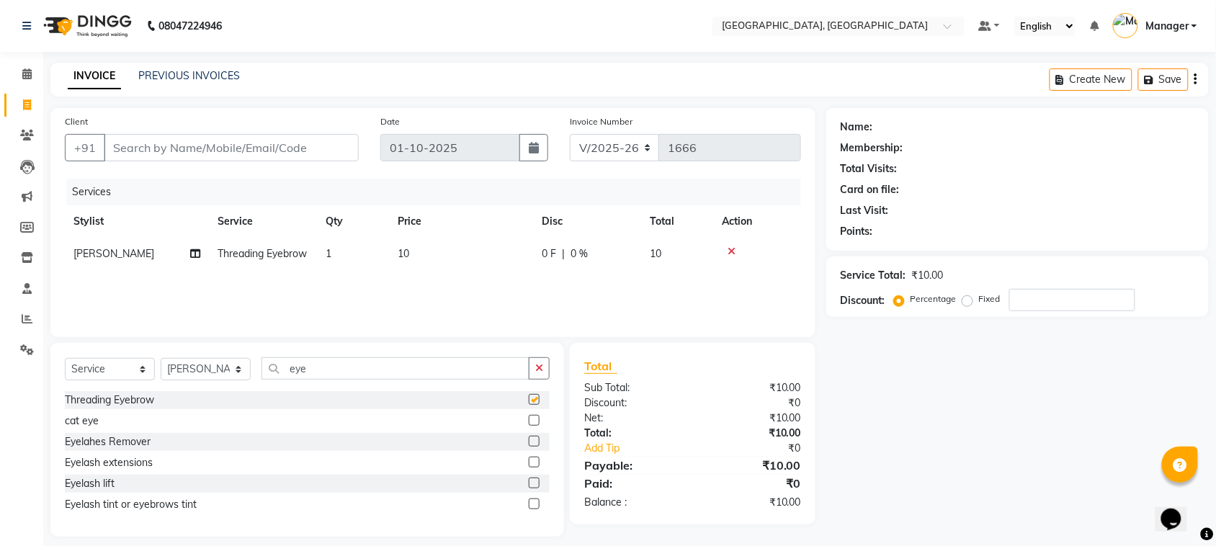
checkbox input "false"
click at [409, 249] on span "10" at bounding box center [404, 253] width 12 height 13
select select "68996"
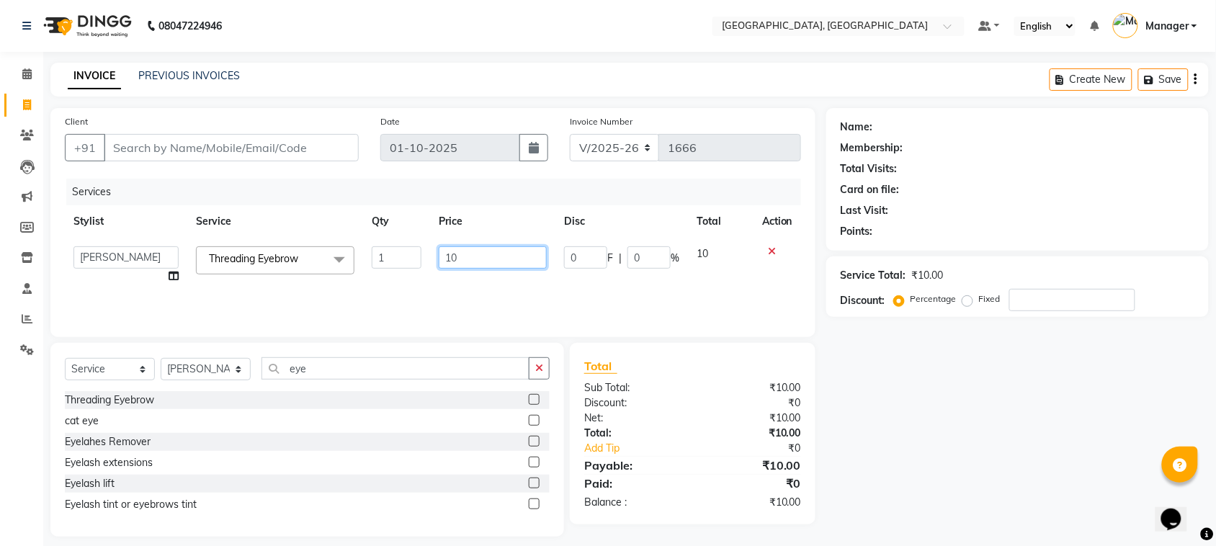
click at [473, 256] on input "10" at bounding box center [493, 257] width 108 height 22
type input "1"
type input "30"
click at [245, 149] on input "Client" at bounding box center [231, 147] width 255 height 27
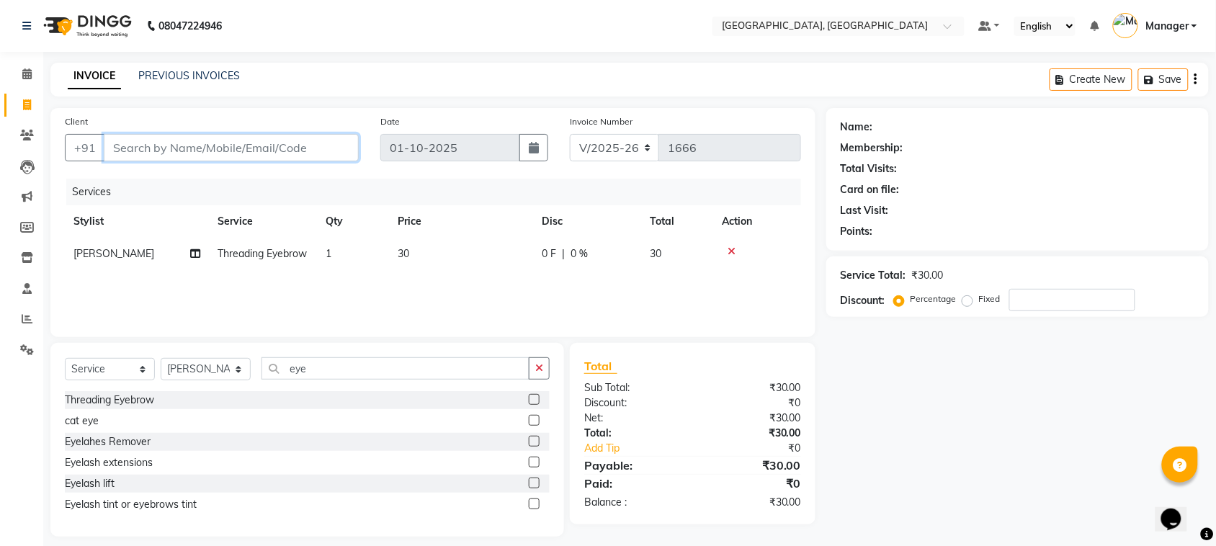
type input "9"
type input "0"
click at [160, 144] on input "992058262" at bounding box center [195, 147] width 182 height 27
type input "9920582262"
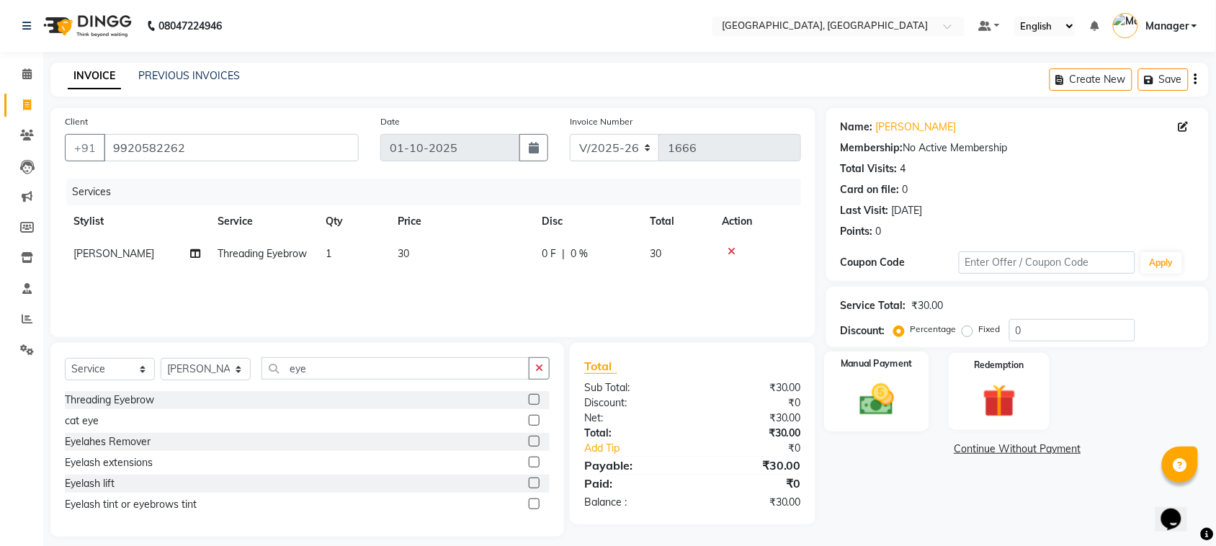
click at [894, 397] on img at bounding box center [877, 400] width 56 height 40
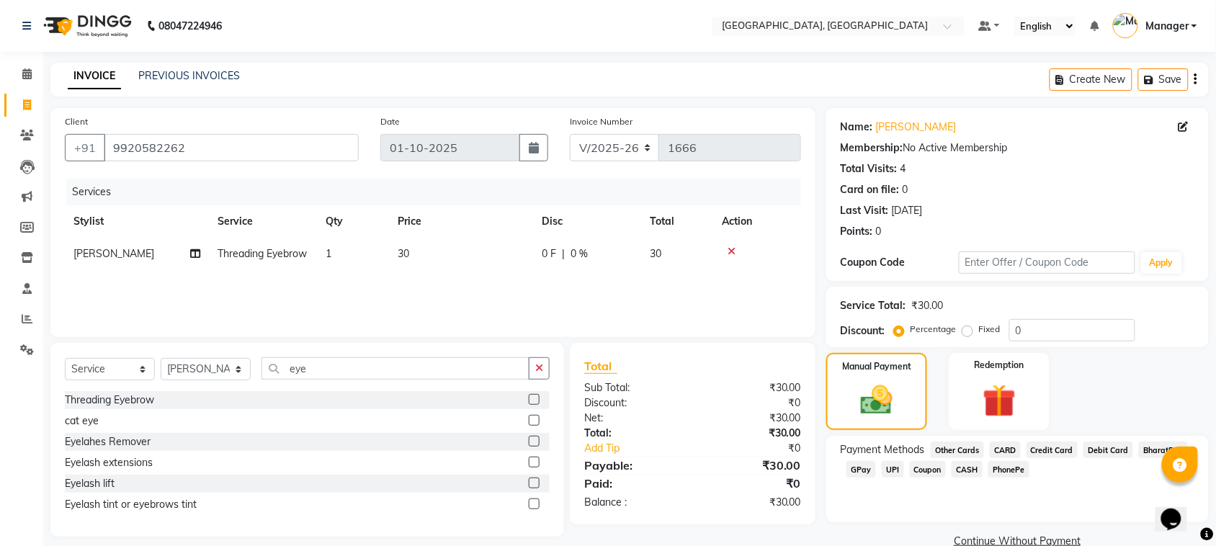
click at [858, 468] on span "GPay" at bounding box center [862, 469] width 30 height 17
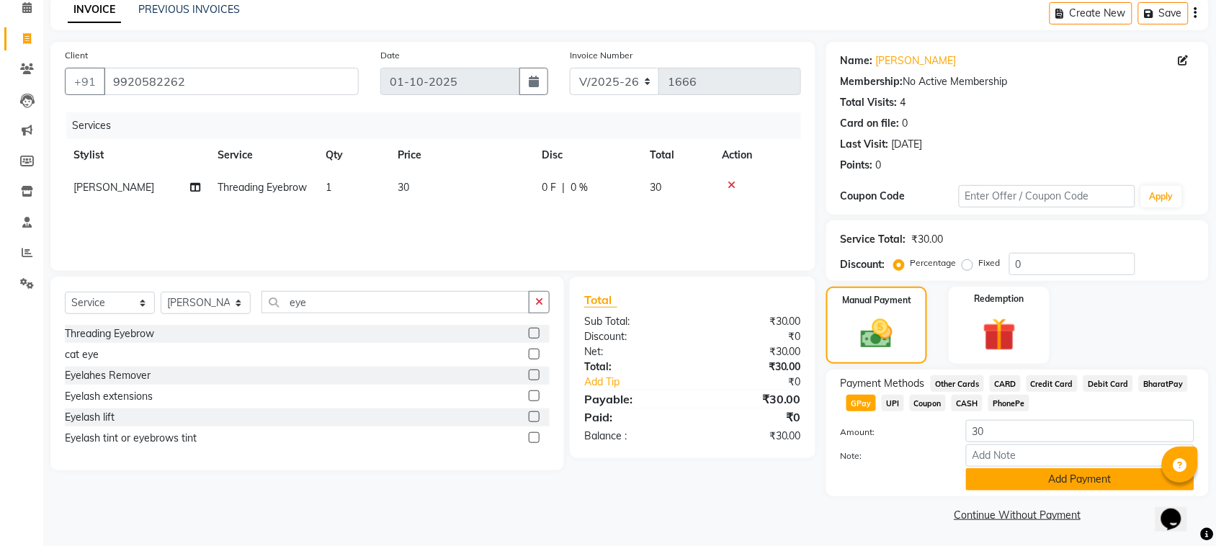
click at [1097, 474] on button "Add Payment" at bounding box center [1080, 479] width 228 height 22
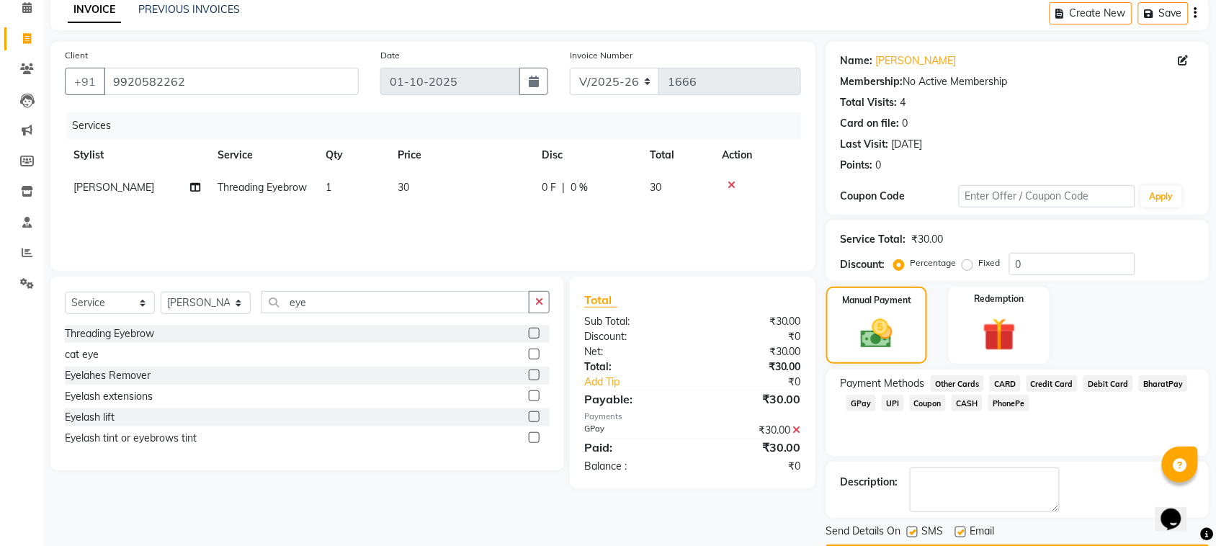
scroll to position [109, 0]
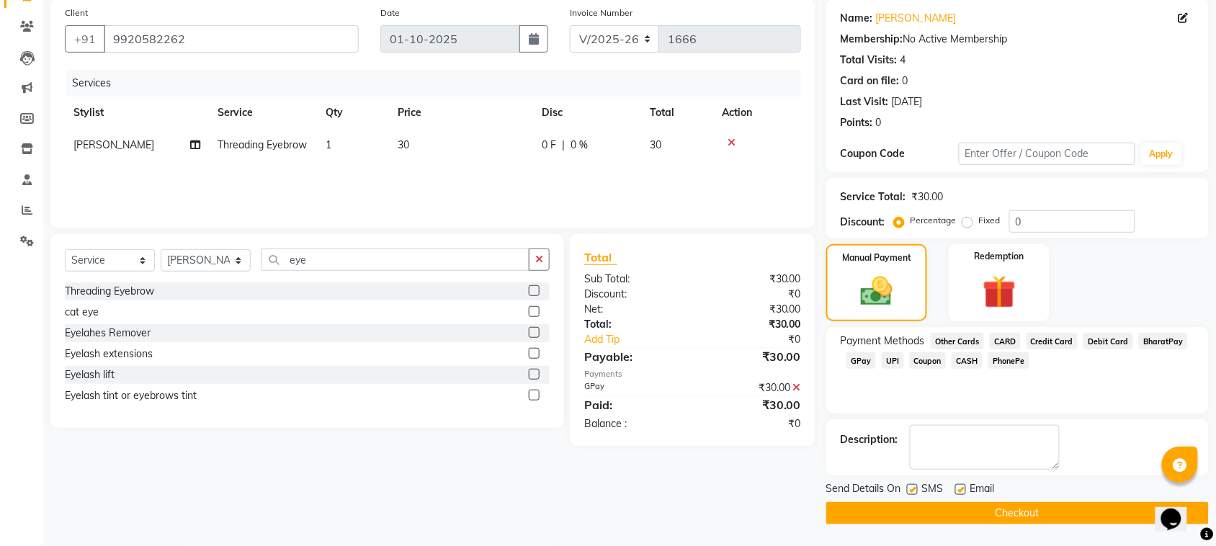
click at [1049, 513] on button "Checkout" at bounding box center [1018, 513] width 383 height 22
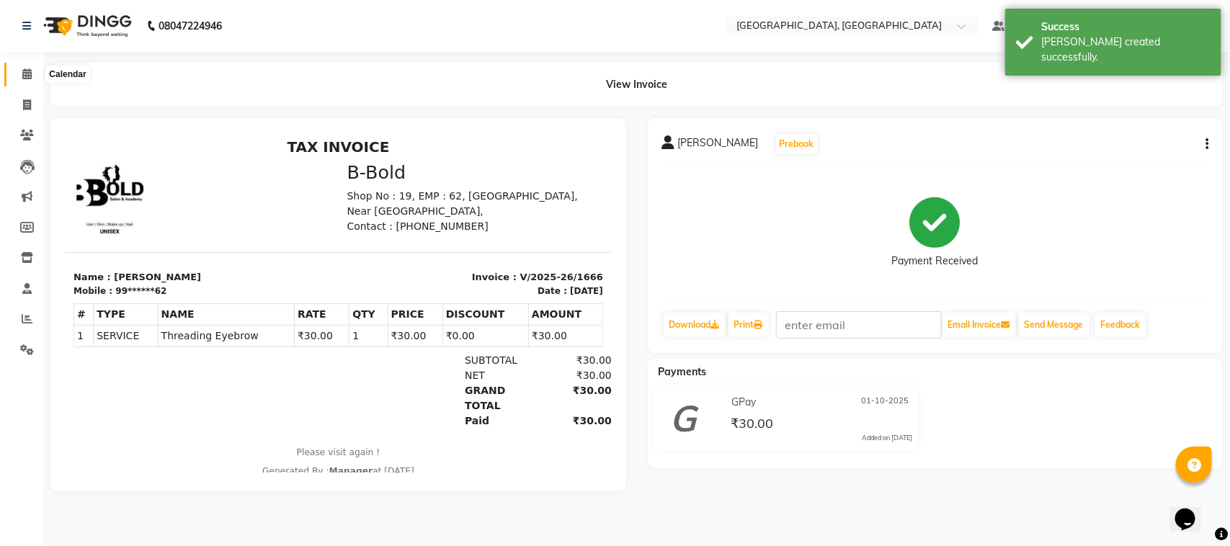
click at [23, 67] on span at bounding box center [26, 74] width 25 height 17
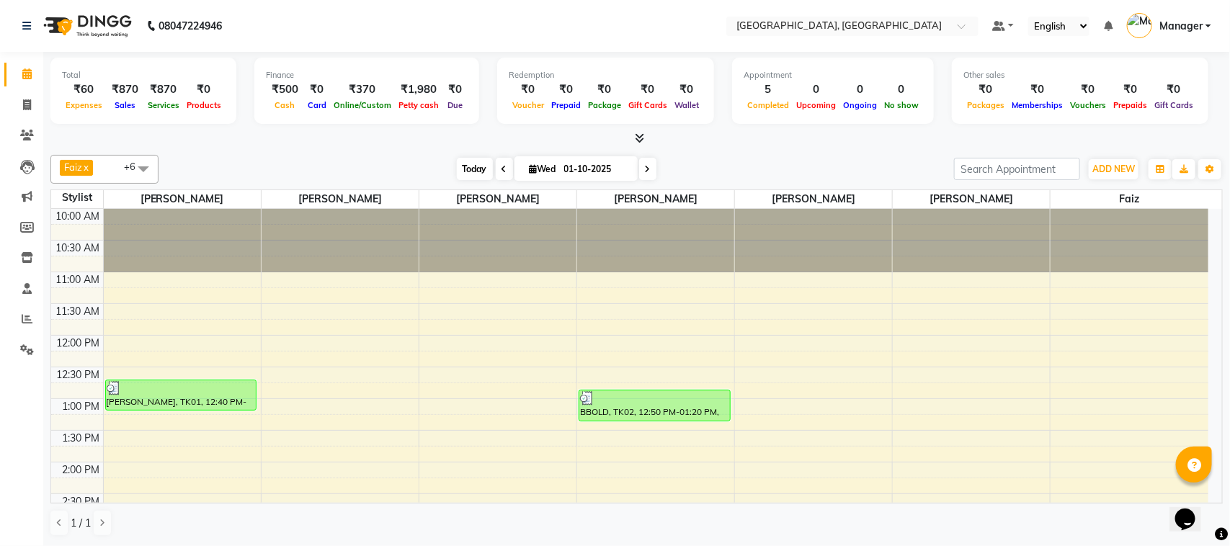
click at [469, 167] on span "Today" at bounding box center [475, 169] width 36 height 22
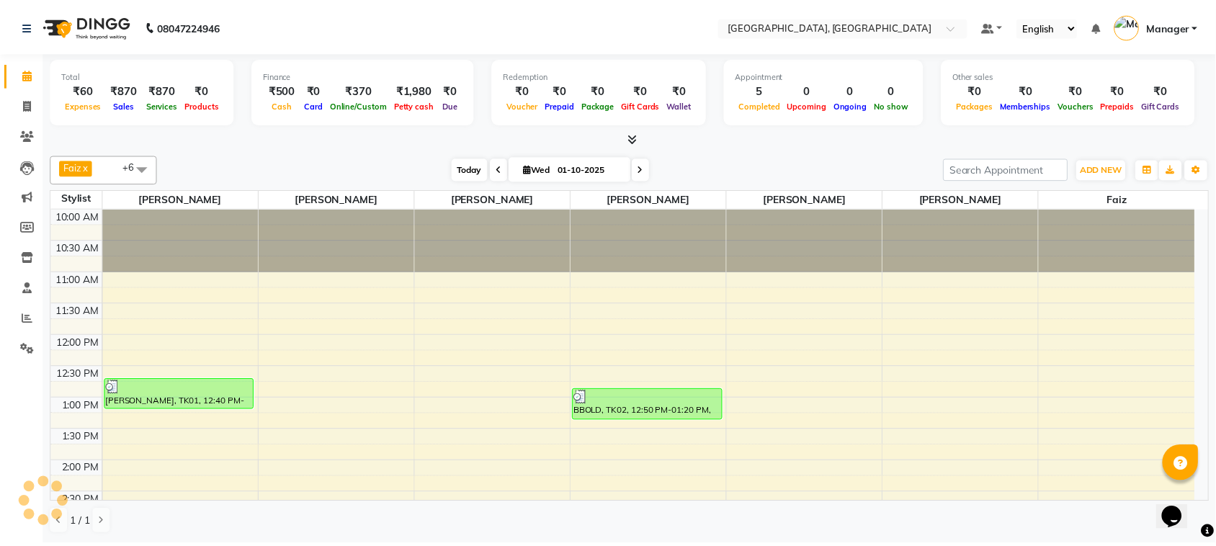
scroll to position [386, 0]
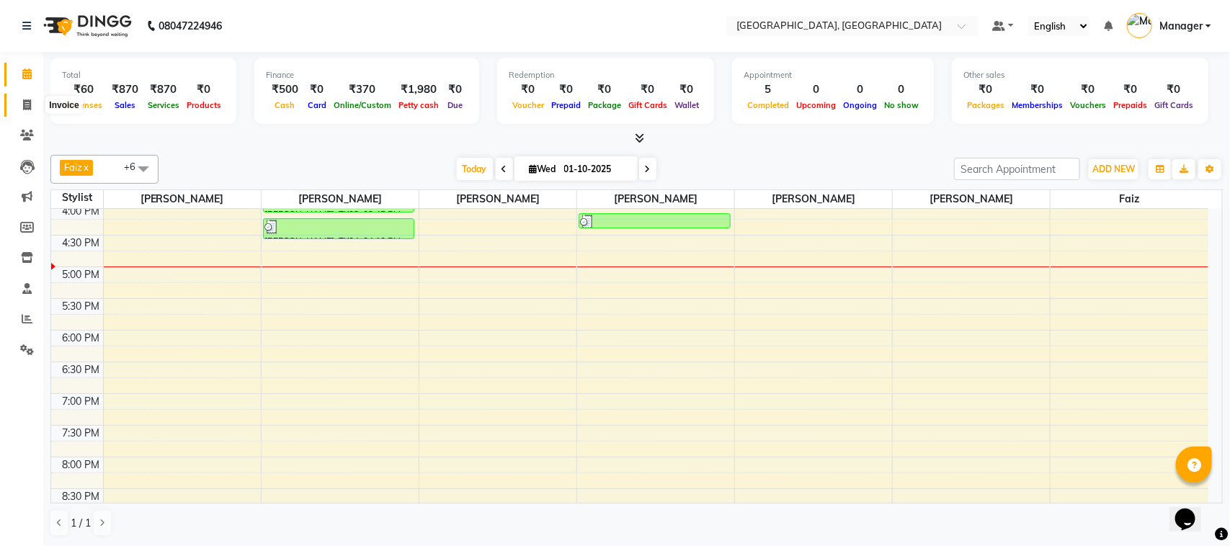
click at [27, 105] on icon at bounding box center [27, 104] width 8 height 11
select select "7742"
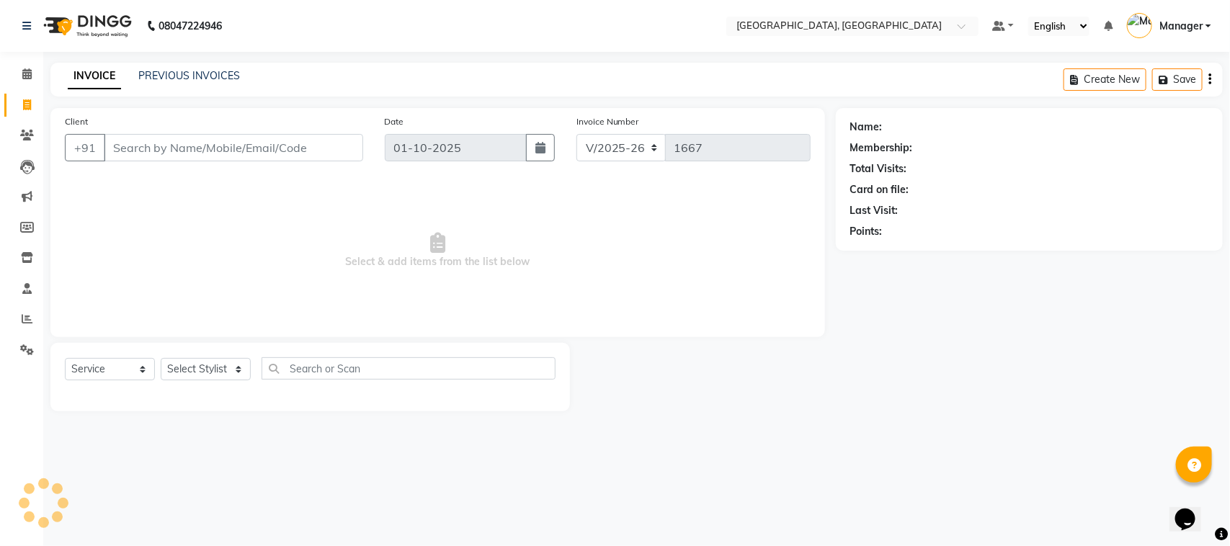
select select "membership"
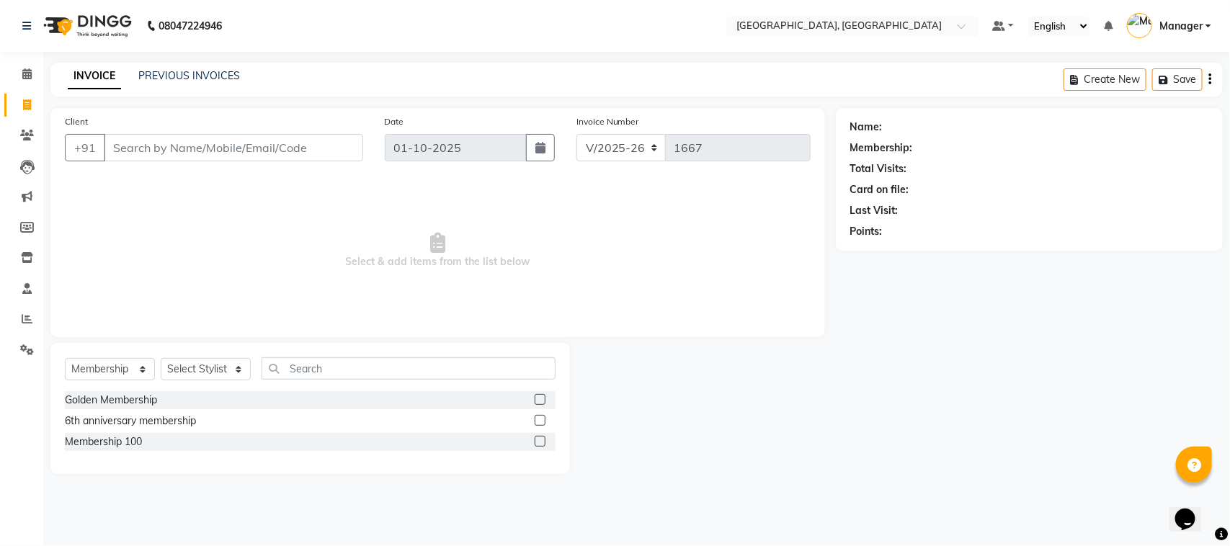
click at [116, 142] on input "Client" at bounding box center [233, 147] width 259 height 27
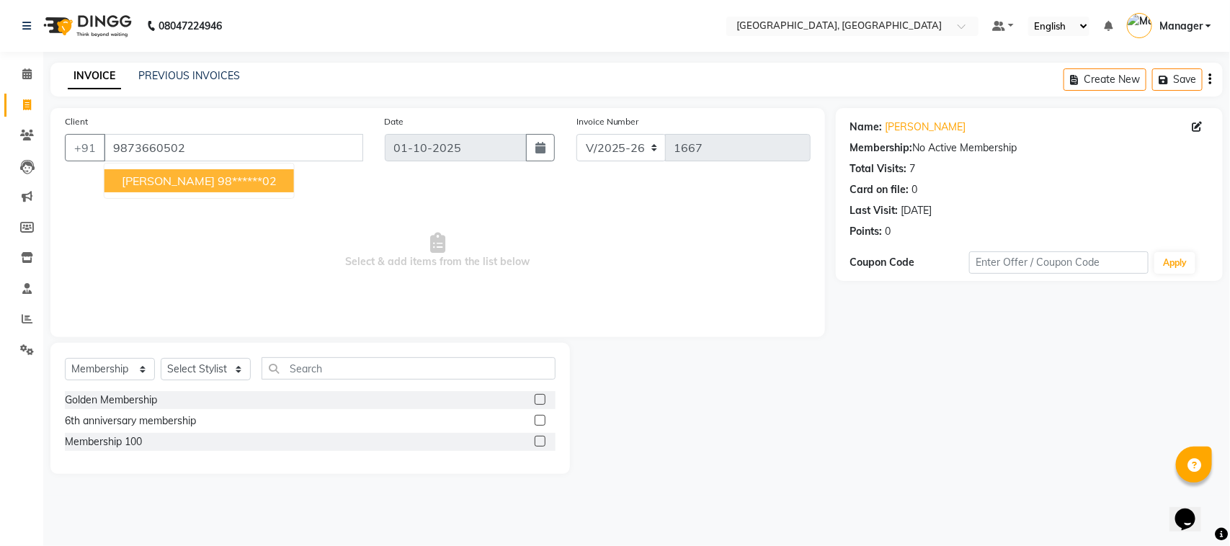
click at [155, 172] on button "[PERSON_NAME] 98******02" at bounding box center [199, 180] width 190 height 23
type input "98******02"
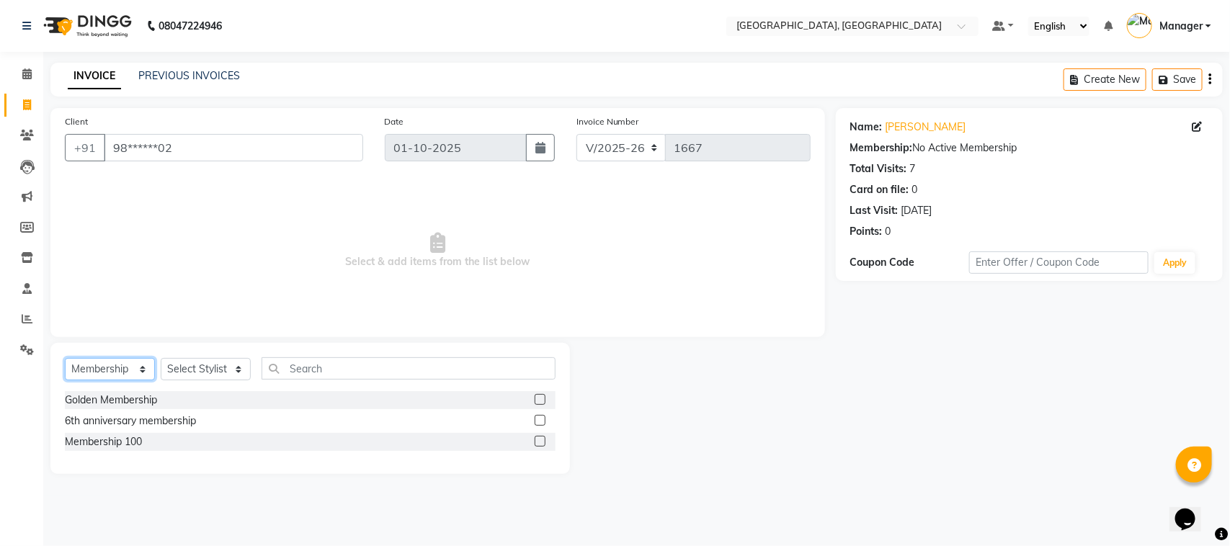
click at [141, 369] on select "Select Service Product Membership Package Voucher Prepaid Gift Card" at bounding box center [110, 369] width 90 height 22
select select "service"
click at [65, 358] on select "Select Service Product Membership Package Voucher Prepaid Gift Card" at bounding box center [110, 369] width 90 height 22
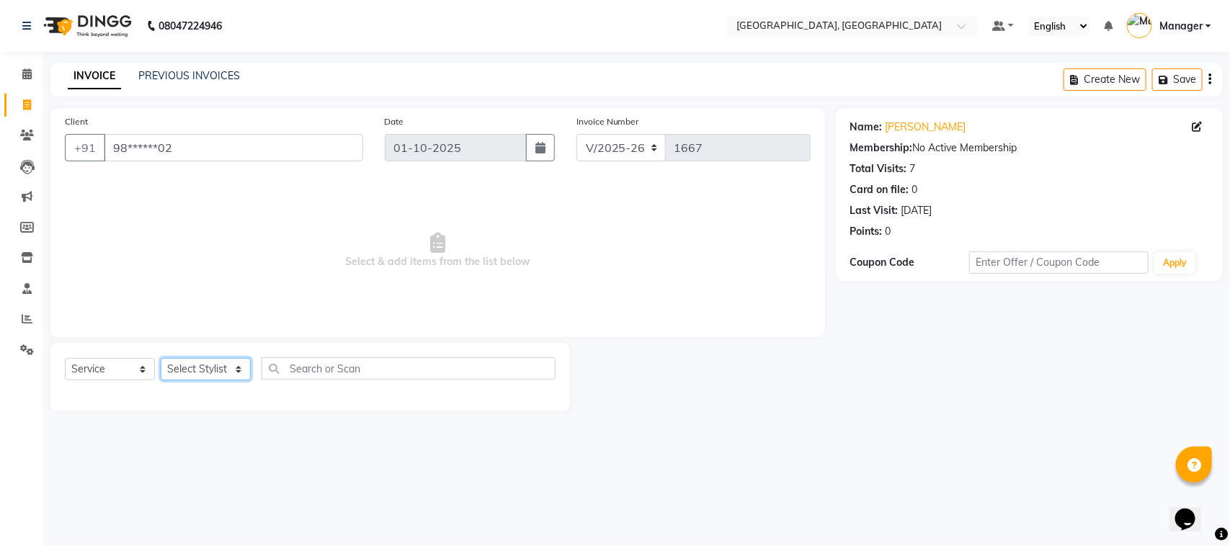
click at [229, 373] on select "Select Stylist Annu Navale [PERSON_NAME] [PERSON_NAME] Jyoti wadar Manager [PER…" at bounding box center [206, 369] width 90 height 22
select select "66765"
click at [161, 358] on select "Select Stylist Annu Navale [PERSON_NAME] [PERSON_NAME] Jyoti wadar Manager [PER…" at bounding box center [206, 369] width 90 height 22
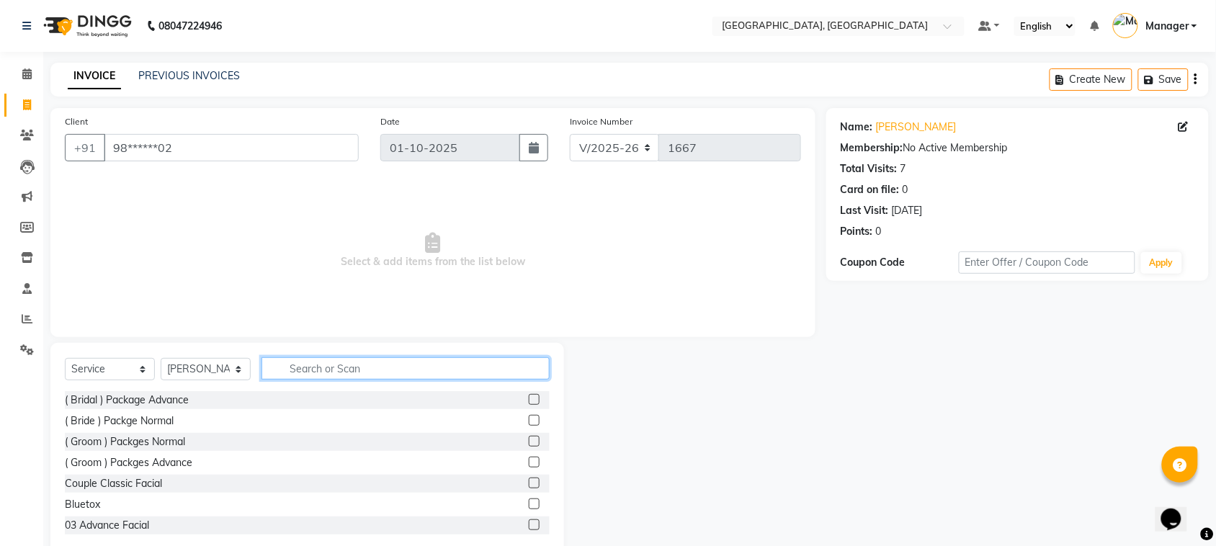
click at [306, 362] on input "text" at bounding box center [406, 368] width 288 height 22
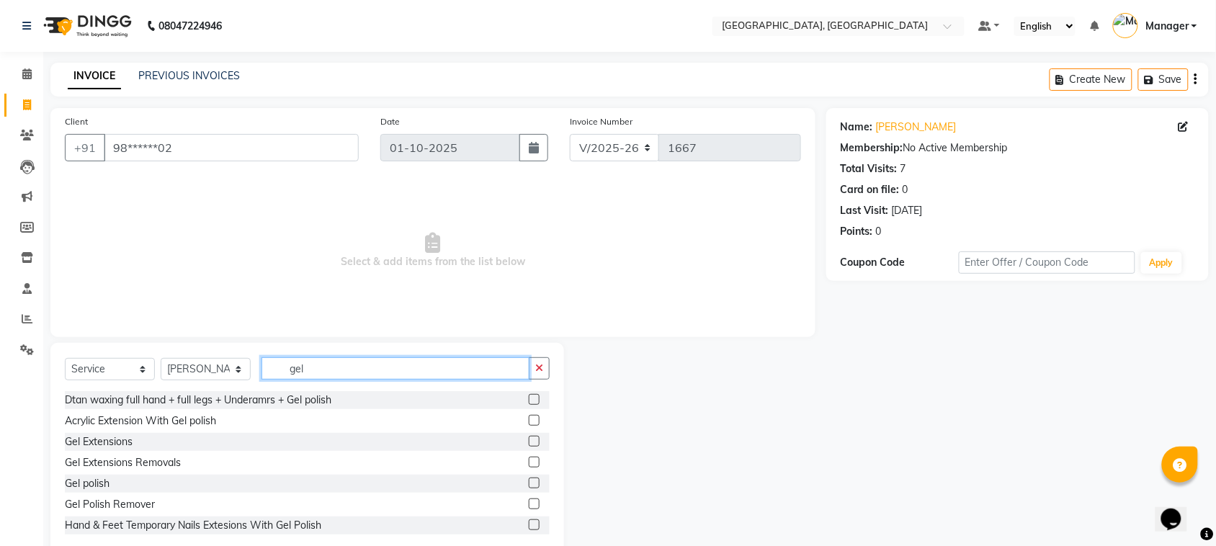
type input "gel"
click at [529, 480] on label at bounding box center [534, 483] width 11 height 11
click at [529, 480] on input "checkbox" at bounding box center [533, 483] width 9 height 9
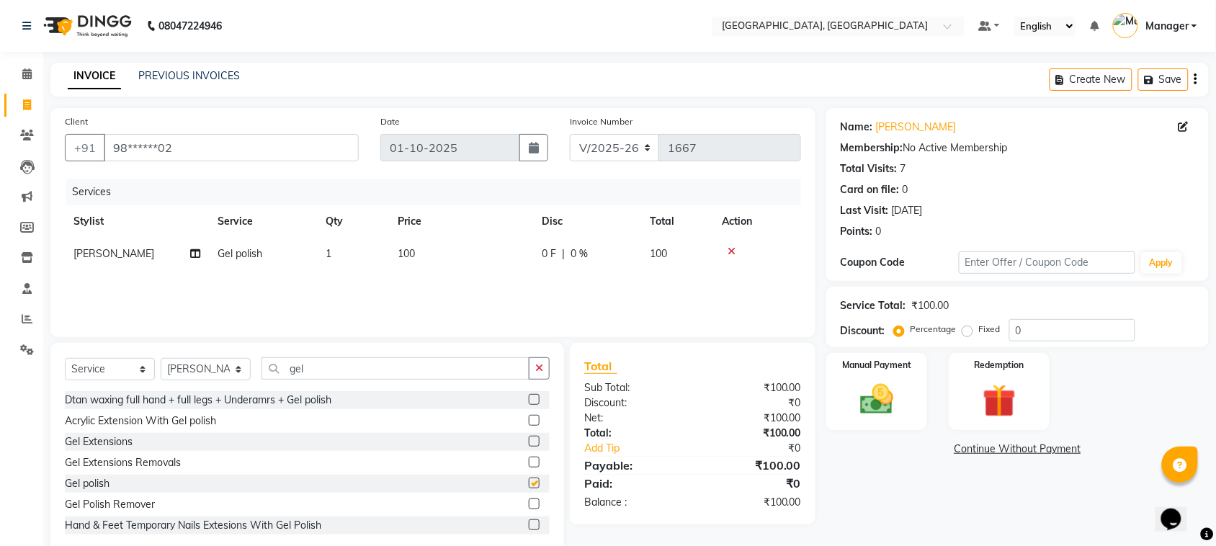
checkbox input "false"
click at [872, 401] on img at bounding box center [877, 400] width 56 height 40
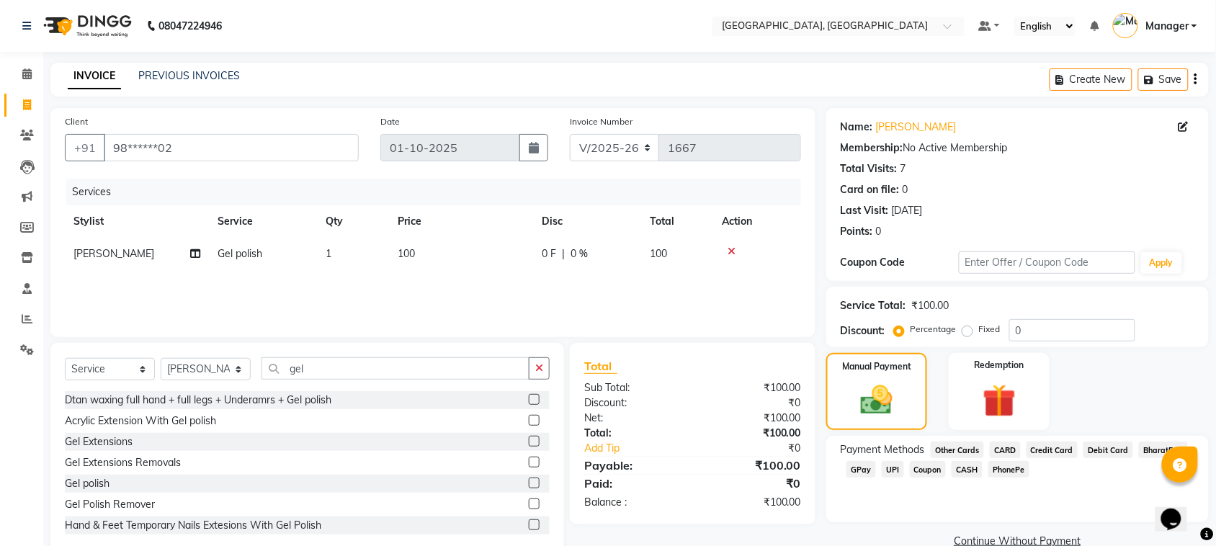
click at [860, 466] on span "GPay" at bounding box center [862, 469] width 30 height 17
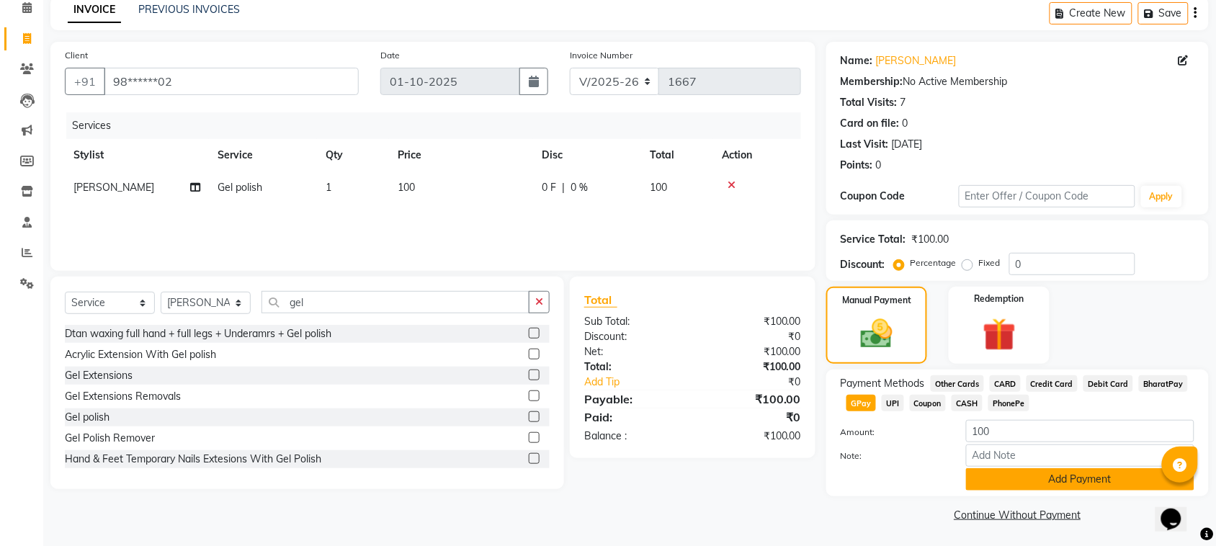
click at [1130, 468] on button "Add Payment" at bounding box center [1080, 479] width 228 height 22
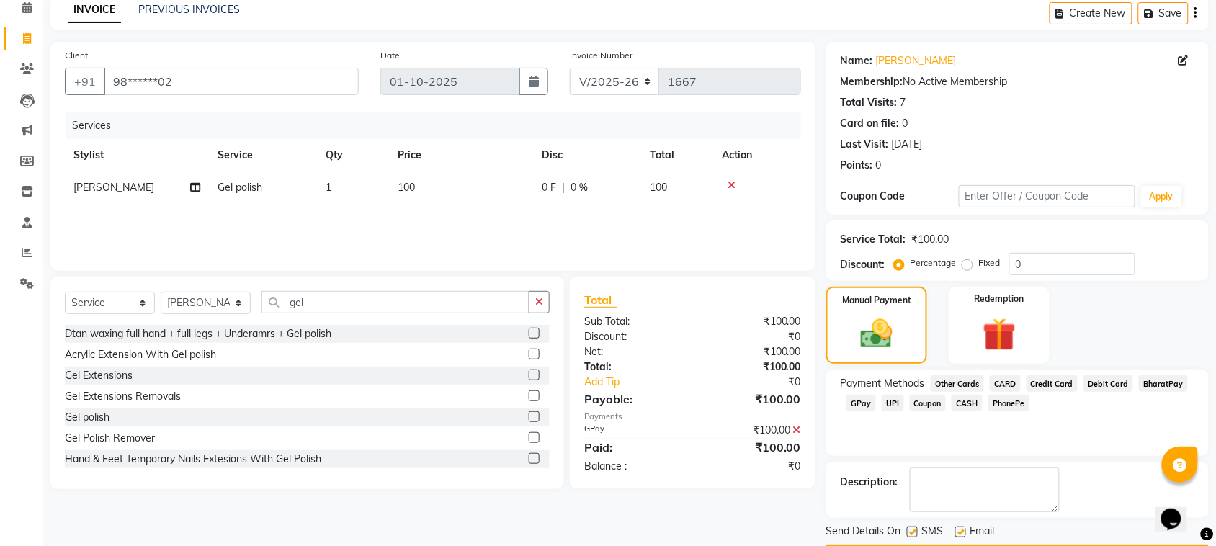
scroll to position [109, 0]
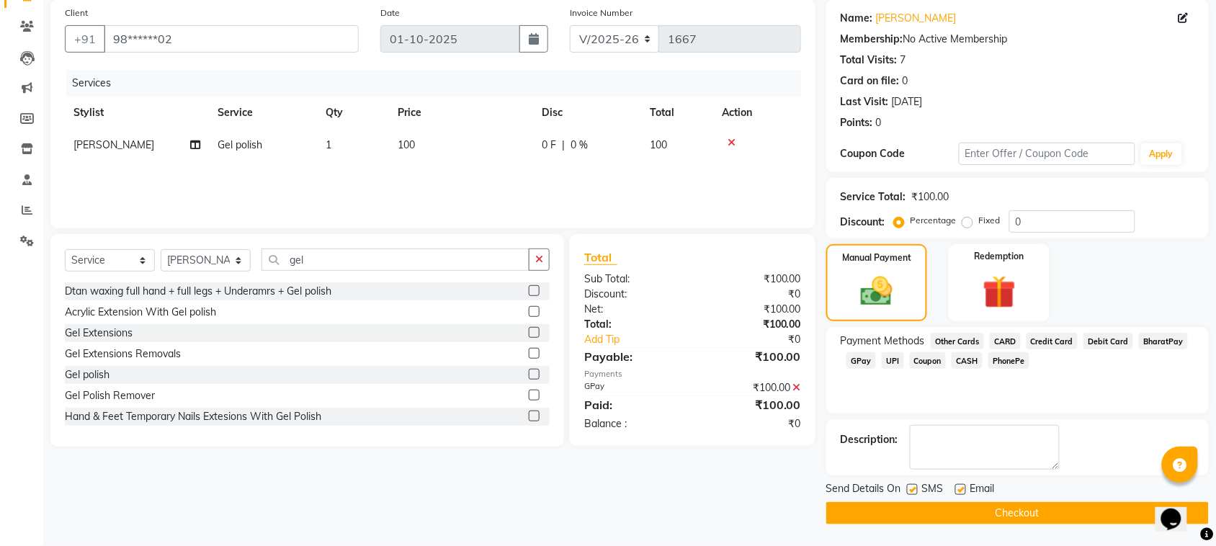
click at [1090, 512] on button "Checkout" at bounding box center [1018, 513] width 383 height 22
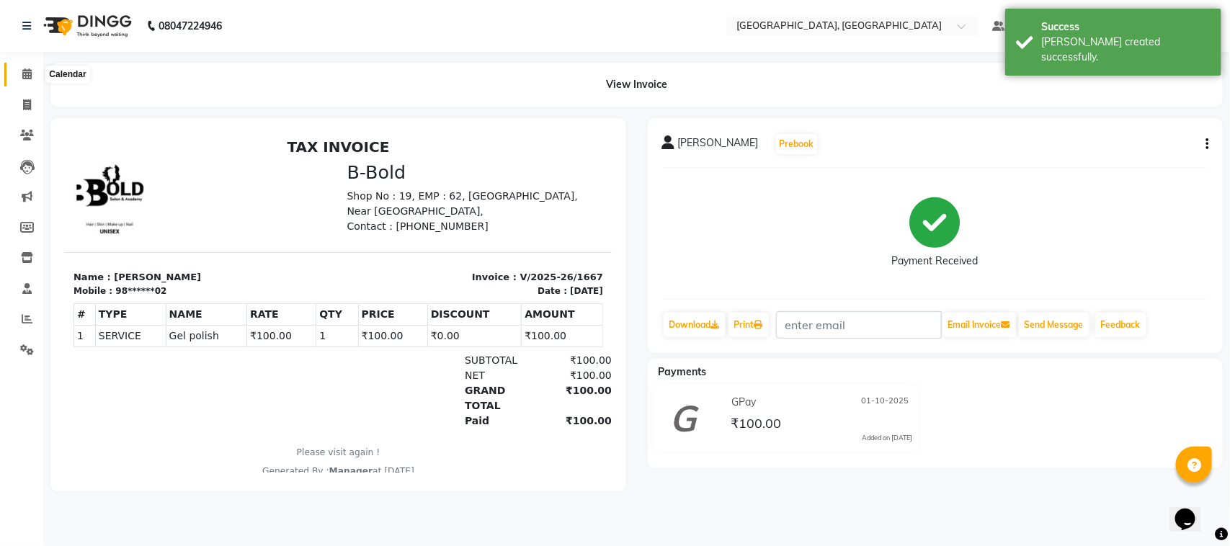
click at [32, 68] on span at bounding box center [26, 74] width 25 height 17
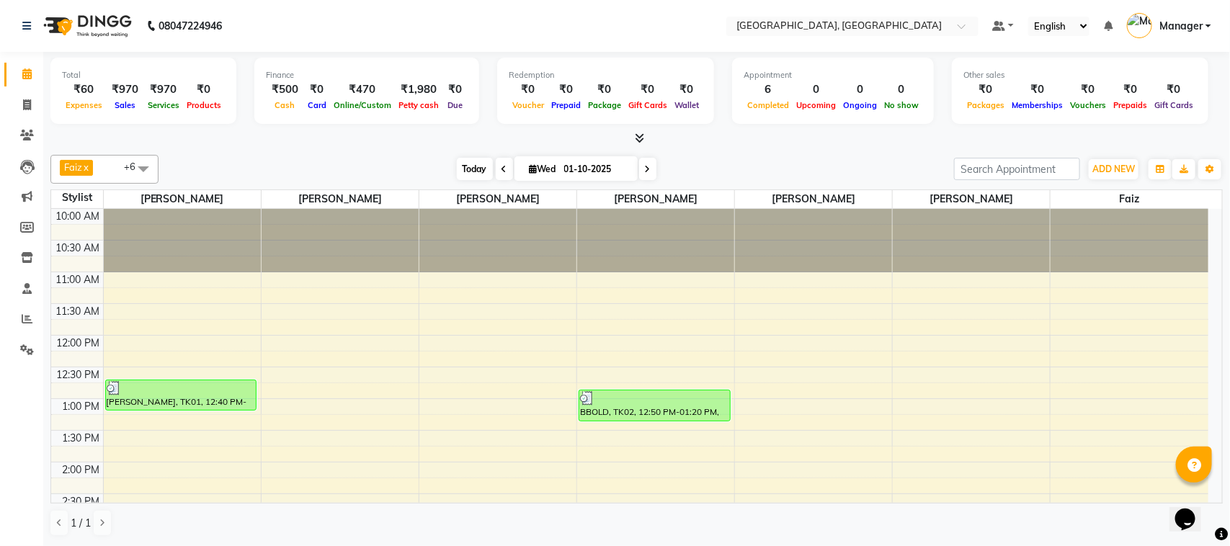
click at [465, 169] on span "Today" at bounding box center [475, 169] width 36 height 22
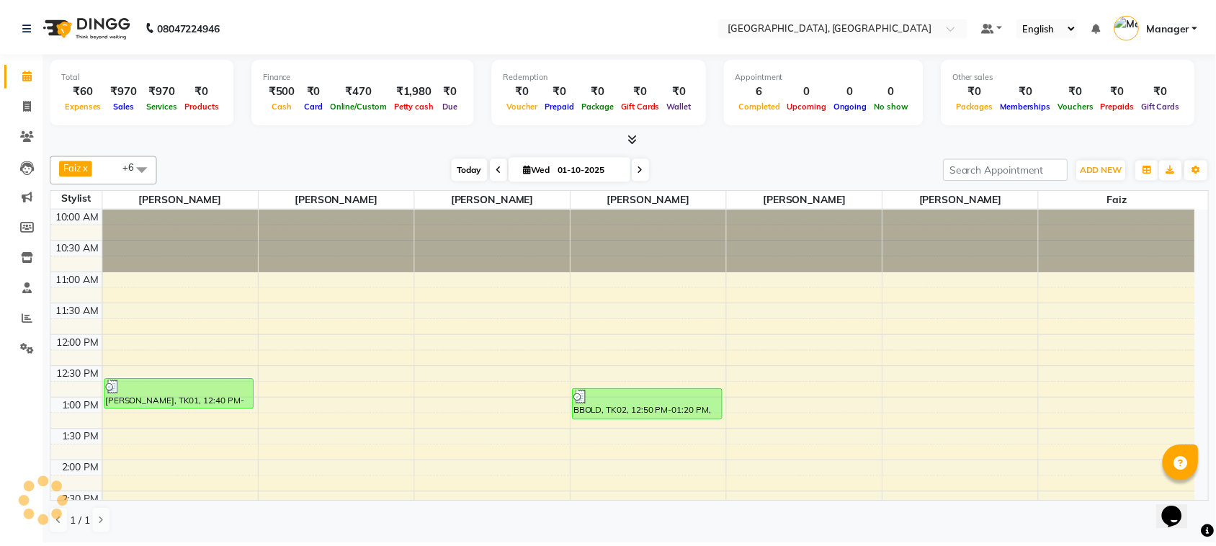
scroll to position [449, 0]
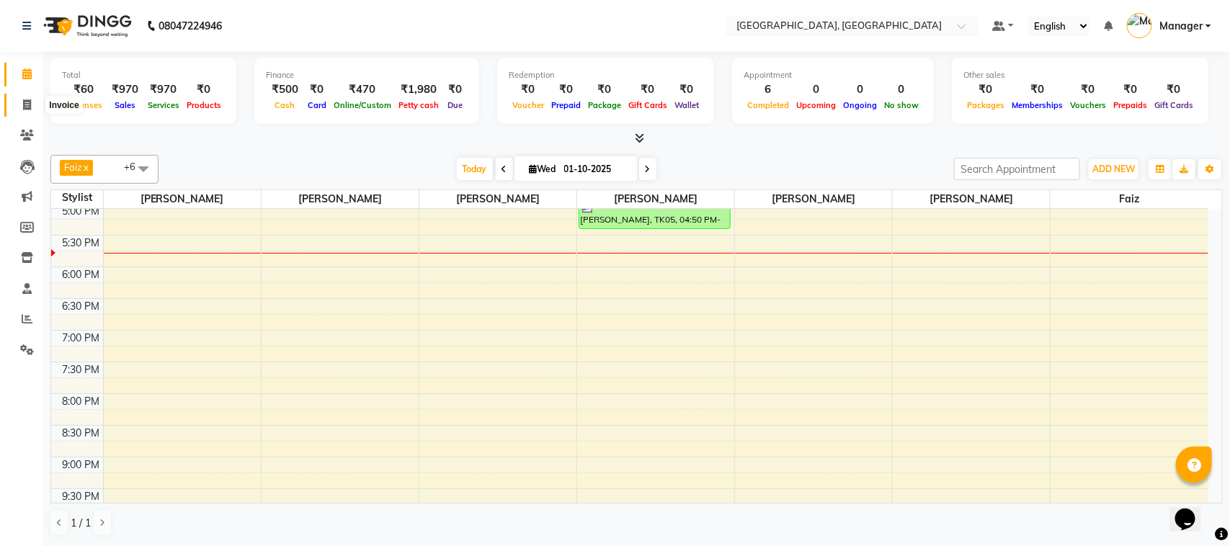
click at [30, 99] on icon at bounding box center [27, 104] width 8 height 11
select select "7742"
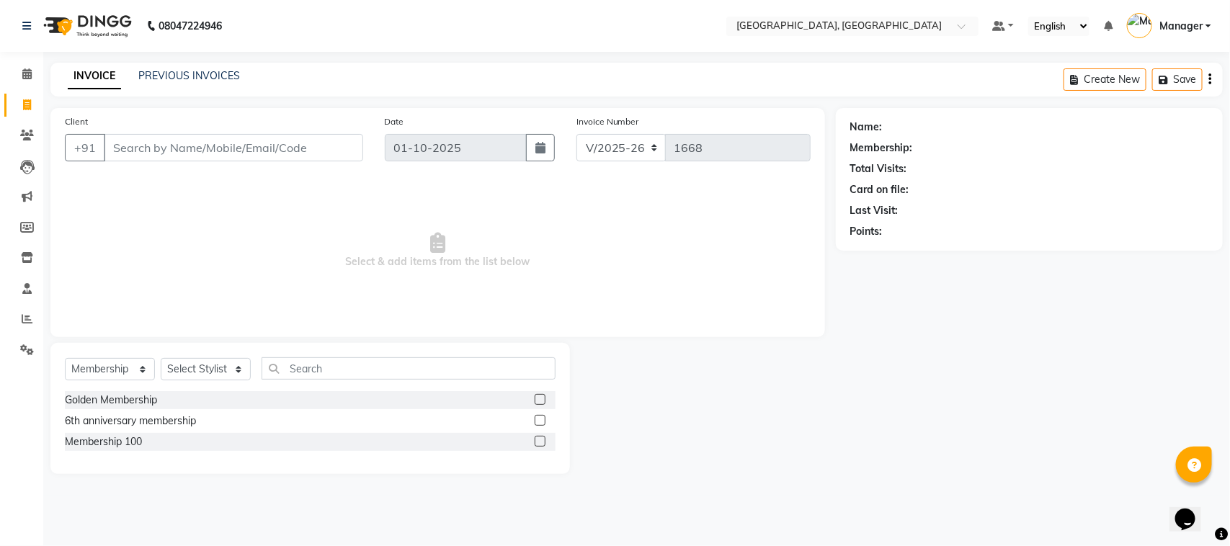
click at [126, 146] on input "Client" at bounding box center [233, 147] width 259 height 27
click at [138, 368] on select "Select Service Product Membership Package Voucher Prepaid Gift Card" at bounding box center [110, 369] width 90 height 22
select select "service"
click at [65, 358] on select "Select Service Product Membership Package Voucher Prepaid Gift Card" at bounding box center [110, 369] width 90 height 22
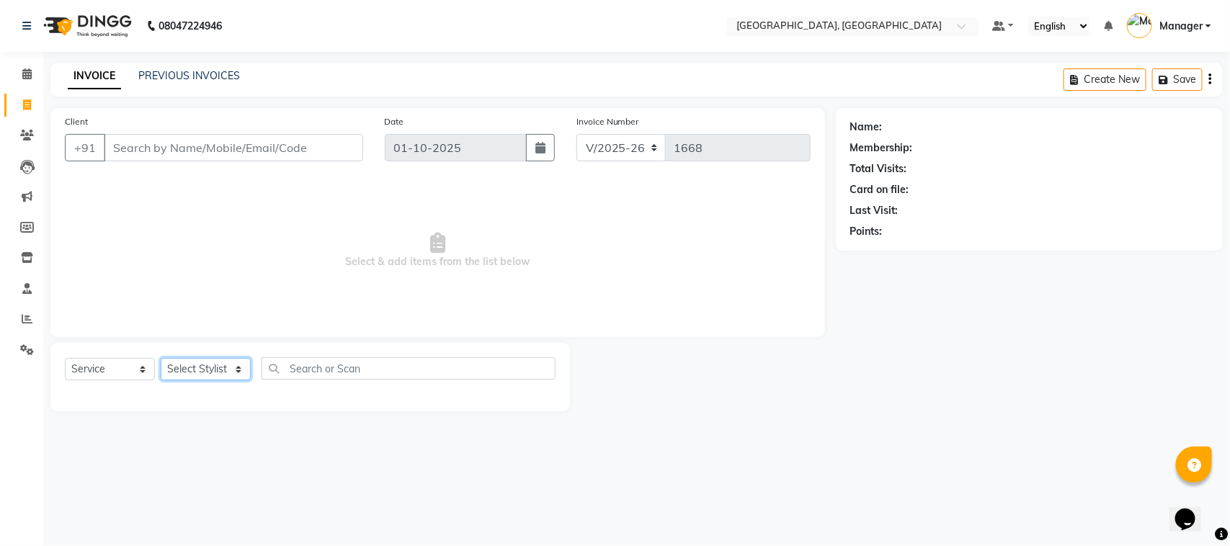
click at [234, 368] on select "Select Stylist Annu Navale [PERSON_NAME] [PERSON_NAME] Jyoti wadar Manager [PER…" at bounding box center [206, 369] width 90 height 22
select select "68996"
click at [161, 358] on select "Select Stylist Annu Navale [PERSON_NAME] [PERSON_NAME] Jyoti wadar Manager [PER…" at bounding box center [206, 369] width 90 height 22
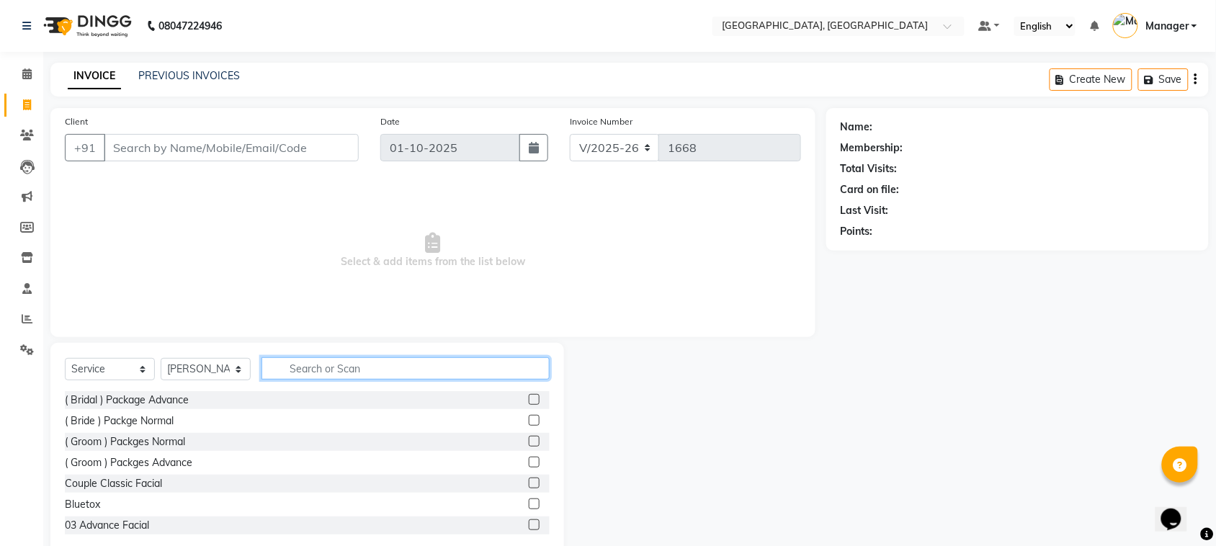
click at [299, 365] on input "text" at bounding box center [406, 368] width 288 height 22
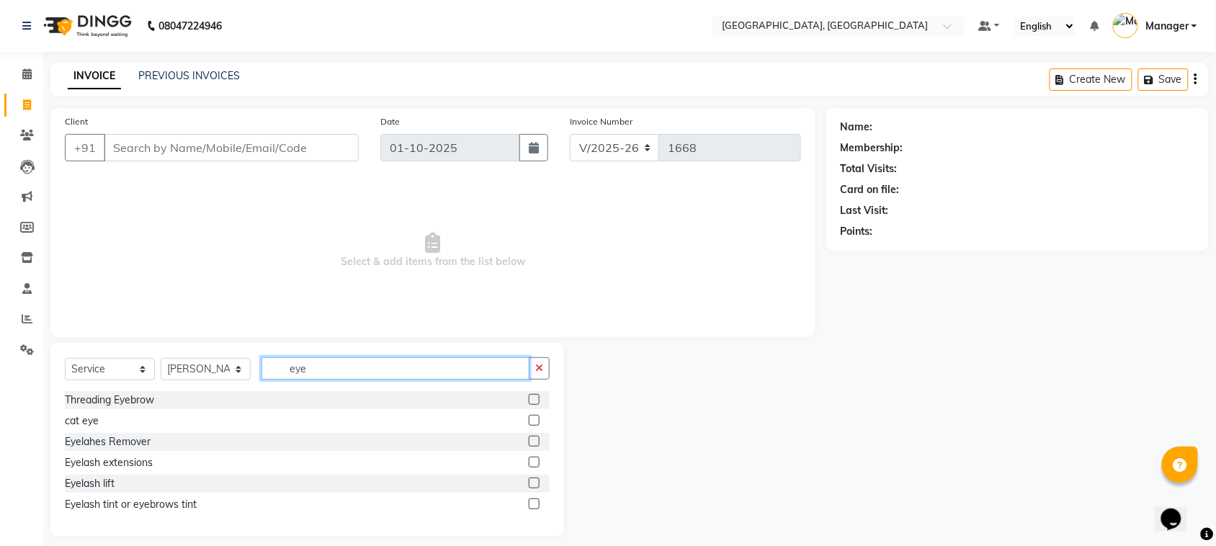
type input "eye"
click at [535, 401] on label at bounding box center [534, 399] width 11 height 11
click at [535, 401] on input "checkbox" at bounding box center [533, 400] width 9 height 9
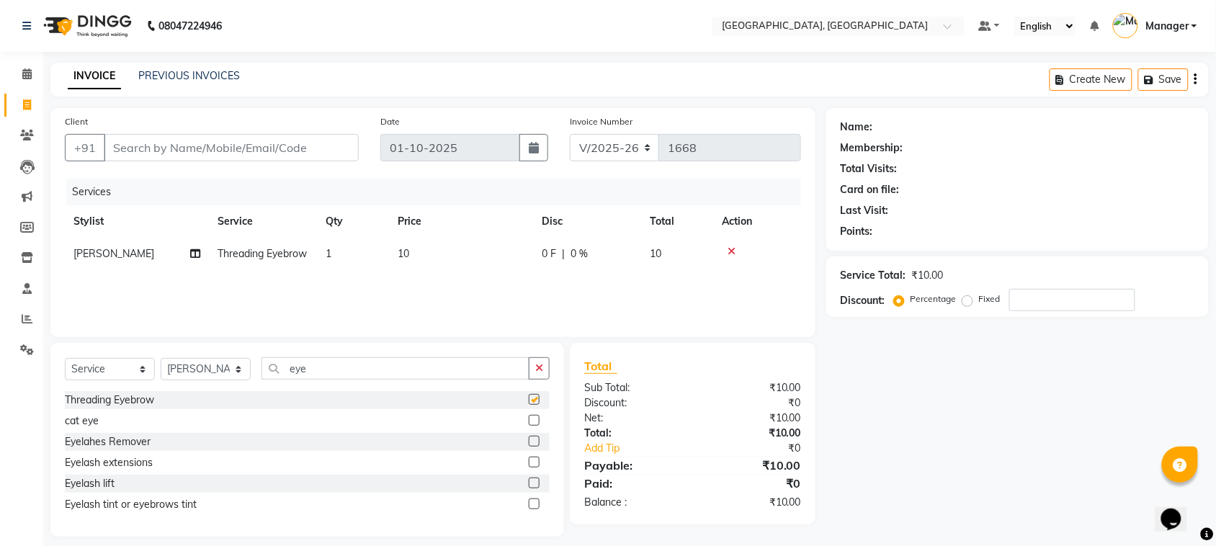
checkbox input "false"
click at [261, 146] on input "Client" at bounding box center [231, 147] width 255 height 27
click at [164, 155] on input "Client" at bounding box center [231, 147] width 255 height 27
type input "9"
type input "0"
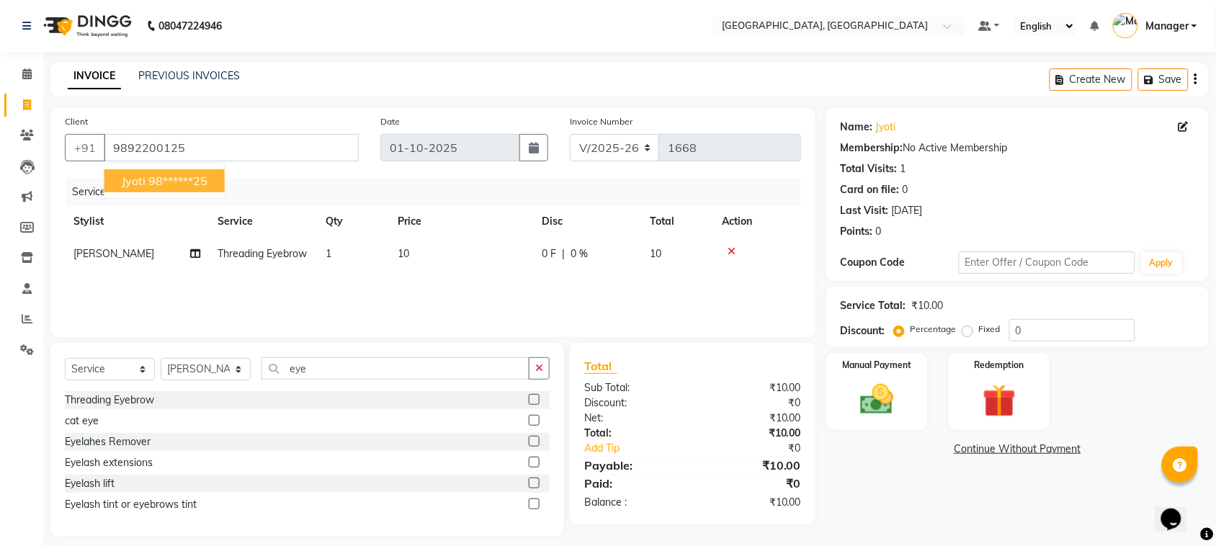
click at [166, 184] on ngb-highlight "98******25" at bounding box center [177, 181] width 59 height 14
type input "98******25"
click at [894, 401] on img at bounding box center [877, 400] width 56 height 40
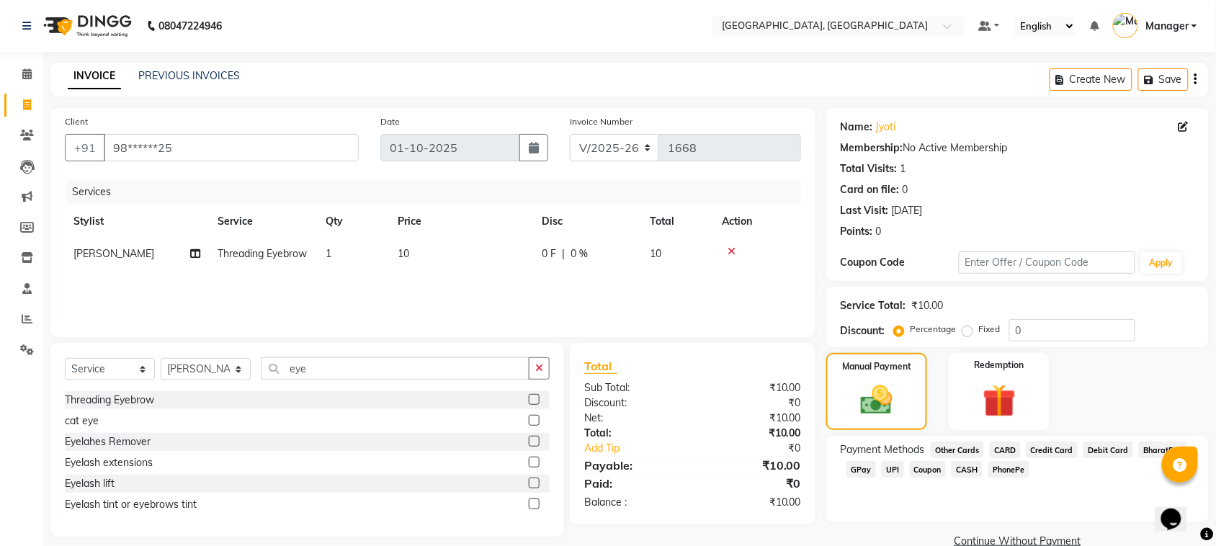
click at [974, 468] on span "CASH" at bounding box center [967, 469] width 31 height 17
click at [1020, 541] on button "Add Payment" at bounding box center [1080, 546] width 228 height 22
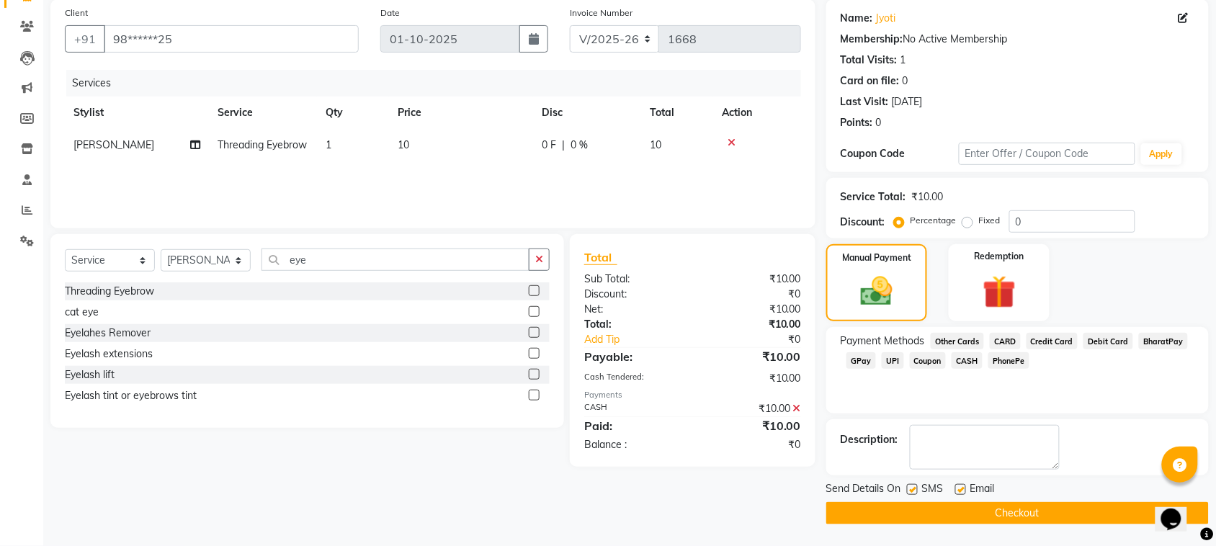
click at [1099, 519] on button "Checkout" at bounding box center [1018, 513] width 383 height 22
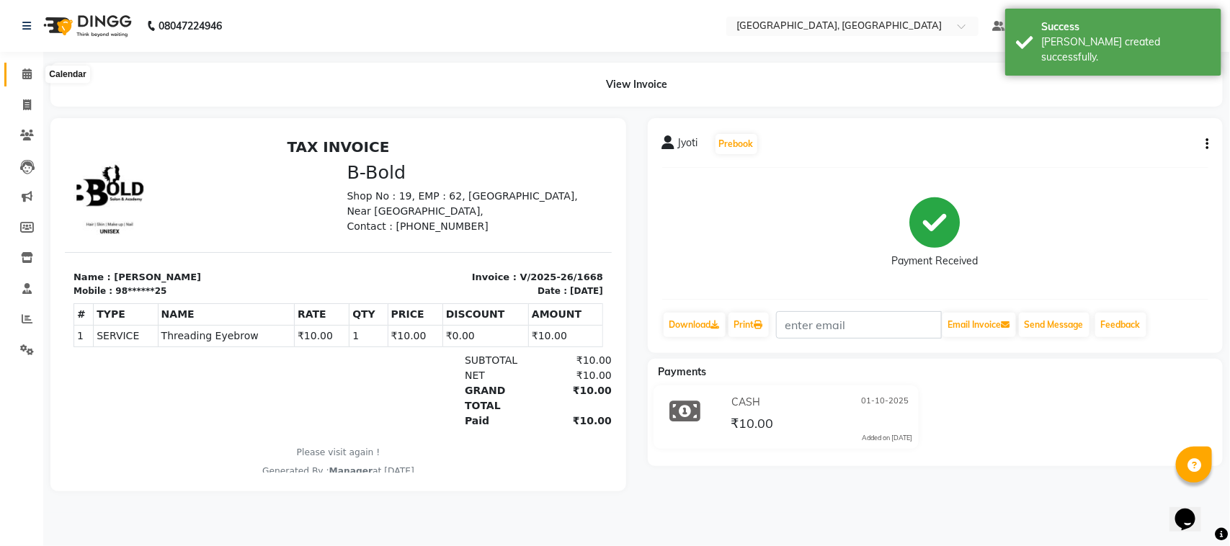
click at [20, 69] on span at bounding box center [26, 74] width 25 height 17
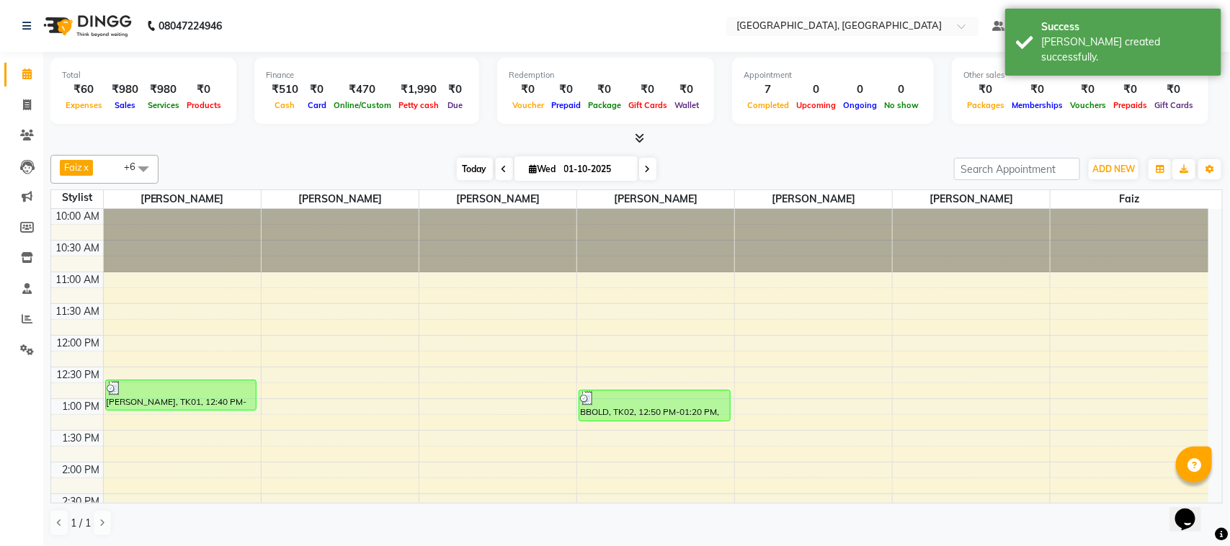
click at [463, 173] on span "Today" at bounding box center [475, 169] width 36 height 22
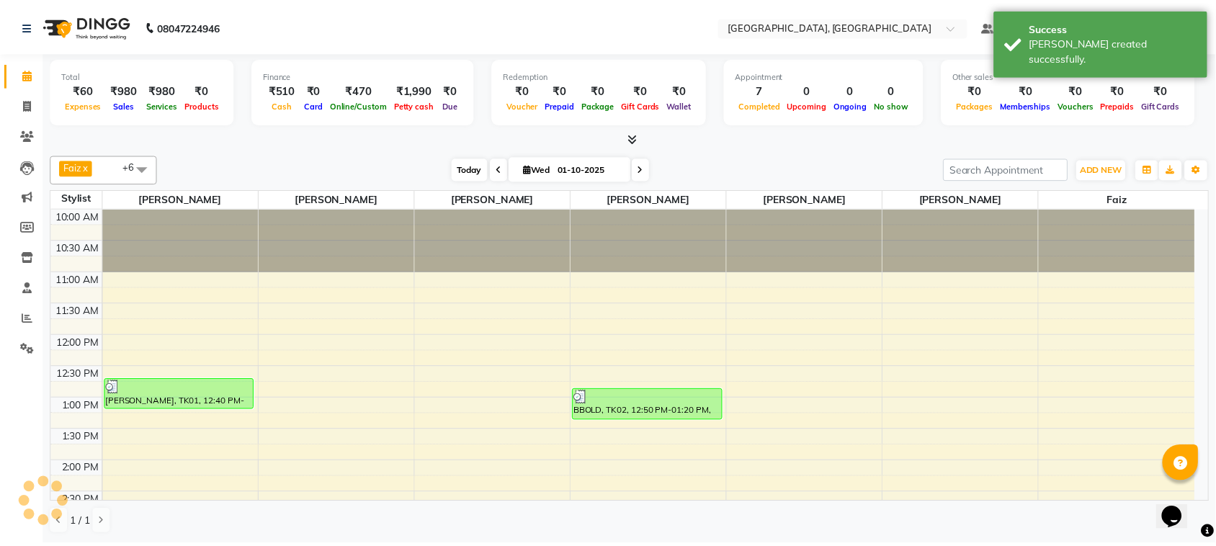
scroll to position [449, 0]
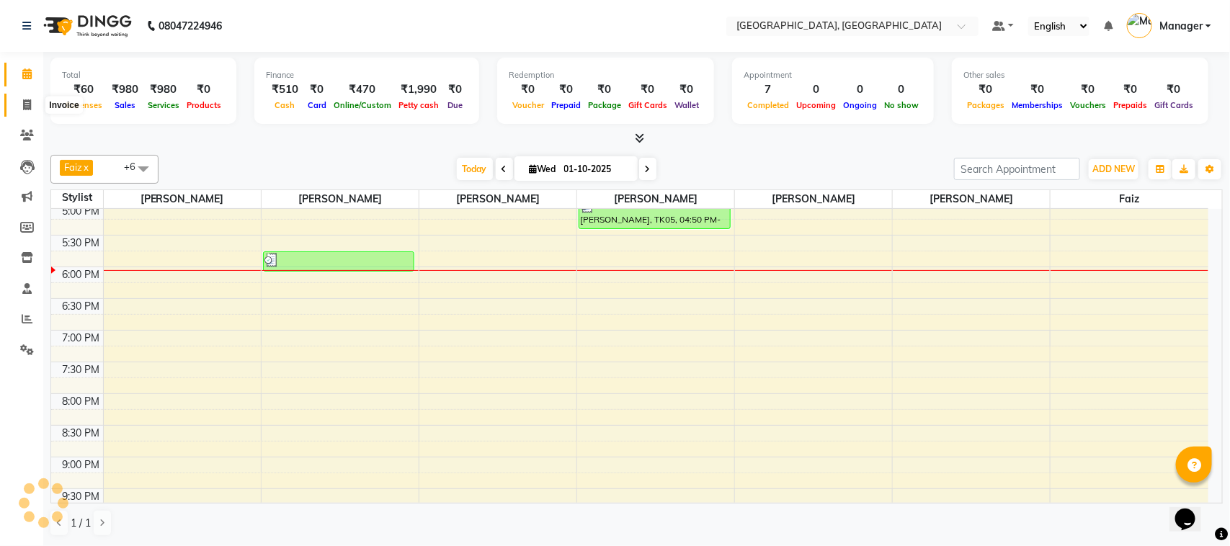
click at [19, 105] on span at bounding box center [26, 105] width 25 height 17
select select "7742"
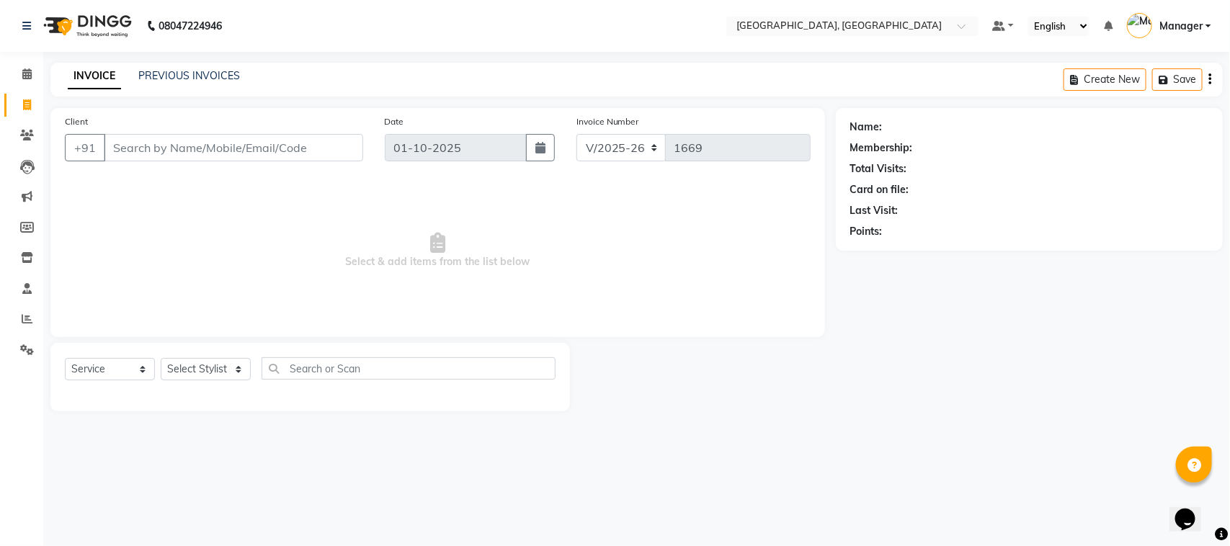
select select "membership"
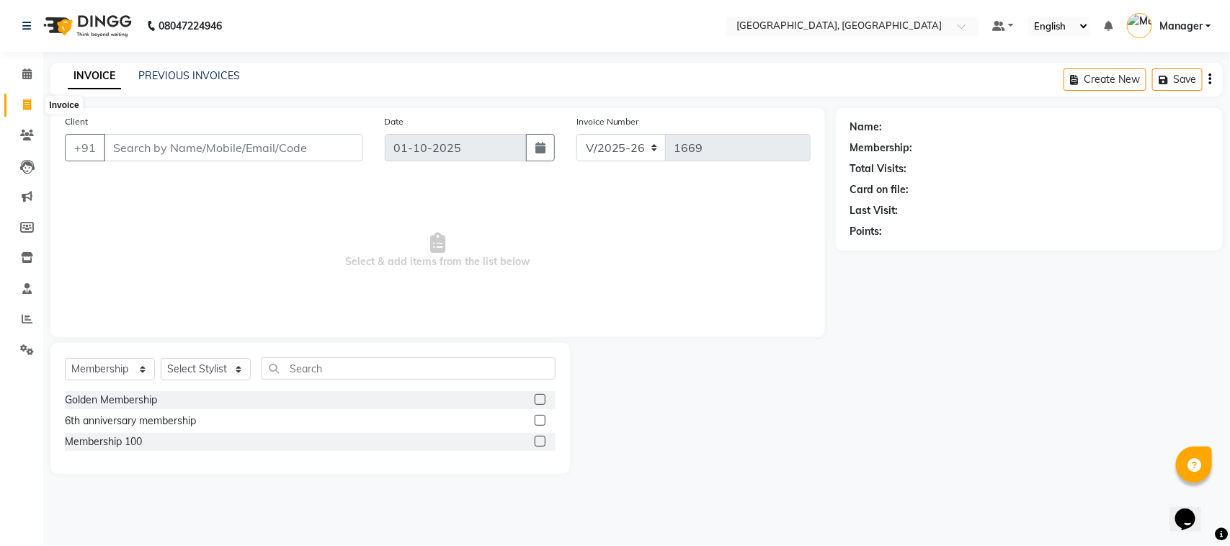
click at [30, 103] on icon at bounding box center [27, 104] width 8 height 11
select select "7742"
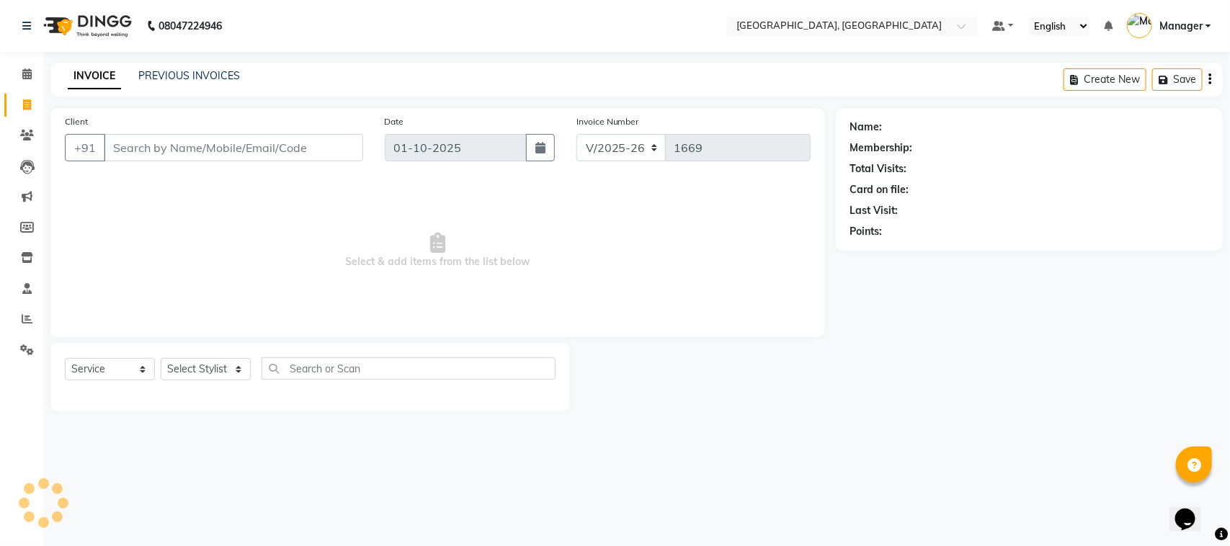
select select "membership"
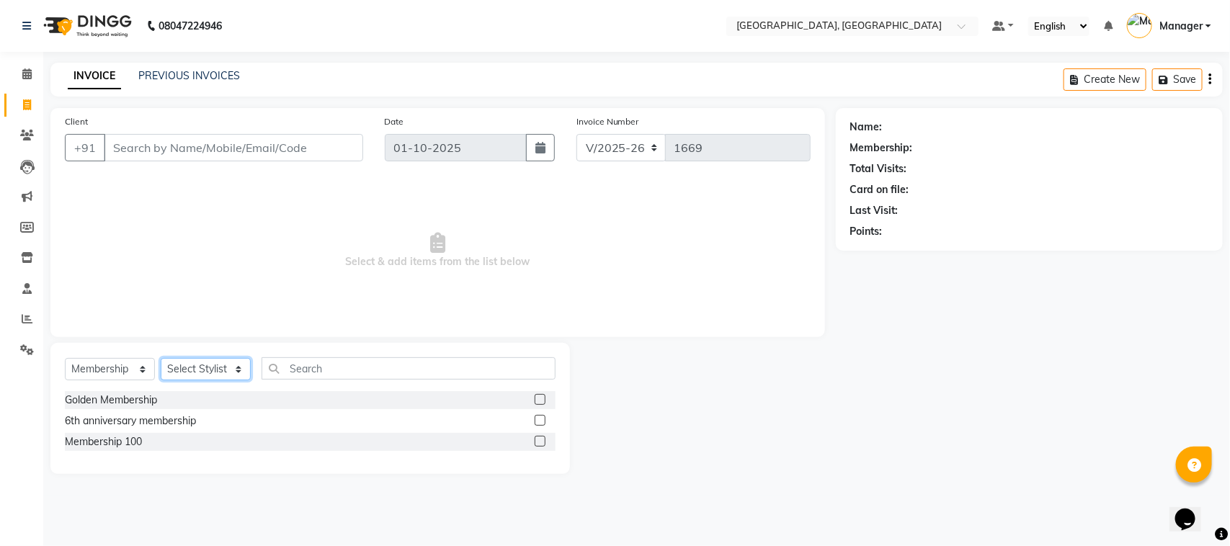
click at [236, 368] on select "Select Stylist Annu Navale [PERSON_NAME] [PERSON_NAME] Jyoti wadar Manager [PER…" at bounding box center [206, 369] width 90 height 22
select select "92754"
click at [161, 358] on select "Select Stylist Annu Navale [PERSON_NAME] [PERSON_NAME] Jyoti wadar Manager [PER…" at bounding box center [206, 369] width 90 height 22
click at [134, 368] on select "Select Service Product Membership Package Voucher Prepaid Gift Card" at bounding box center [110, 369] width 90 height 22
select select "service"
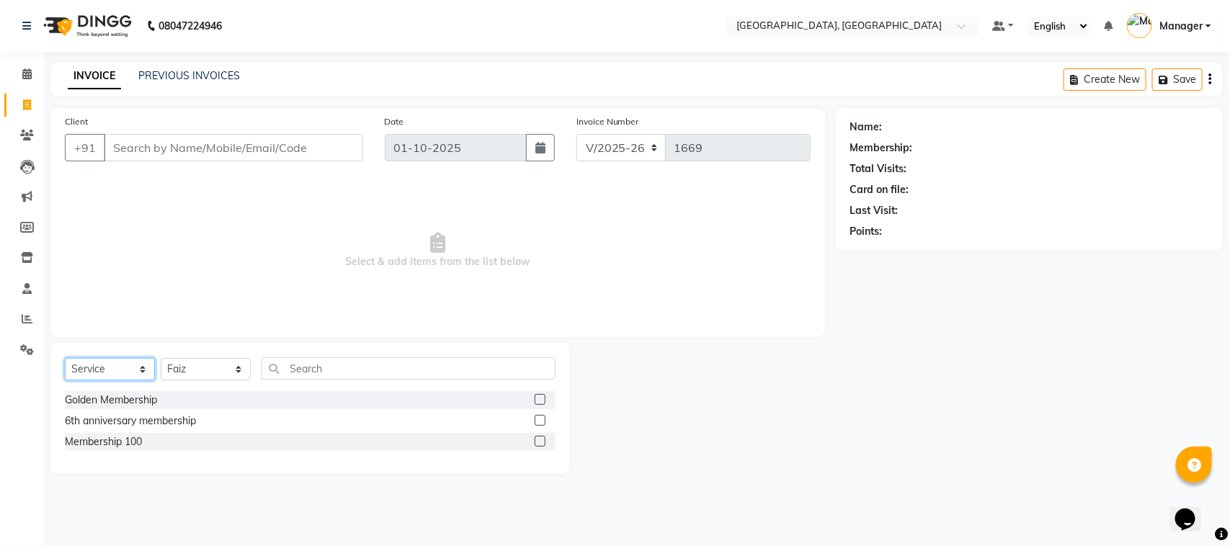
click at [65, 358] on select "Select Service Product Membership Package Voucher Prepaid Gift Card" at bounding box center [110, 369] width 90 height 22
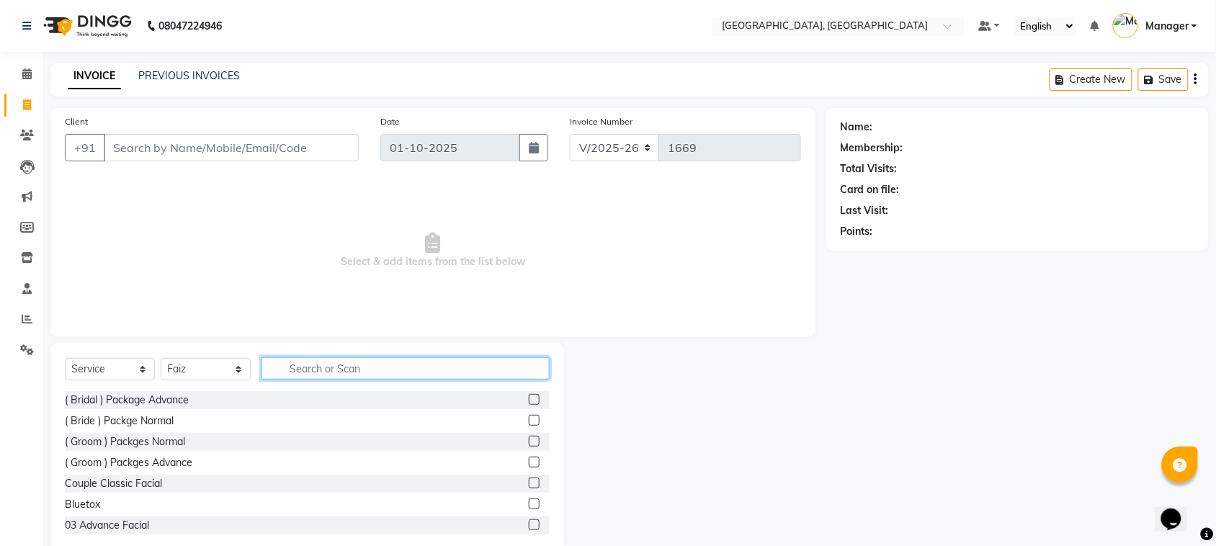
click at [276, 368] on input "text" at bounding box center [406, 368] width 288 height 22
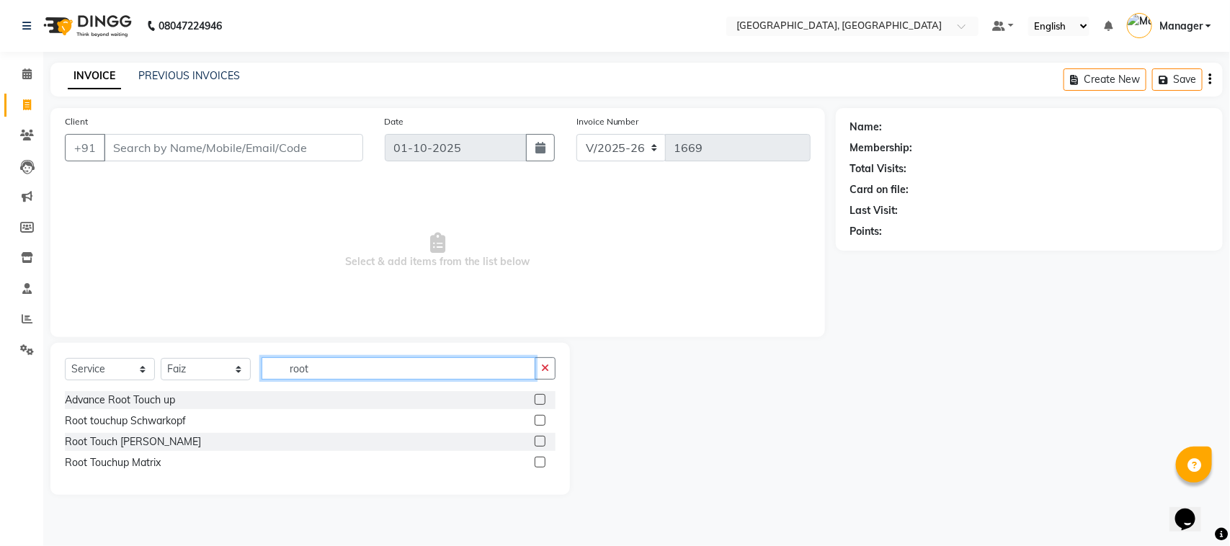
type input "root"
click at [143, 368] on select "Select Service Product Membership Package Voucher Prepaid Gift Card" at bounding box center [110, 369] width 90 height 22
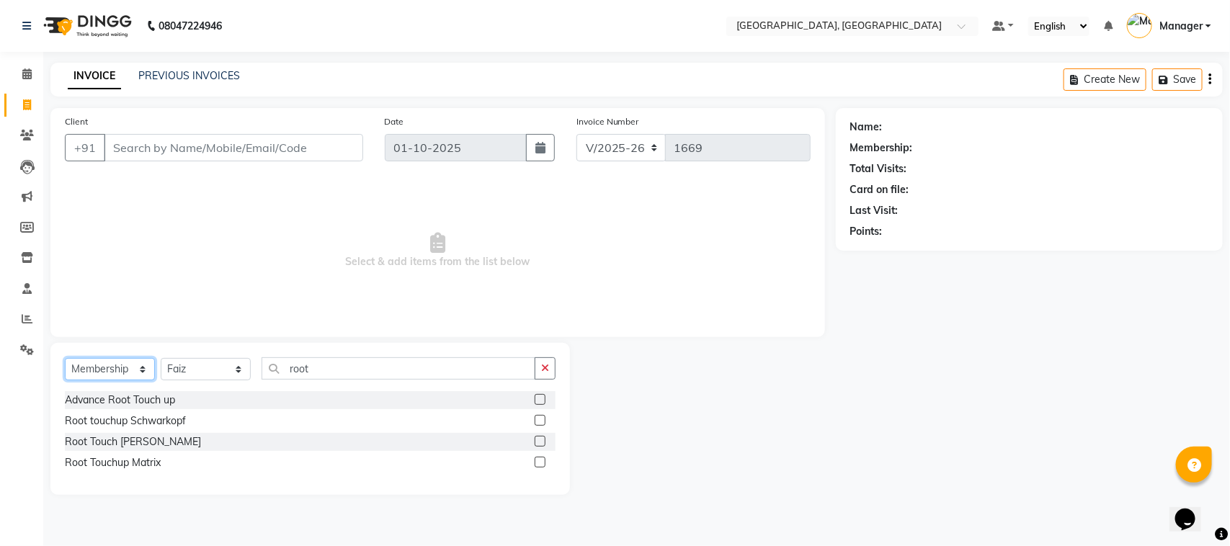
click at [65, 358] on select "Select Service Product Membership Package Voucher Prepaid Gift Card" at bounding box center [110, 369] width 90 height 22
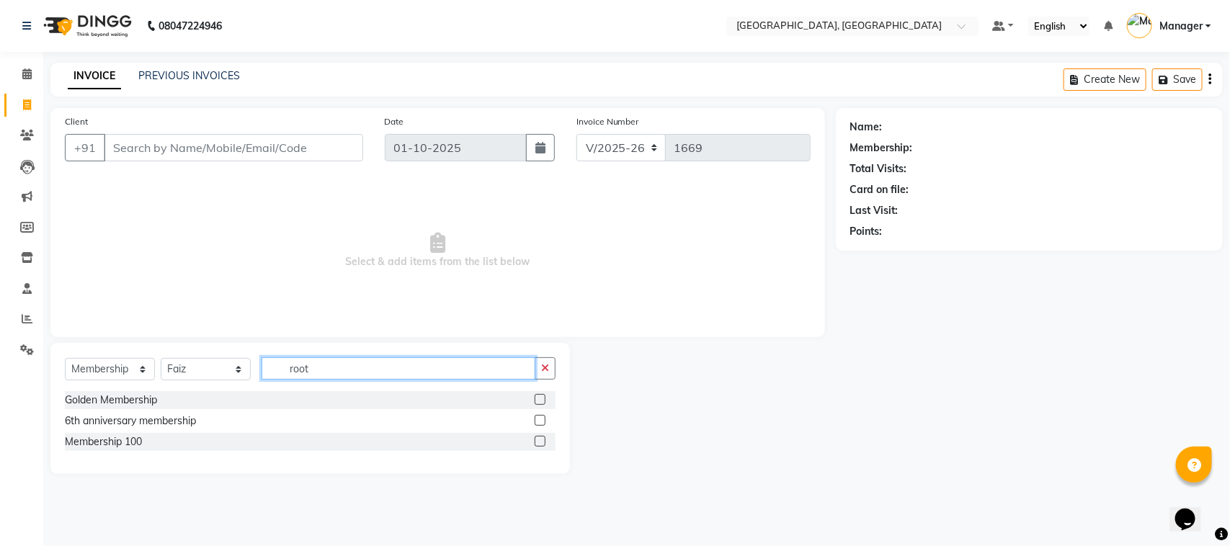
click at [313, 369] on input "root" at bounding box center [399, 368] width 274 height 22
click at [315, 369] on input "root" at bounding box center [399, 368] width 274 height 22
click at [99, 437] on div "Membership 100" at bounding box center [103, 442] width 77 height 15
select select "select"
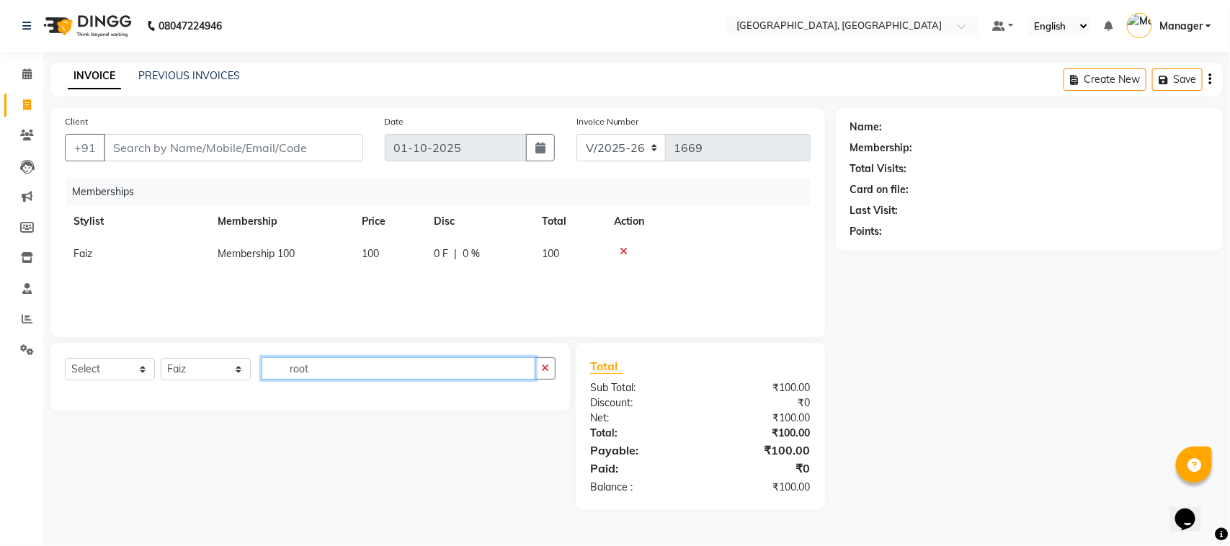
click at [313, 369] on input "root" at bounding box center [399, 368] width 274 height 22
click at [623, 251] on icon at bounding box center [624, 251] width 8 height 10
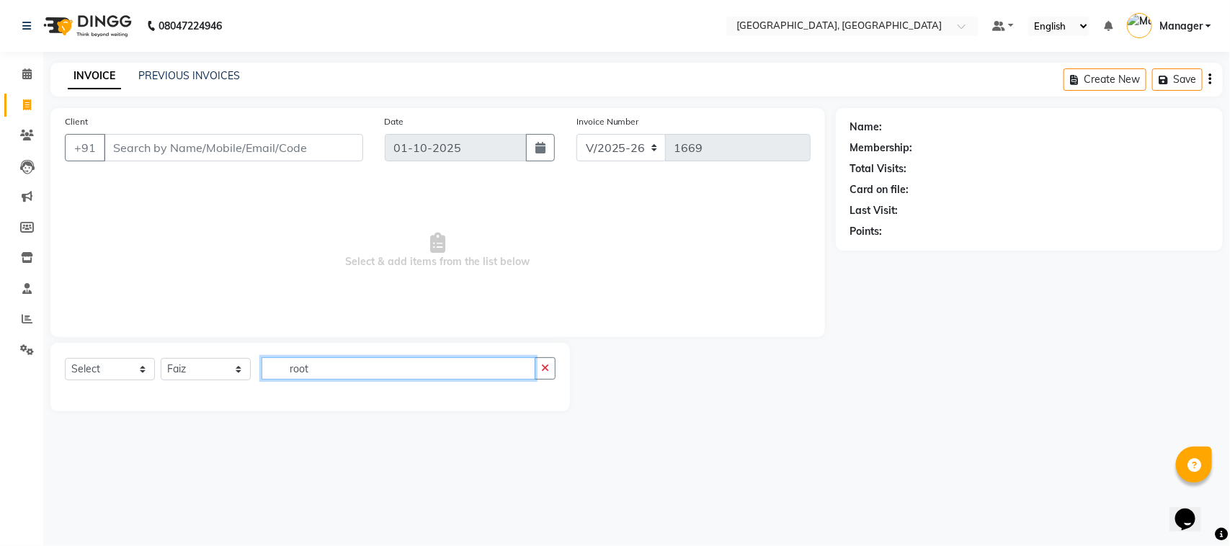
click at [314, 362] on input "root" at bounding box center [399, 368] width 274 height 22
type input "r"
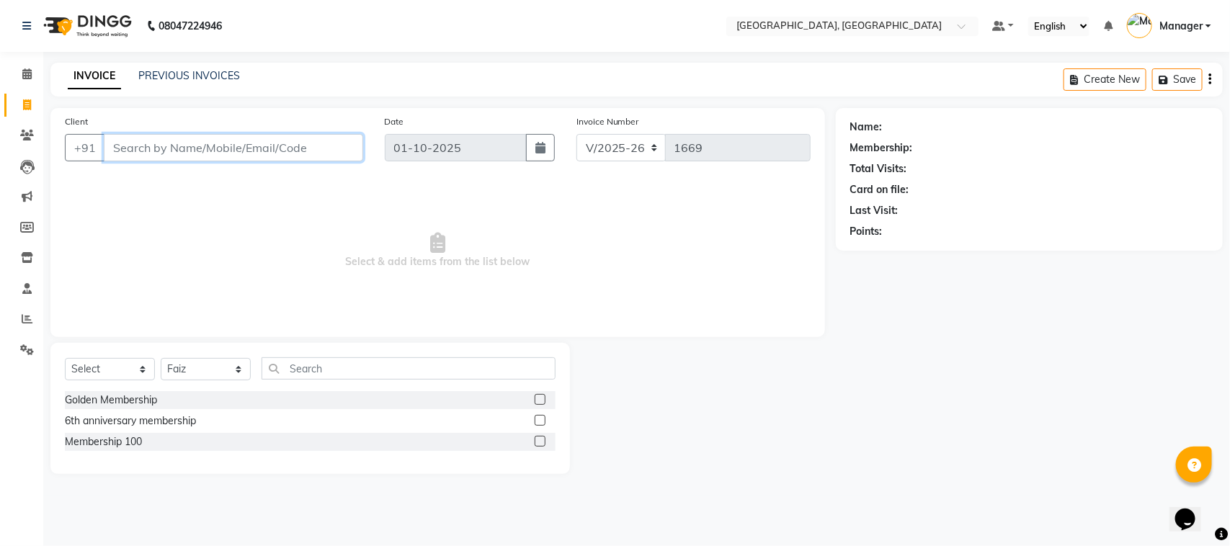
click at [168, 143] on input "Client" at bounding box center [233, 147] width 259 height 27
click at [141, 368] on select "Select Service Product Membership Package Voucher Prepaid Gift Card" at bounding box center [110, 369] width 90 height 22
select select "service"
click at [65, 358] on select "Select Service Product Membership Package Voucher Prepaid Gift Card" at bounding box center [110, 369] width 90 height 22
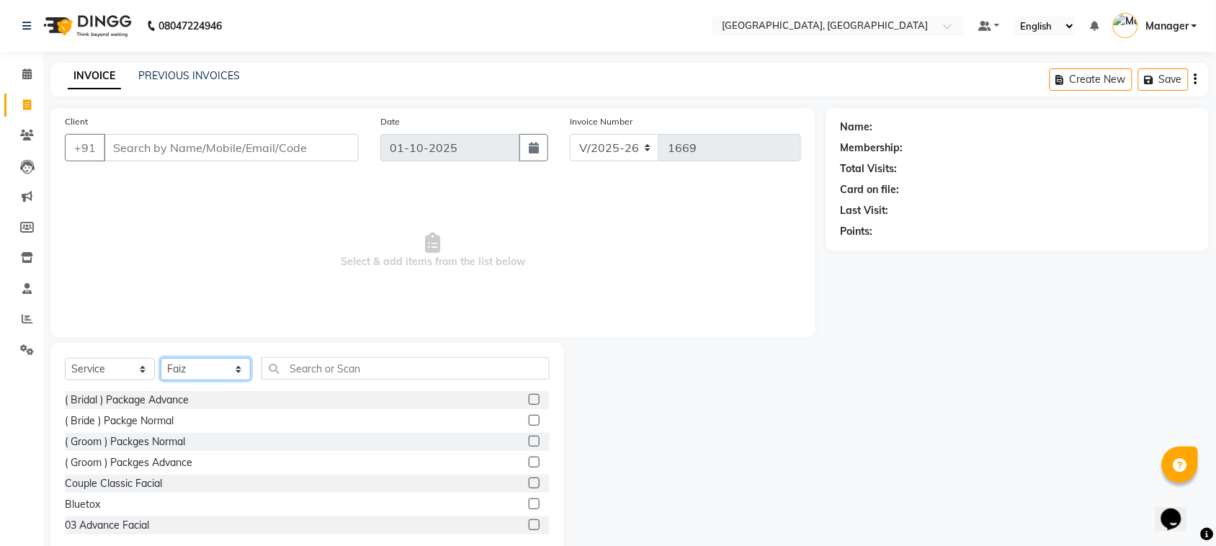
click at [242, 368] on select "Select Stylist Annu Navale [PERSON_NAME] [PERSON_NAME] Jyoti wadar Manager [PER…" at bounding box center [206, 369] width 90 height 22
select select "68996"
click at [161, 358] on select "Select Stylist Annu Navale [PERSON_NAME] [PERSON_NAME] Jyoti wadar Manager [PER…" at bounding box center [206, 369] width 90 height 22
click at [180, 146] on input "Client" at bounding box center [231, 147] width 255 height 27
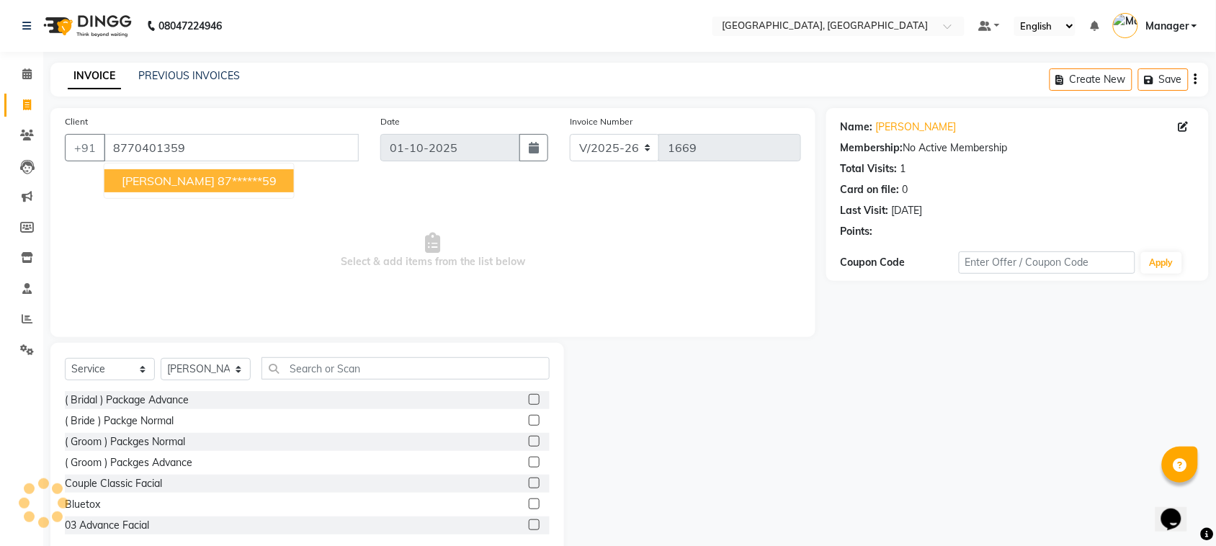
click at [218, 182] on ngb-highlight "87******59" at bounding box center [247, 181] width 59 height 14
type input "87******59"
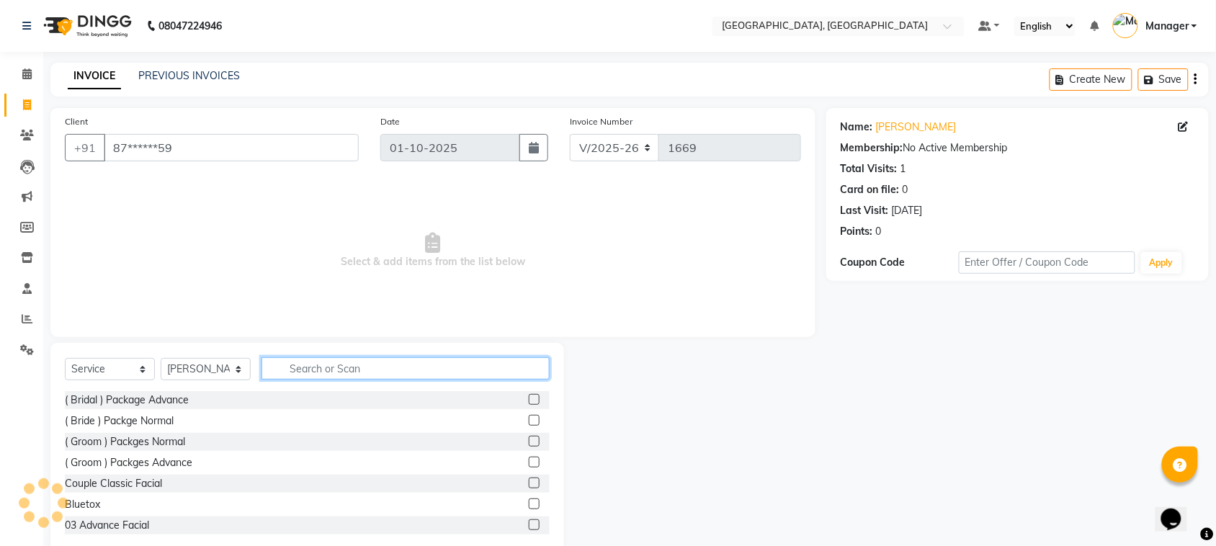
click at [333, 368] on input "text" at bounding box center [406, 368] width 288 height 22
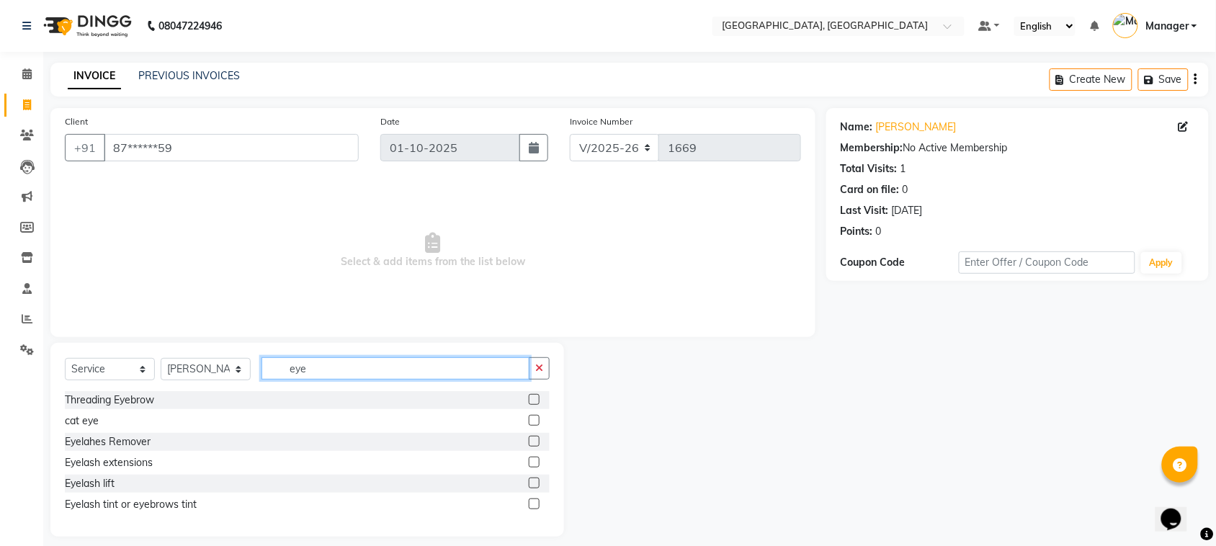
type input "eye"
click at [539, 398] on label at bounding box center [534, 399] width 11 height 11
click at [538, 398] on input "checkbox" at bounding box center [533, 400] width 9 height 9
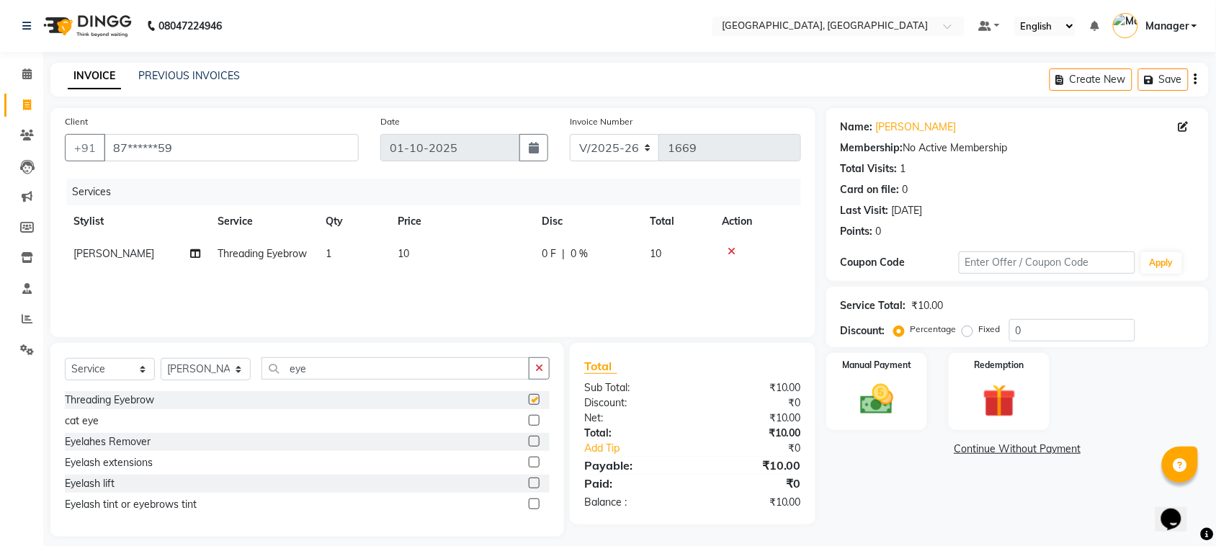
checkbox input "false"
click at [308, 371] on input "eye" at bounding box center [396, 368] width 268 height 22
type input "e"
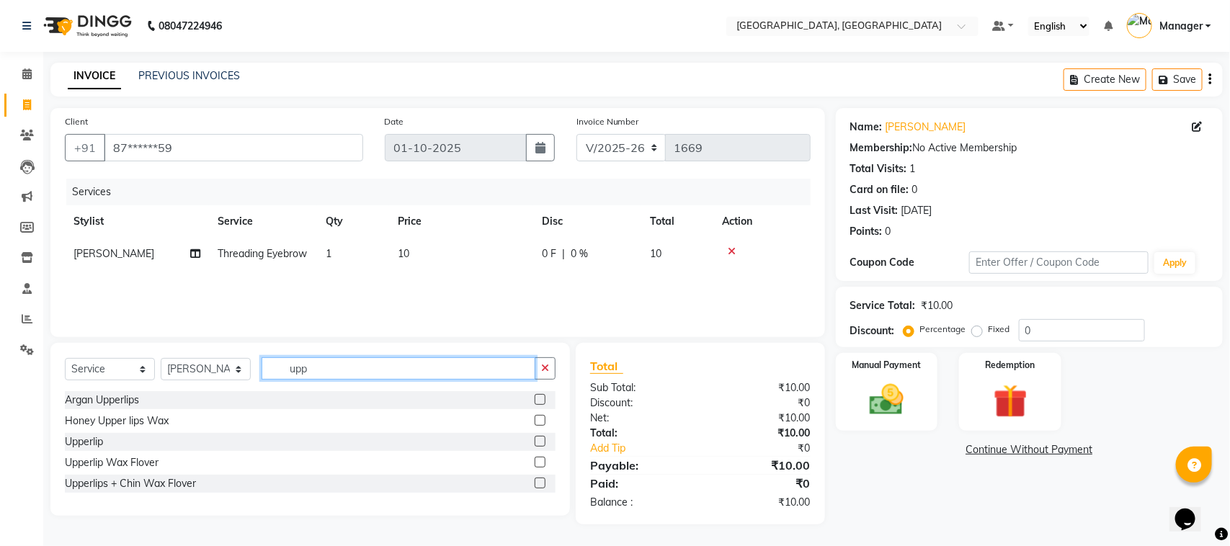
type input "upp"
click at [545, 437] on label at bounding box center [540, 441] width 11 height 11
click at [544, 437] on input "checkbox" at bounding box center [539, 441] width 9 height 9
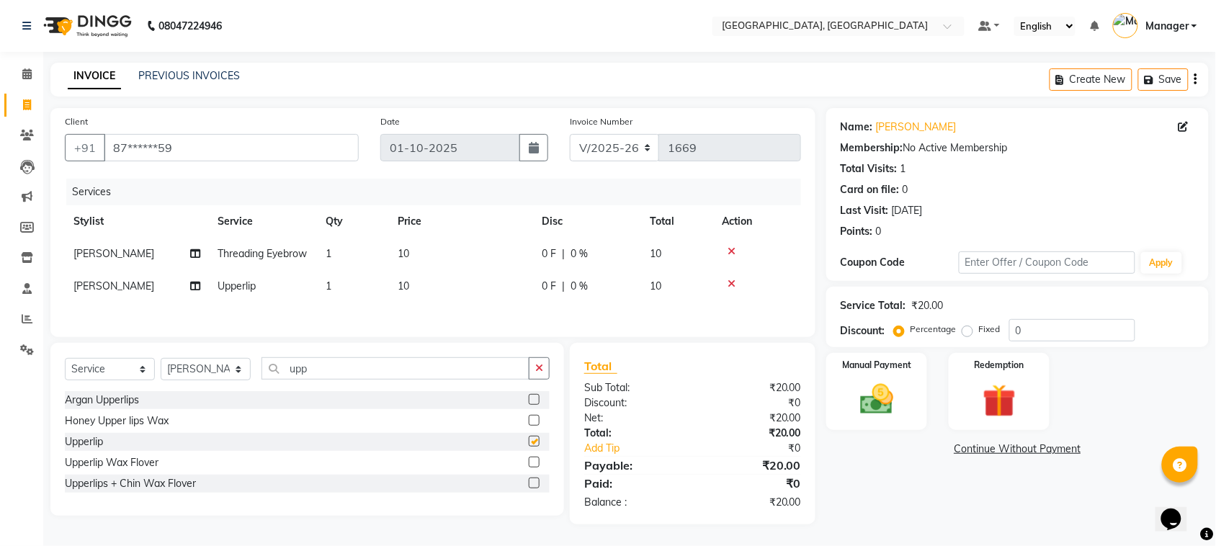
checkbox input "false"
click at [404, 249] on span "10" at bounding box center [404, 253] width 12 height 13
select select "68996"
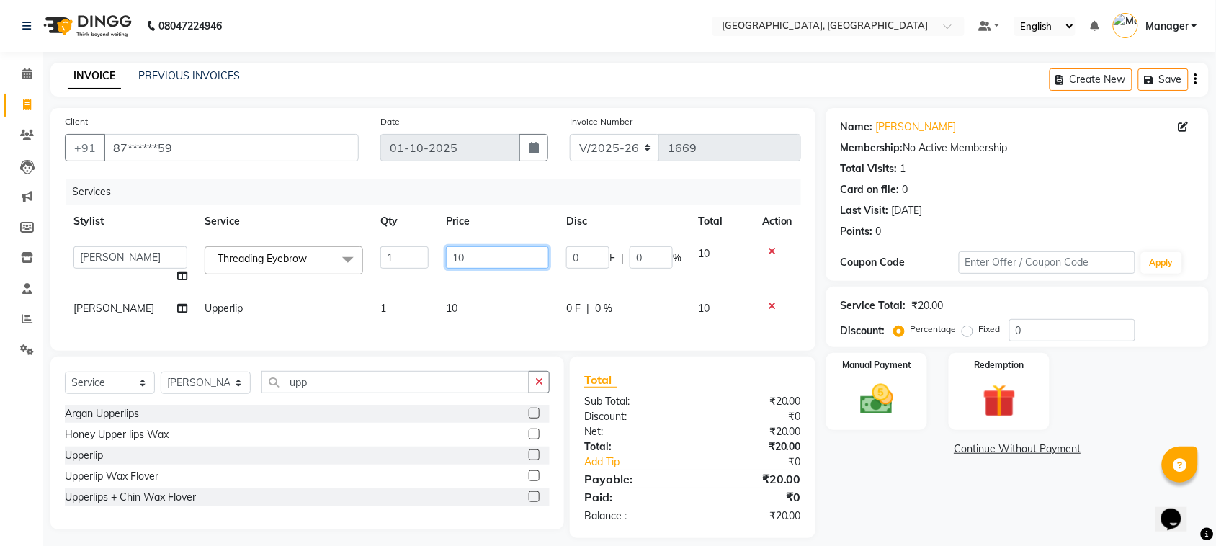
click at [448, 258] on input "10" at bounding box center [497, 257] width 103 height 22
click at [451, 258] on input "10" at bounding box center [497, 257] width 103 height 22
type input "20"
click at [852, 397] on img at bounding box center [877, 400] width 56 height 40
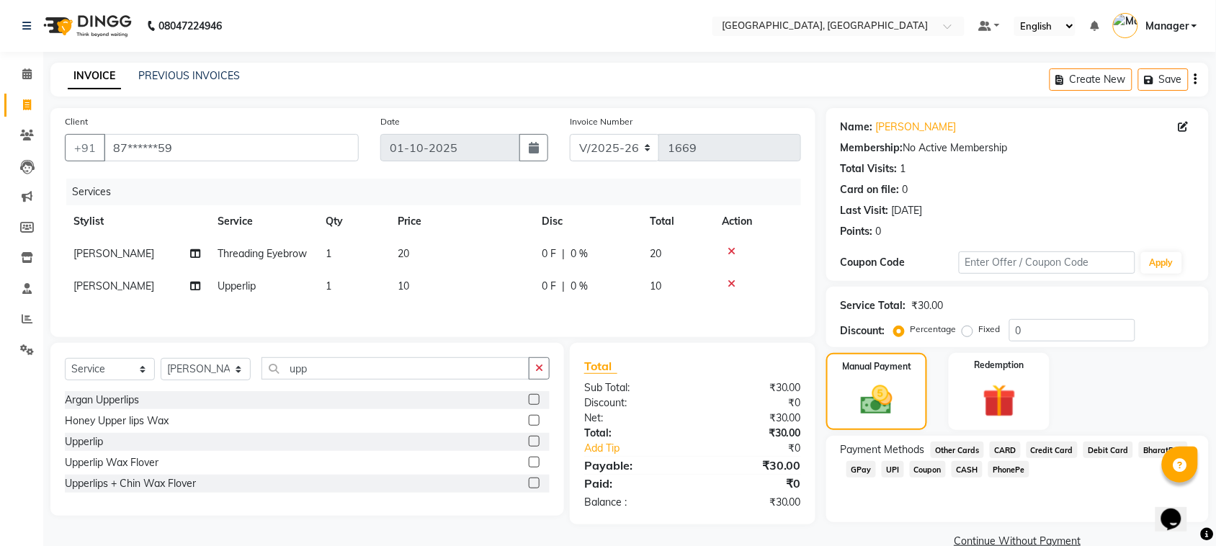
click at [862, 470] on span "GPay" at bounding box center [862, 469] width 30 height 17
click at [1011, 543] on button "Add Payment" at bounding box center [1080, 546] width 228 height 22
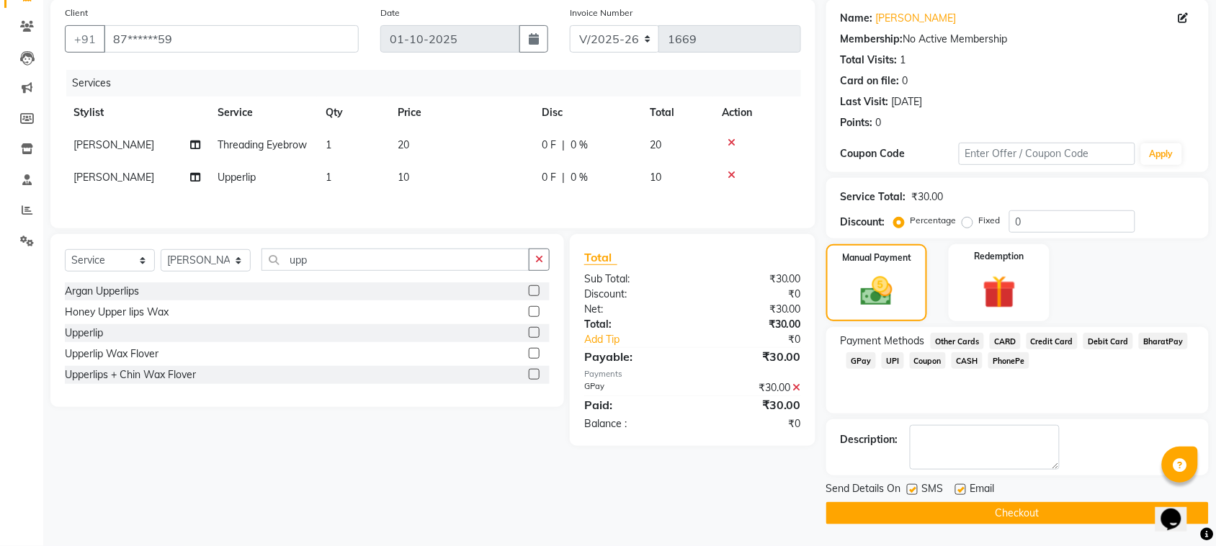
click at [1098, 506] on button "Checkout" at bounding box center [1018, 513] width 383 height 22
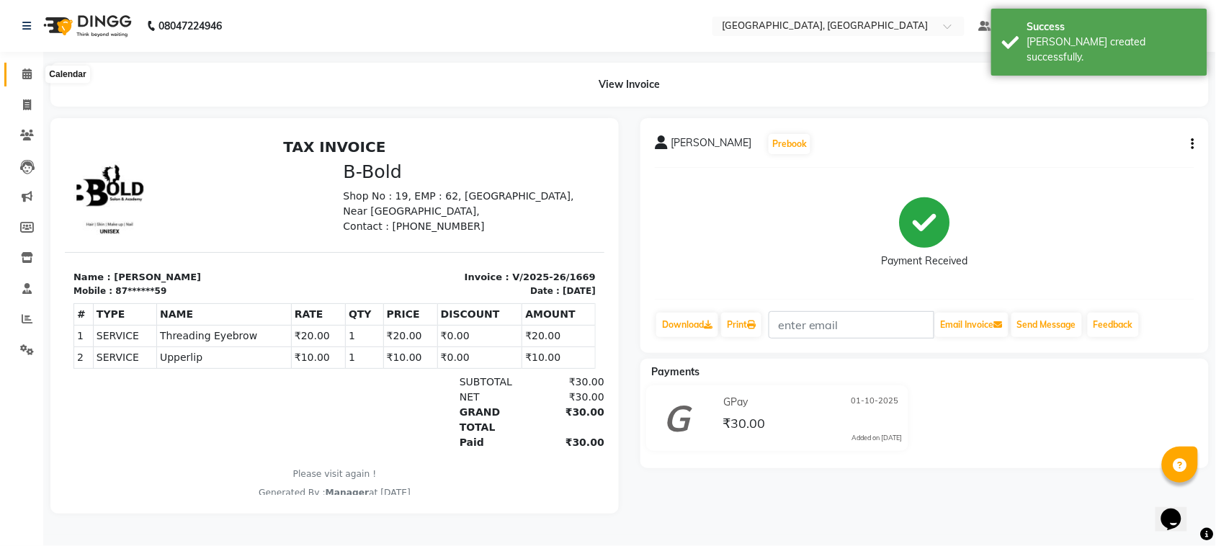
click at [29, 74] on icon at bounding box center [26, 73] width 9 height 11
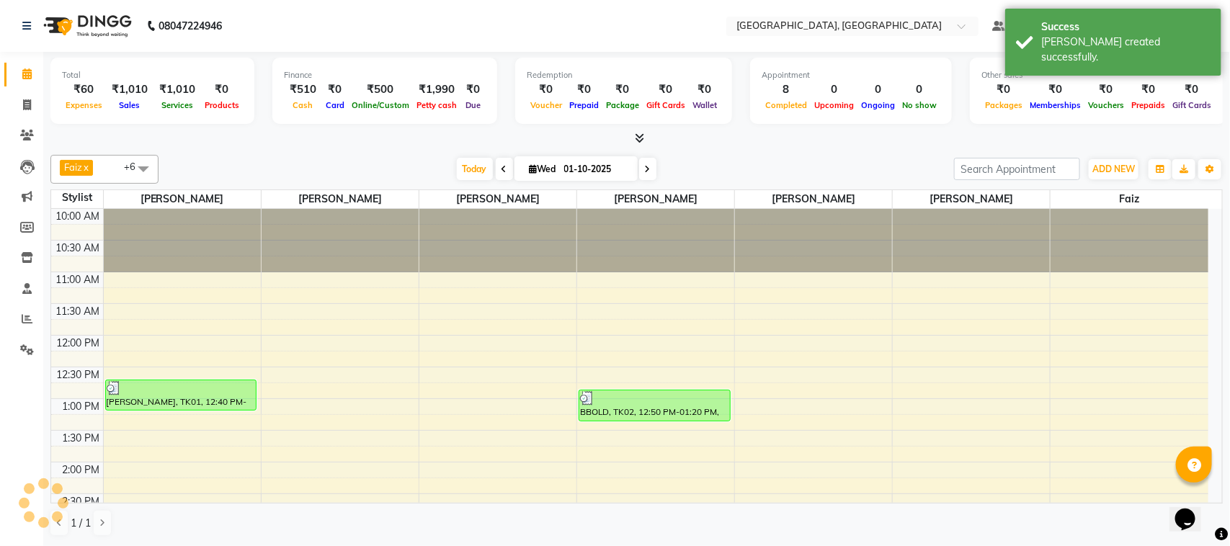
scroll to position [513, 0]
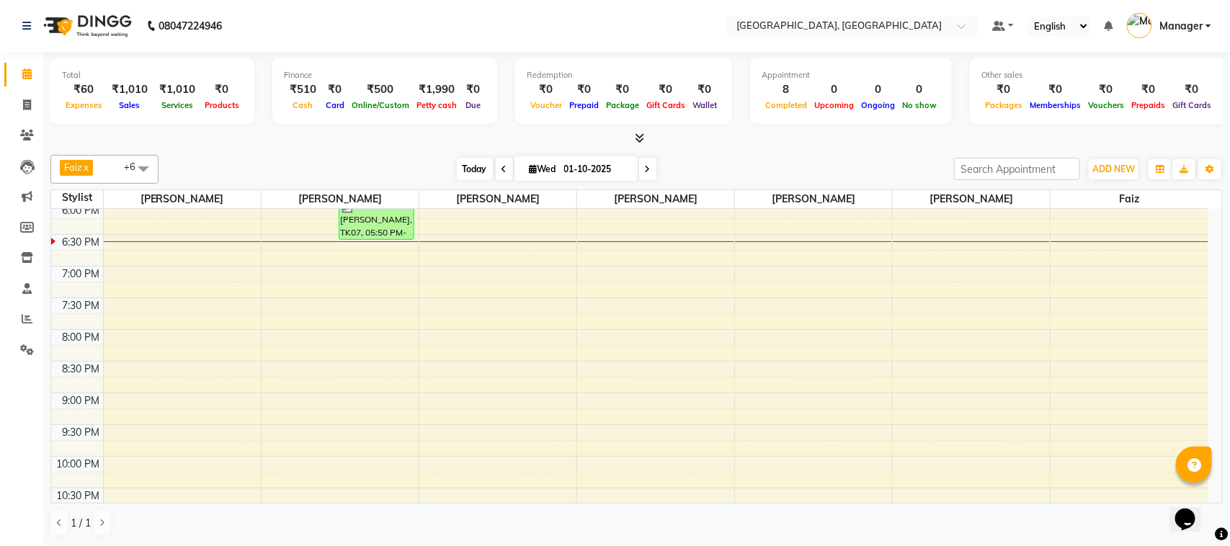
click at [471, 168] on span "Today" at bounding box center [475, 169] width 36 height 22
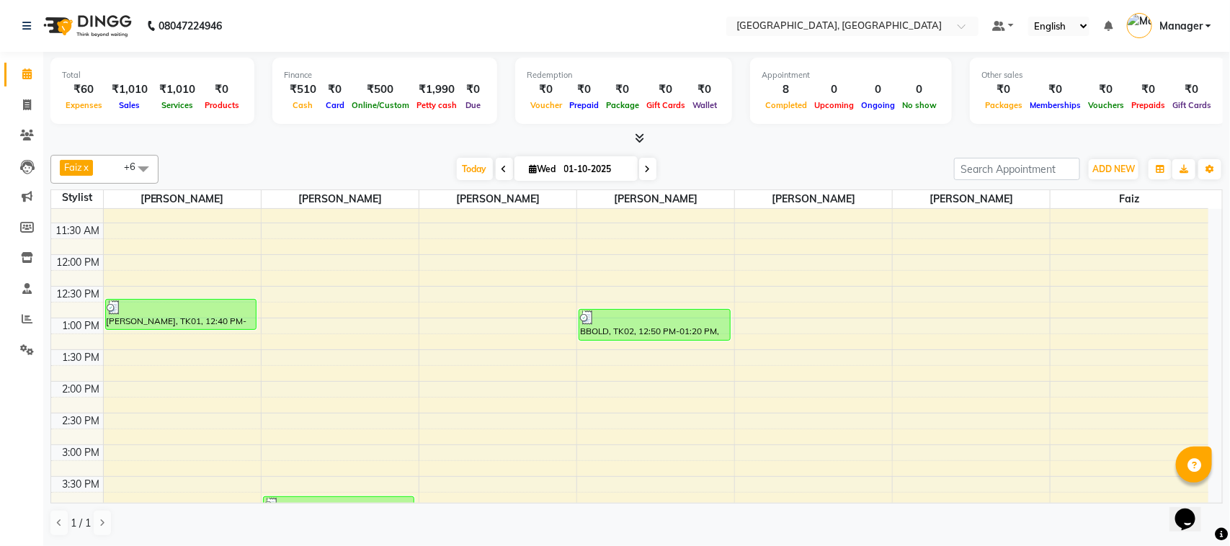
scroll to position [45, 0]
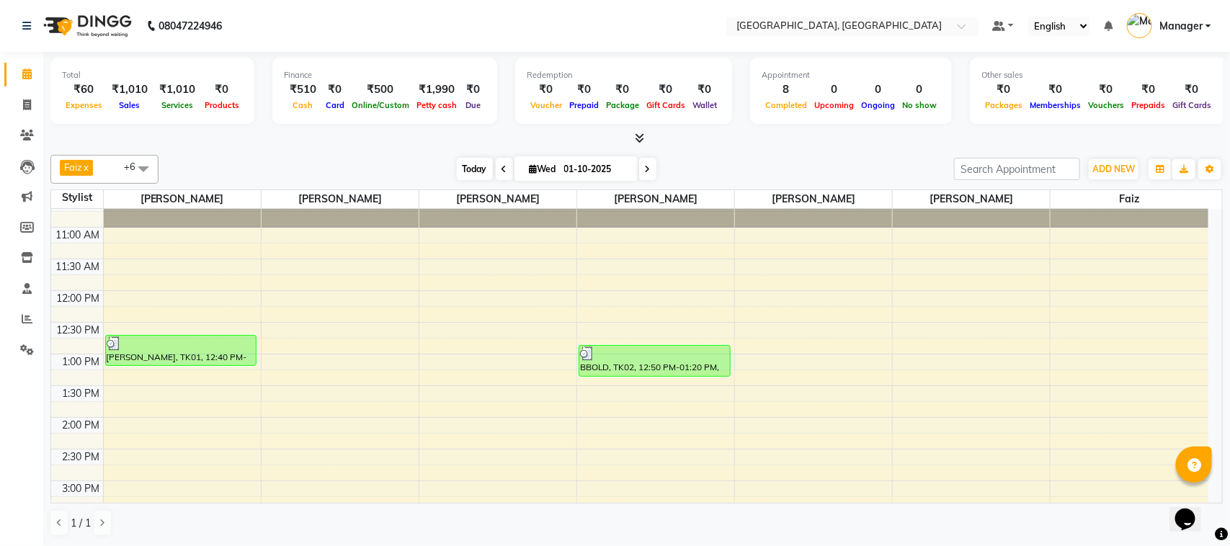
click at [480, 166] on span "Today" at bounding box center [475, 169] width 36 height 22
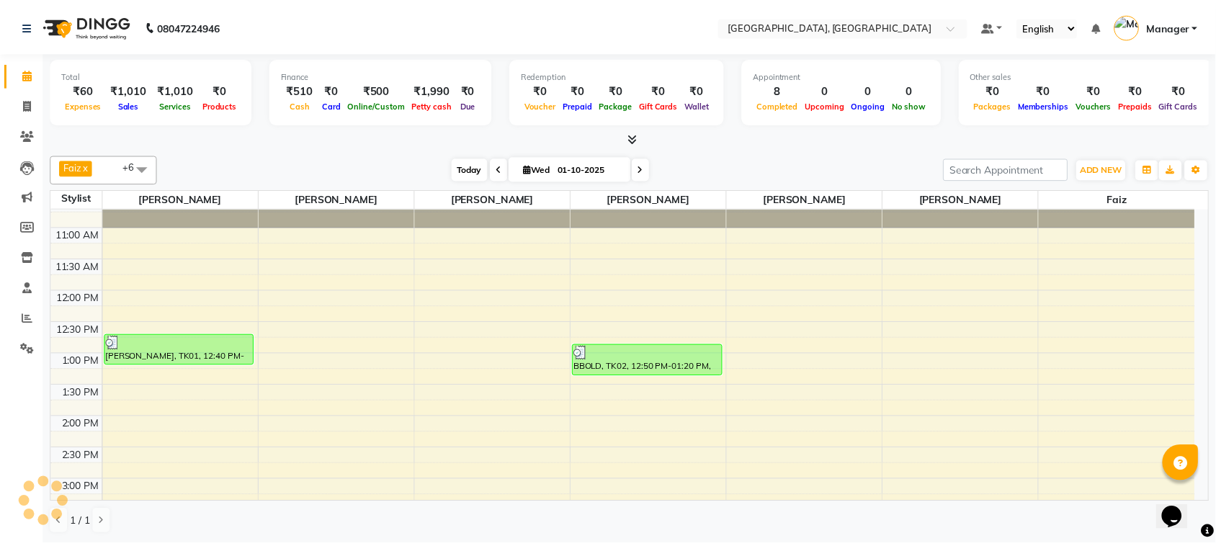
scroll to position [513, 0]
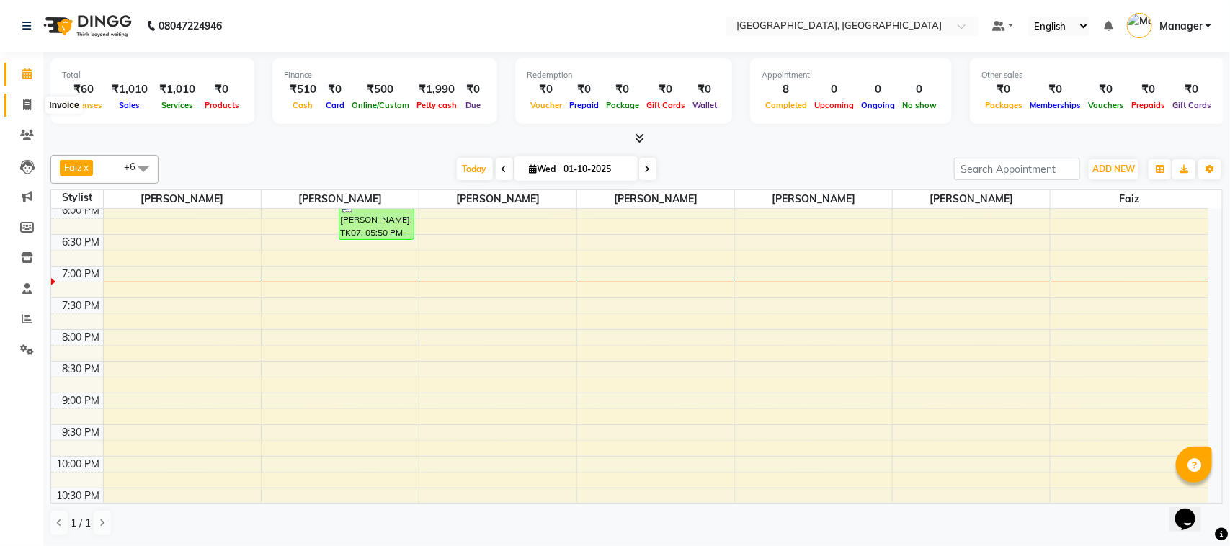
click at [37, 108] on span at bounding box center [26, 105] width 25 height 17
select select "7742"
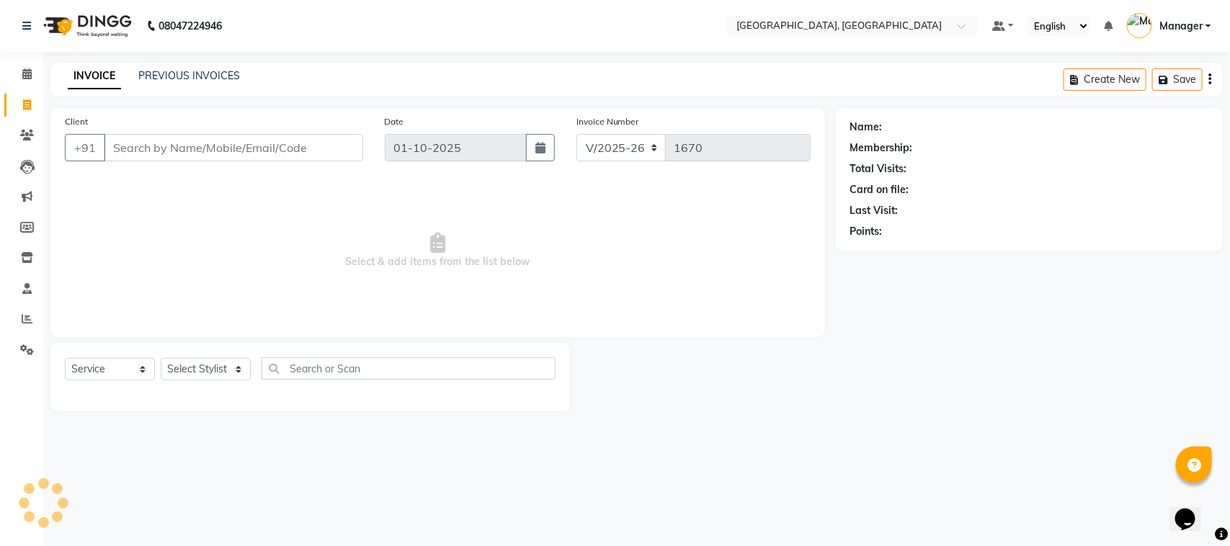
select select "membership"
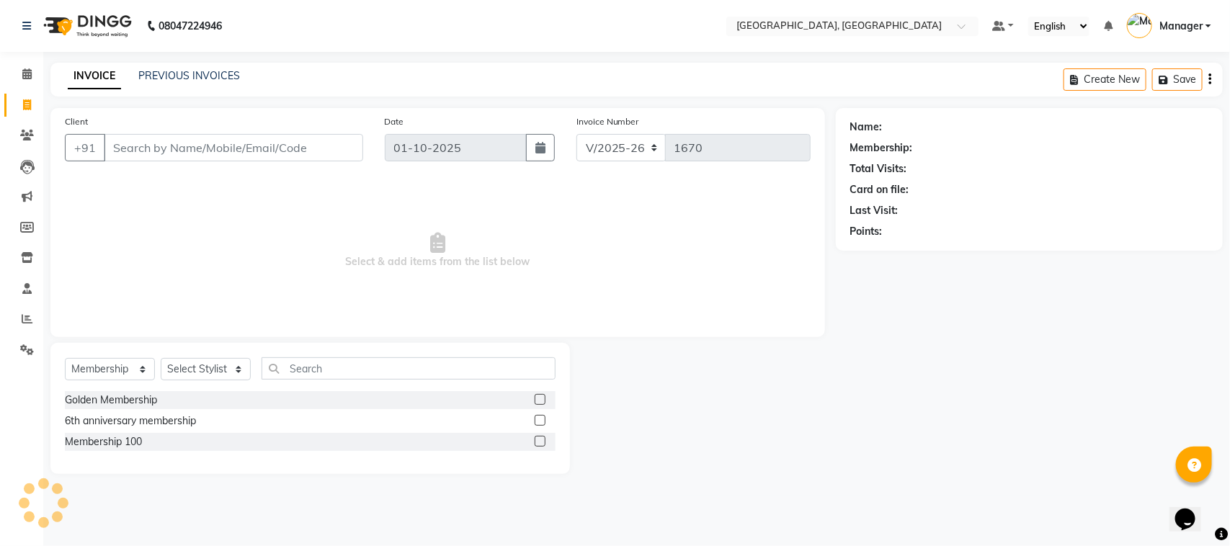
click at [144, 144] on input "Client" at bounding box center [233, 147] width 259 height 27
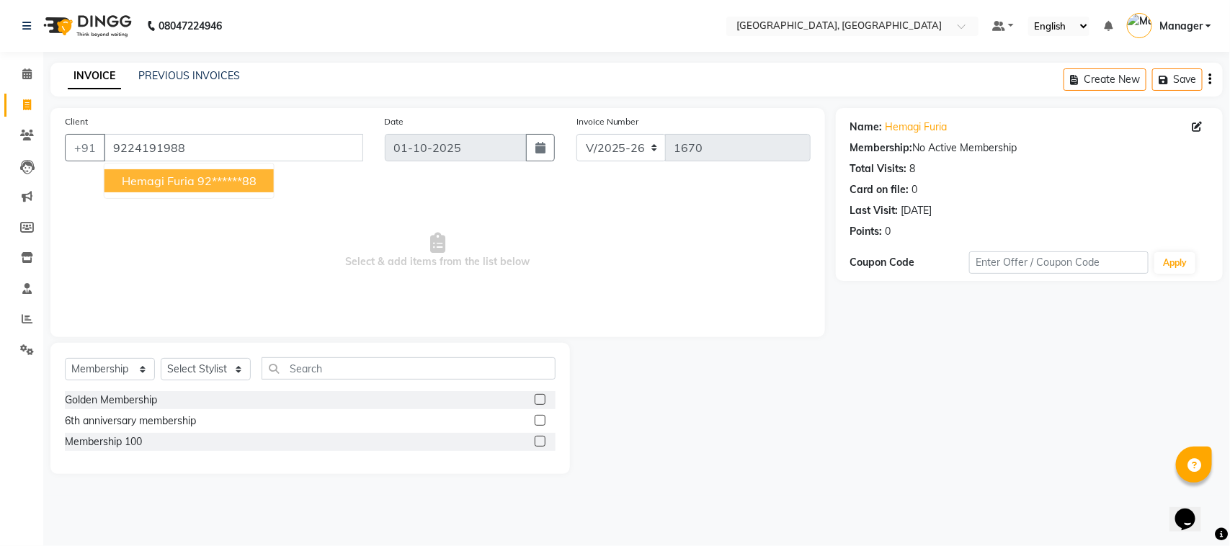
click at [159, 174] on span "hemagi Furia" at bounding box center [158, 181] width 73 height 14
type input "92******88"
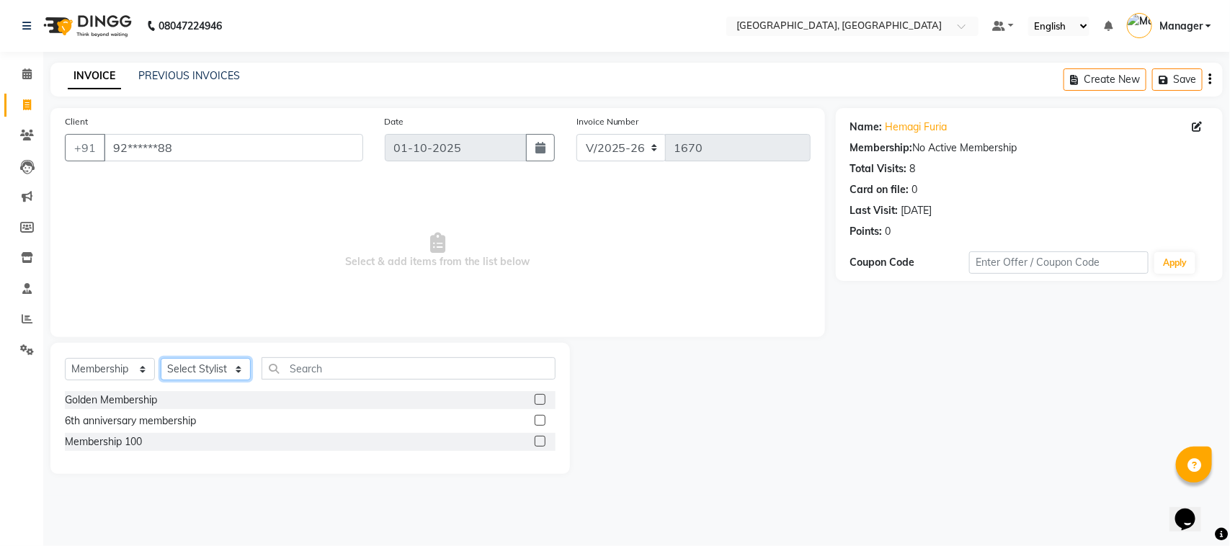
click at [228, 365] on select "Select Stylist Annu Navale [PERSON_NAME] [PERSON_NAME] Jyoti wadar Manager [PER…" at bounding box center [206, 369] width 90 height 22
select select "92754"
click at [161, 358] on select "Select Stylist Annu Navale [PERSON_NAME] [PERSON_NAME] Jyoti wadar Manager [PER…" at bounding box center [206, 369] width 90 height 22
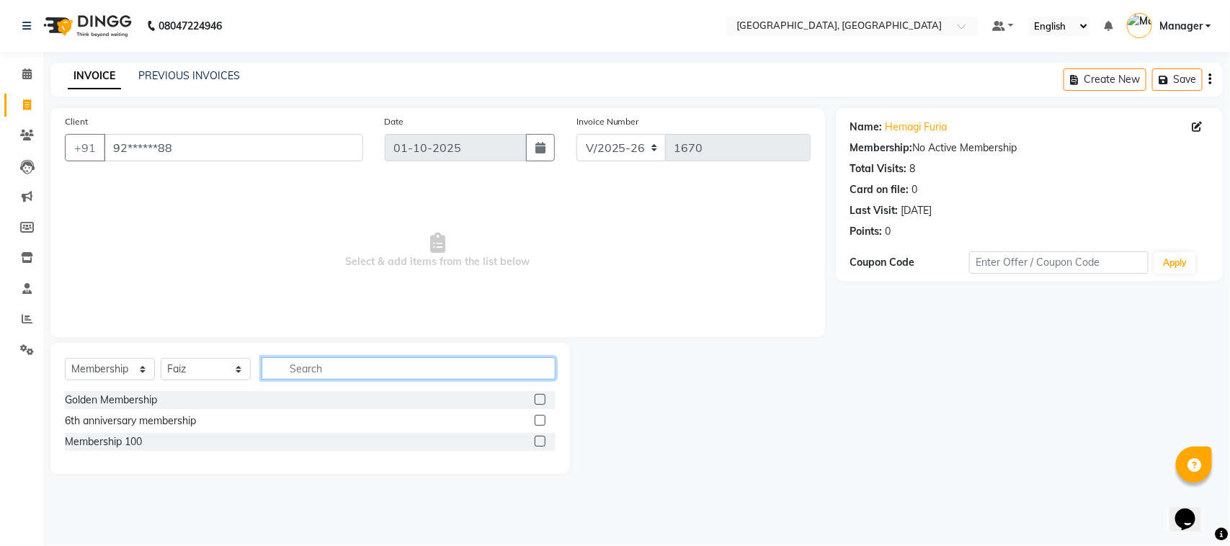
click at [293, 364] on input "text" at bounding box center [409, 368] width 294 height 22
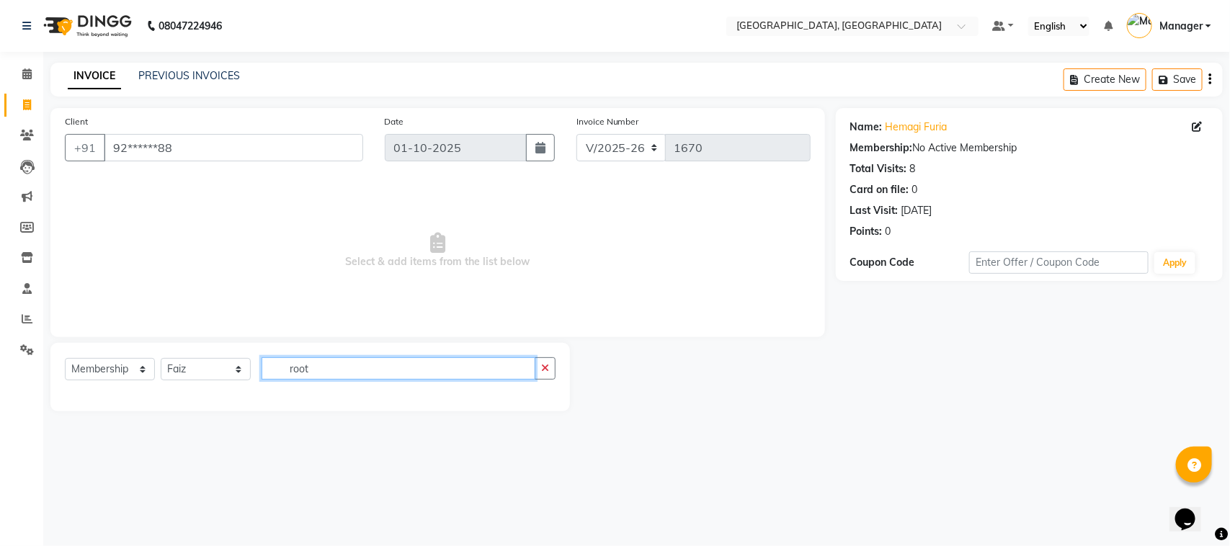
type input "root"
click at [146, 368] on select "Select Service Product Membership Package Voucher Prepaid Gift Card" at bounding box center [110, 369] width 90 height 22
click at [65, 358] on select "Select Service Product Membership Package Voucher Prepaid Gift Card" at bounding box center [110, 369] width 90 height 22
click at [145, 368] on select "Select Service Product Membership Package Voucher Prepaid Gift Card" at bounding box center [110, 369] width 90 height 22
select select "service"
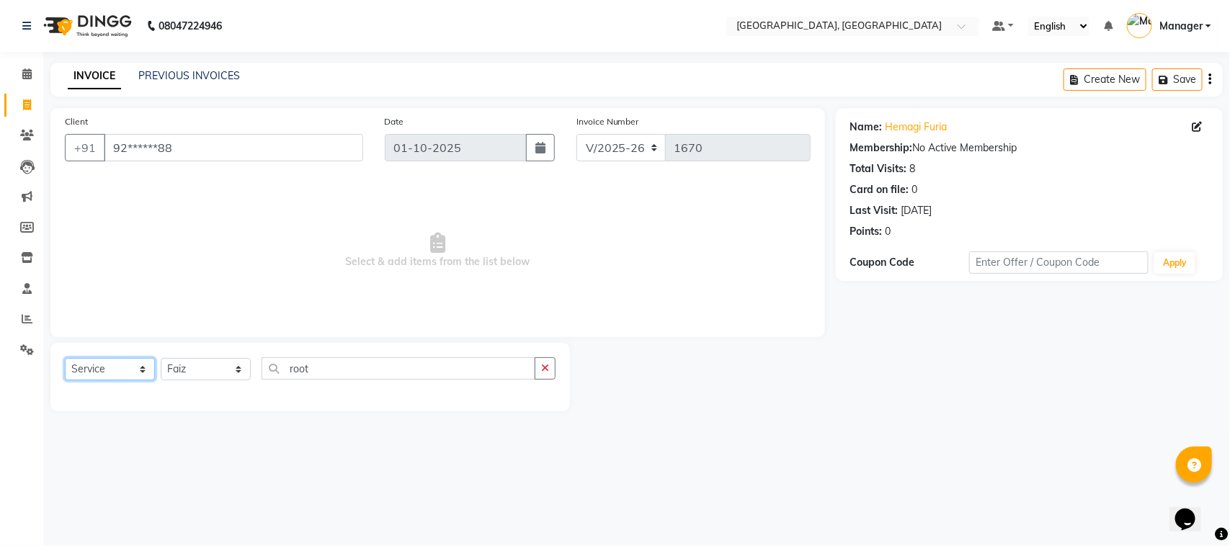
click at [65, 358] on select "Select Service Product Membership Package Voucher Prepaid Gift Card" at bounding box center [110, 369] width 90 height 22
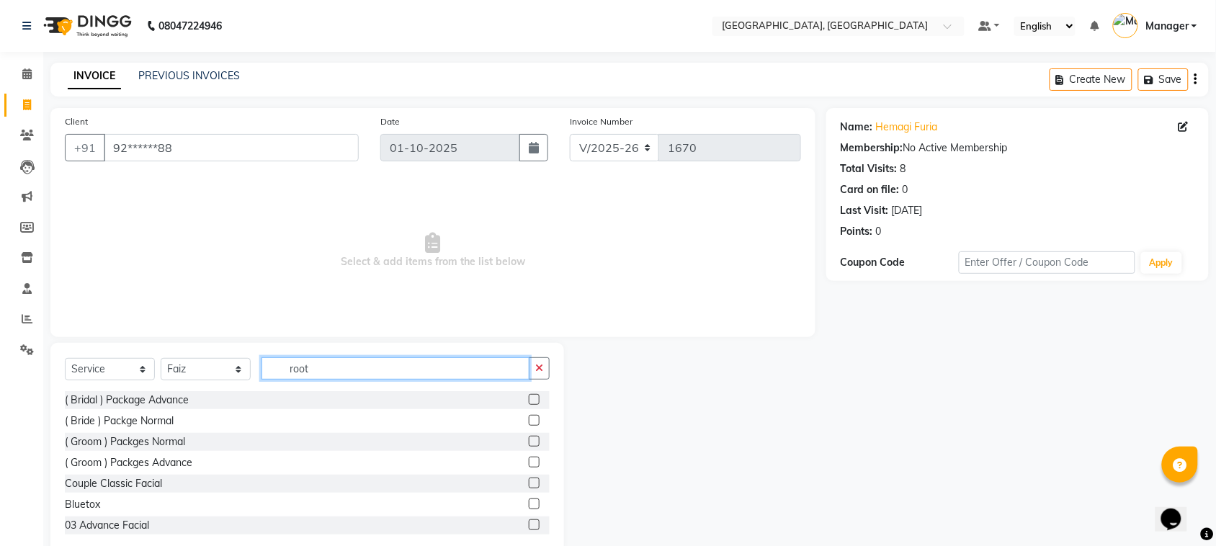
click at [343, 371] on input "root" at bounding box center [396, 368] width 268 height 22
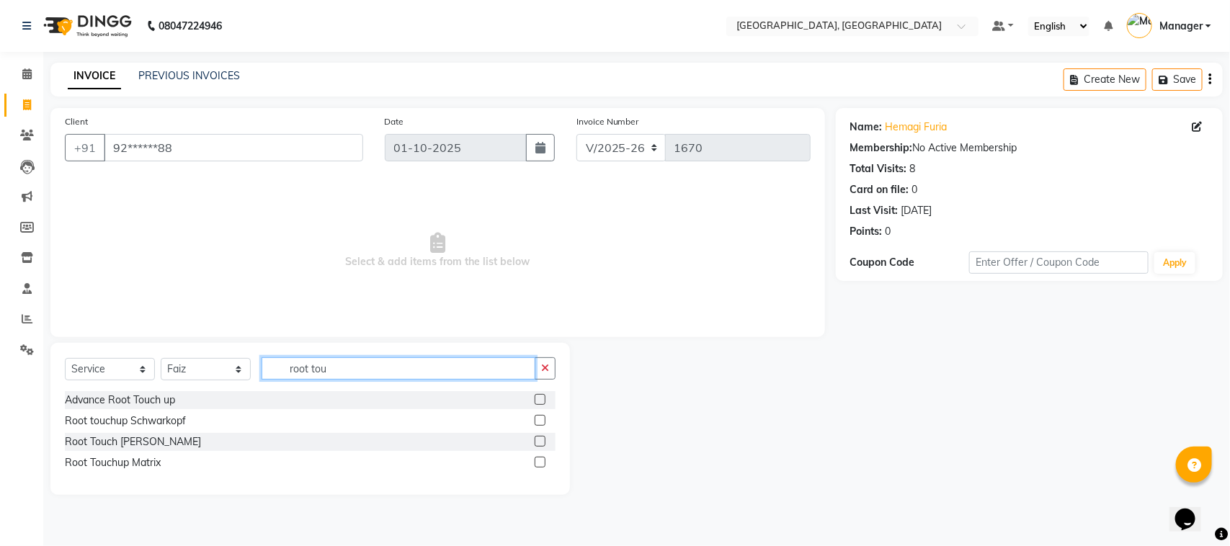
type input "root tou"
click at [540, 437] on label at bounding box center [540, 441] width 11 height 11
click at [540, 437] on input "checkbox" at bounding box center [539, 441] width 9 height 9
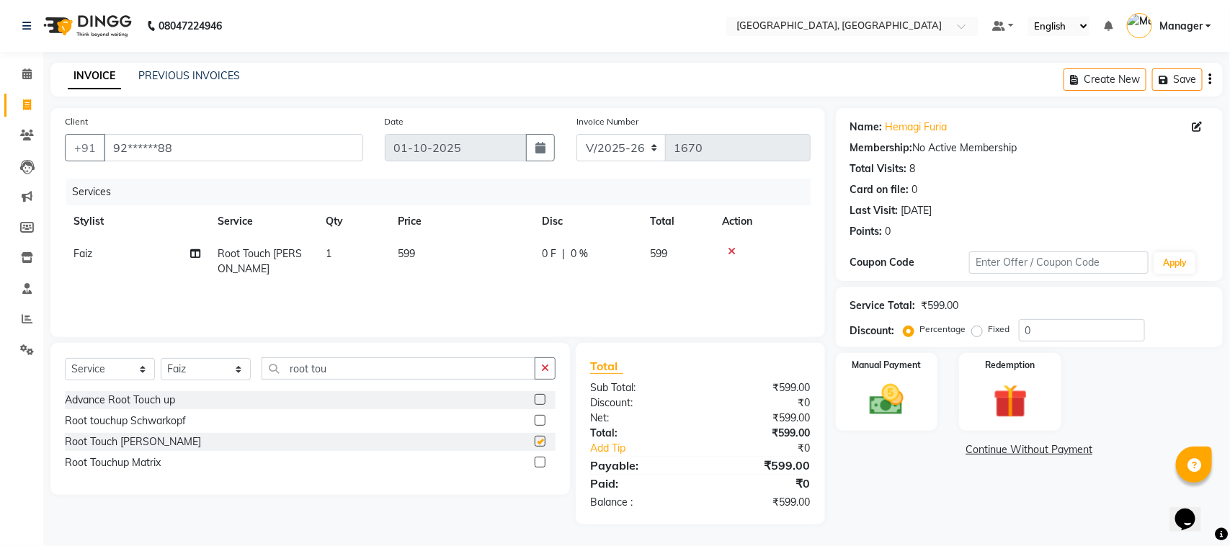
checkbox input "false"
click at [413, 249] on span "599" at bounding box center [406, 253] width 17 height 13
select select "92754"
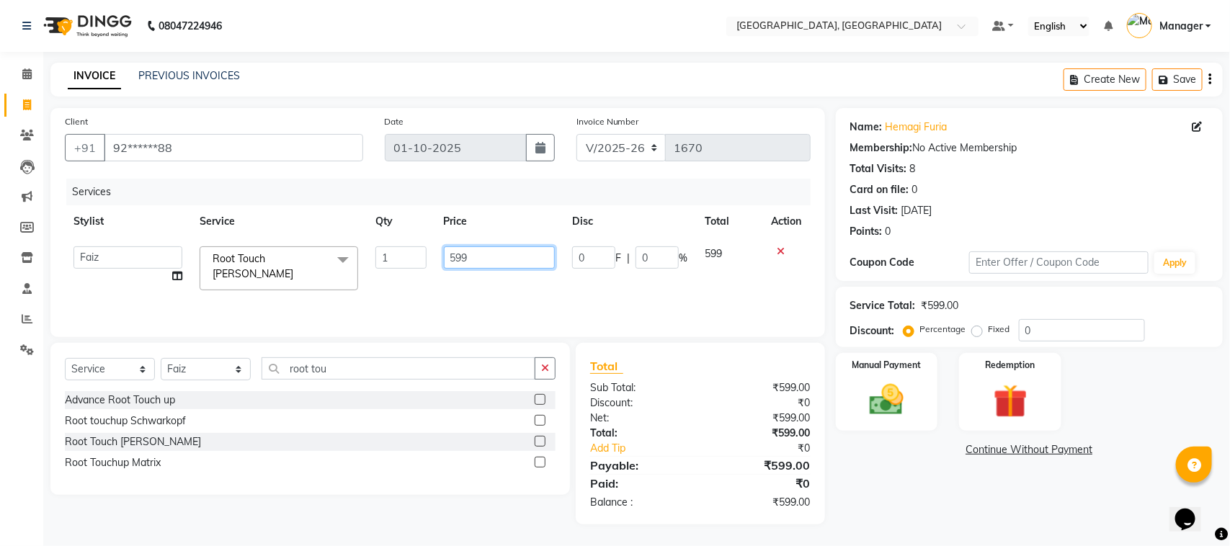
click at [469, 257] on input "599" at bounding box center [500, 257] width 112 height 22
type input "5"
type input "700"
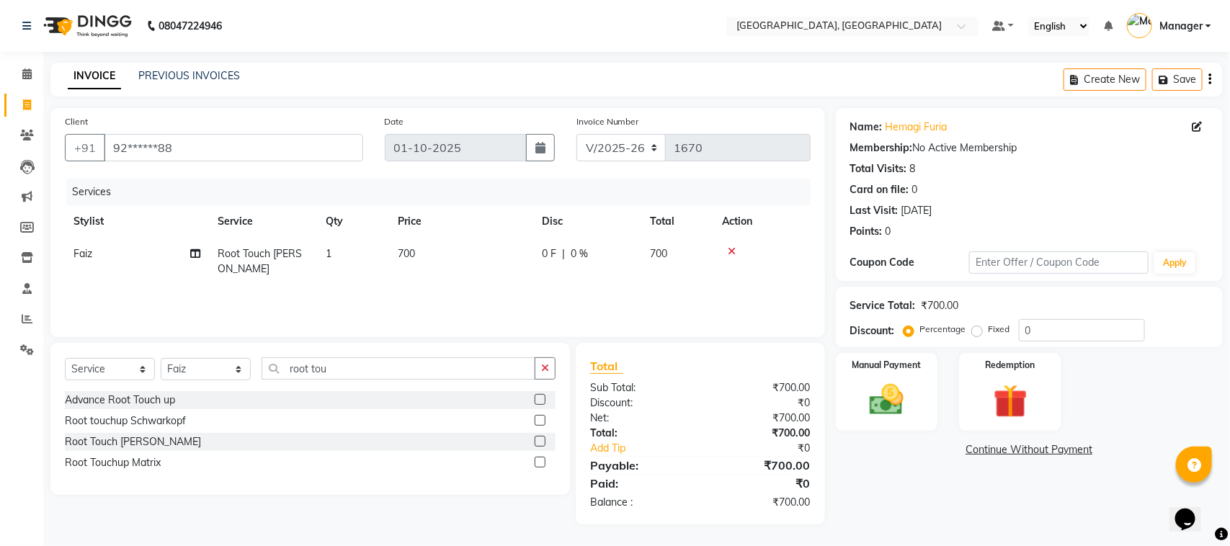
click at [582, 244] on td "0 F | 0 %" at bounding box center [587, 262] width 108 height 48
select select "92754"
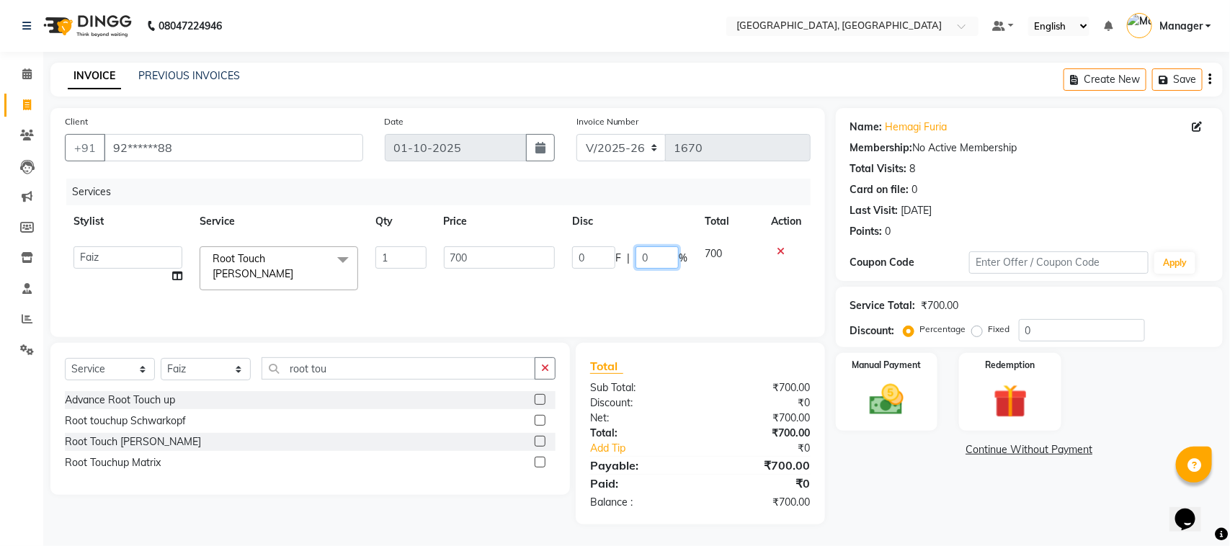
click at [663, 254] on input "0" at bounding box center [657, 257] width 43 height 22
type input "10"
click at [628, 216] on th "Disc" at bounding box center [630, 221] width 133 height 32
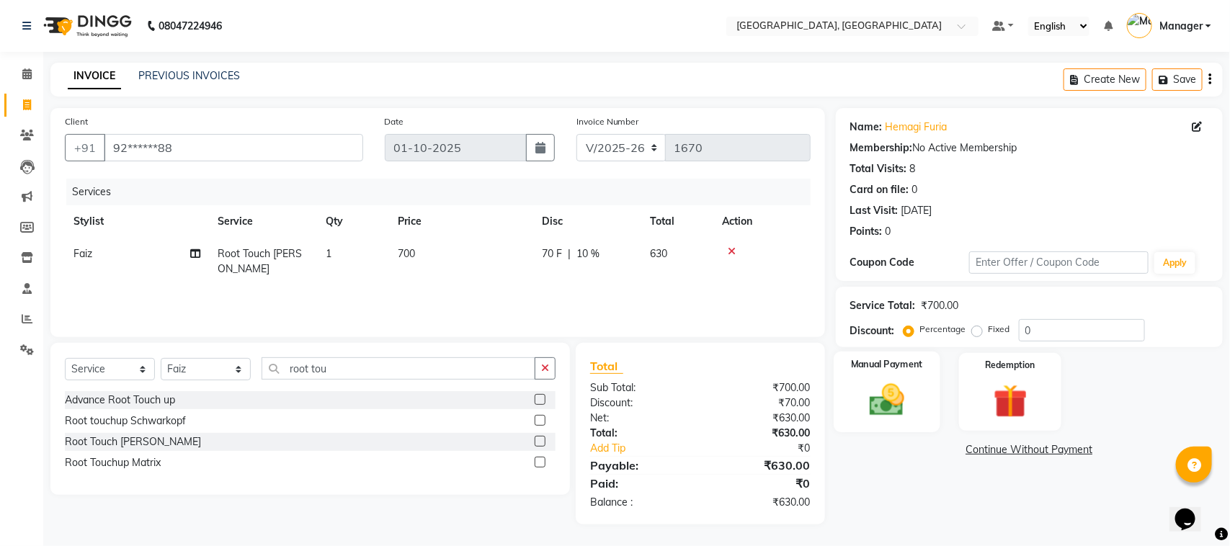
click at [879, 369] on label "Manual Payment" at bounding box center [887, 364] width 72 height 14
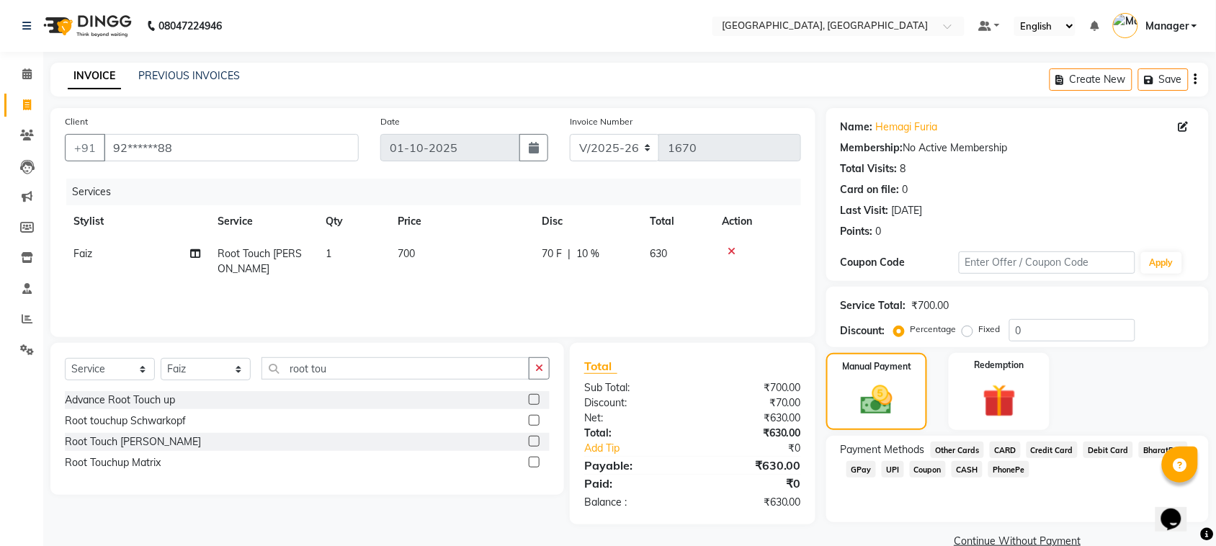
click at [975, 466] on span "CASH" at bounding box center [967, 469] width 31 height 17
click at [1031, 542] on button "Add Payment" at bounding box center [1080, 546] width 228 height 22
click at [1031, 542] on textarea at bounding box center [985, 556] width 150 height 45
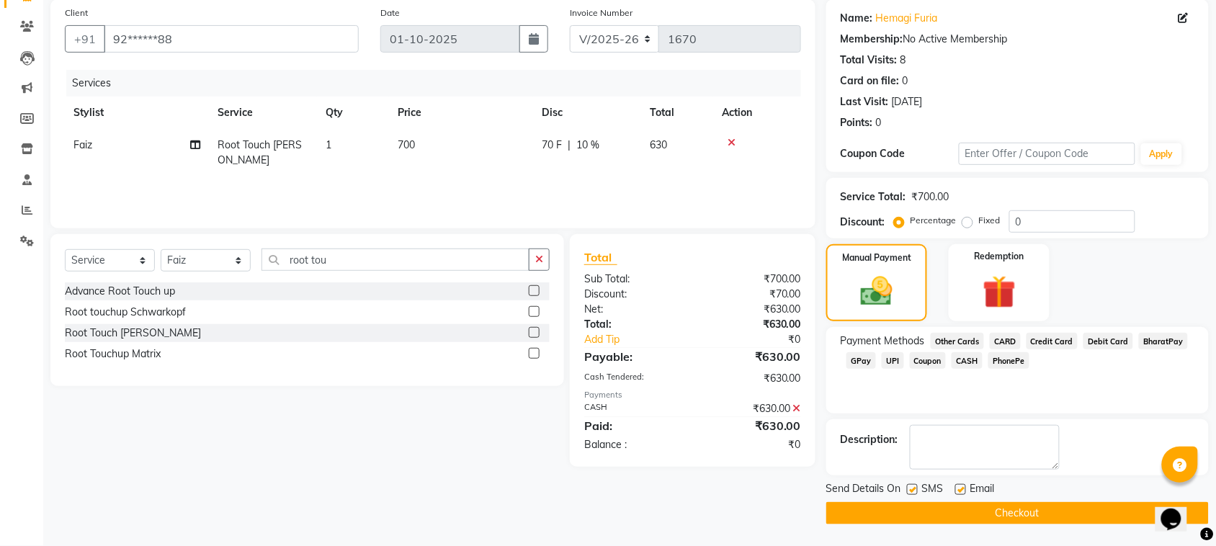
click at [1123, 512] on button "Checkout" at bounding box center [1018, 513] width 383 height 22
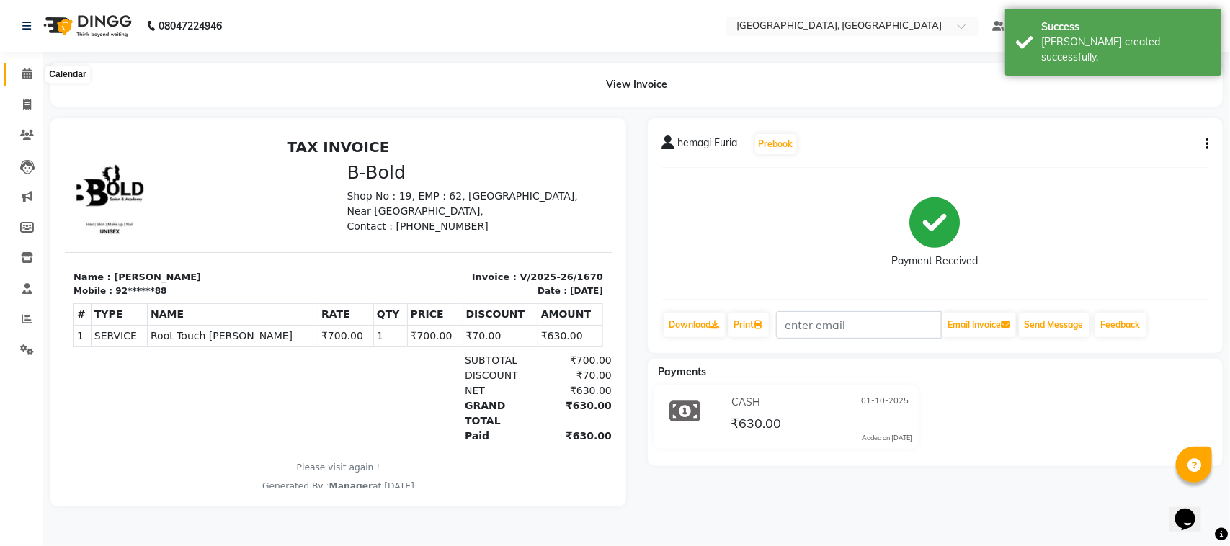
click at [22, 73] on icon at bounding box center [26, 73] width 9 height 11
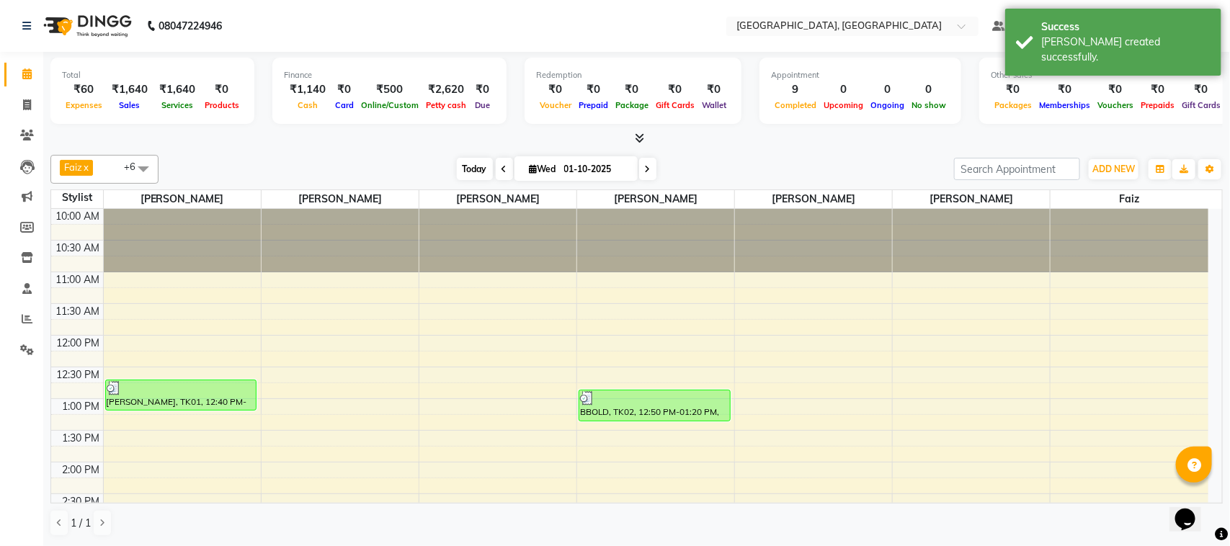
click at [462, 164] on span "Today" at bounding box center [475, 169] width 36 height 22
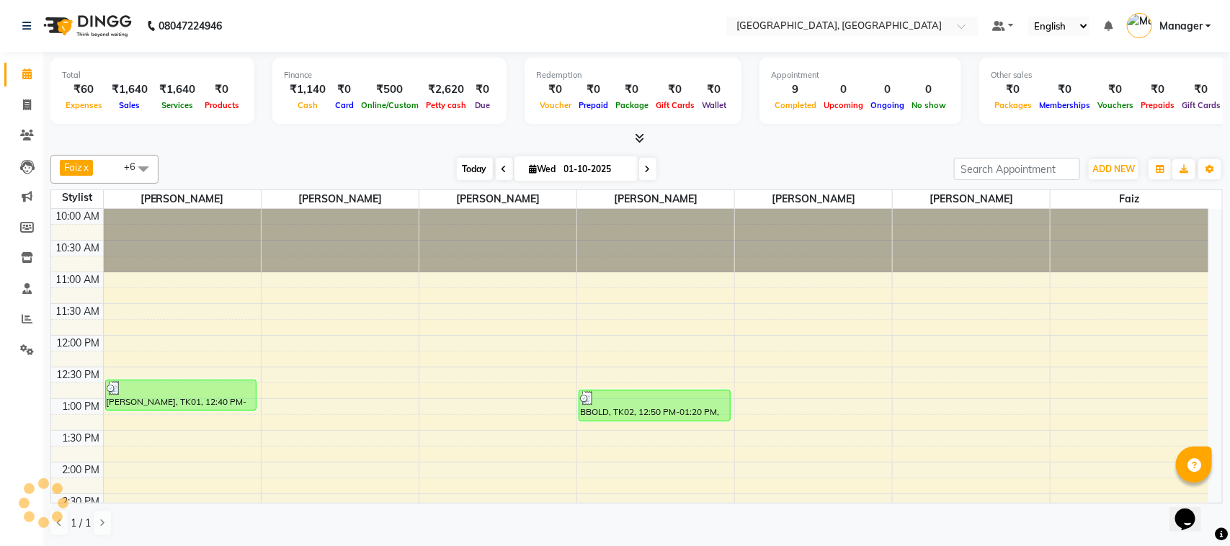
scroll to position [578, 0]
